Goal: Task Accomplishment & Management: Manage account settings

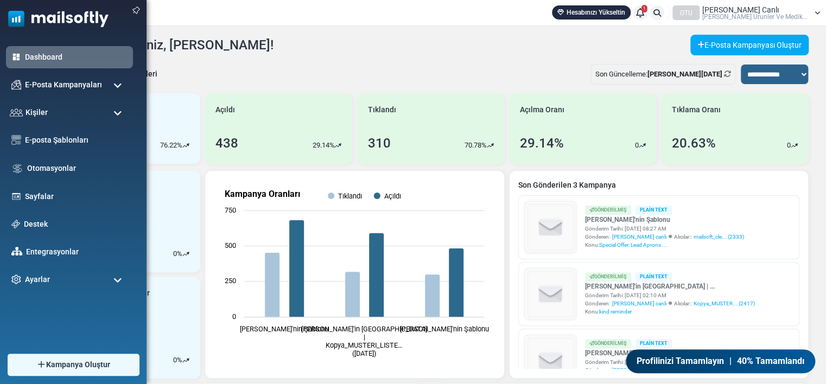
click at [1, 122] on ul "Dashboard E-Posta Kampanyaları Kampanyalar Gönderici İtibarı Kişiler Kişiler Ki…" at bounding box center [70, 168] width 141 height 245
click at [26, 111] on span "Kişiler" at bounding box center [34, 112] width 23 height 12
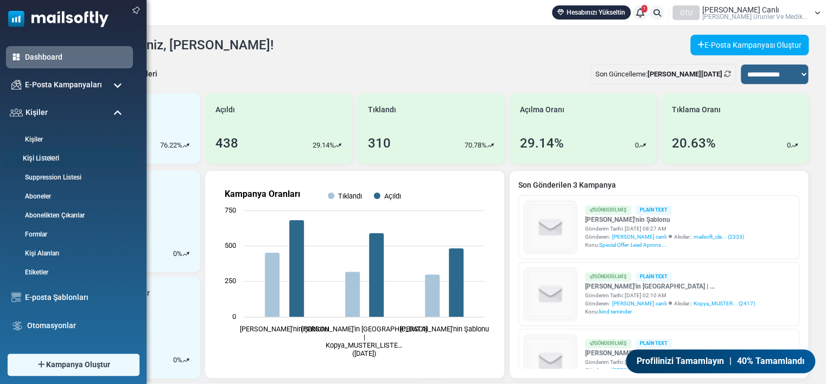
click at [37, 156] on link "Kişi Listeleri" at bounding box center [68, 159] width 130 height 10
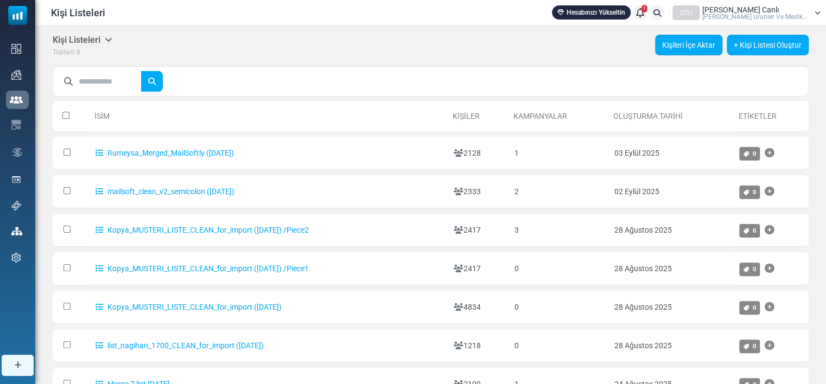
click at [708, 43] on link "Kişileri İçe Aktar" at bounding box center [688, 45] width 67 height 21
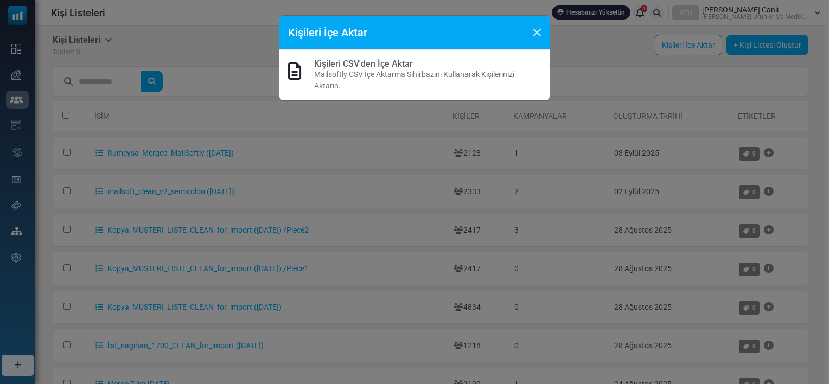
click at [397, 69] on p "Mailsoftly CSV İçe Aktarma Sihirbazını Kullanarak Kişilerinizi Aktarın." at bounding box center [427, 80] width 227 height 23
click at [382, 65] on link "Kişileri CSV'den İçe Aktar" at bounding box center [363, 64] width 99 height 10
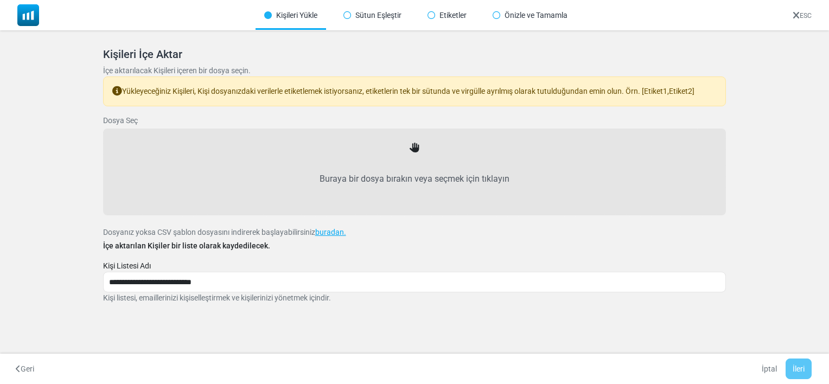
click at [405, 170] on label "Buraya bir dosya bırakın veya seçmek için tıklayın" at bounding box center [415, 179] width 600 height 48
click at [0, 0] on input "Buraya bir dosya bırakın veya seçmek için tıklayın" at bounding box center [0, 0] width 0 height 0
click at [411, 157] on label "Buraya bir dosya bırakın veya seçmek için tıklayın" at bounding box center [415, 179] width 600 height 48
click at [0, 0] on input "Buraya bir dosya bırakın veya seçmek için tıklayın" at bounding box center [0, 0] width 0 height 0
type input "**********"
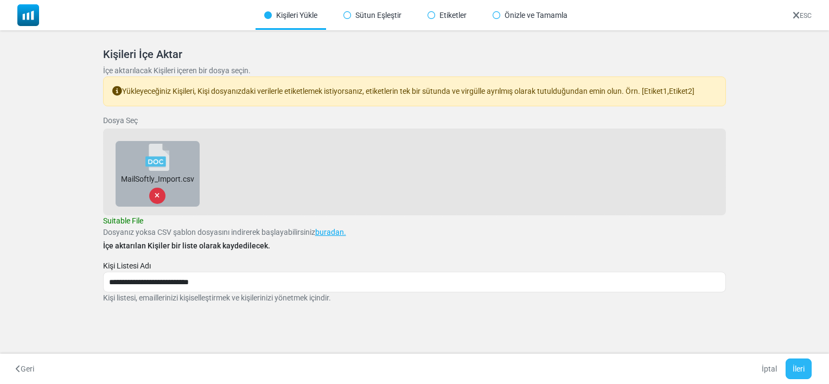
click at [797, 373] on button "İleri" at bounding box center [799, 369] width 26 height 21
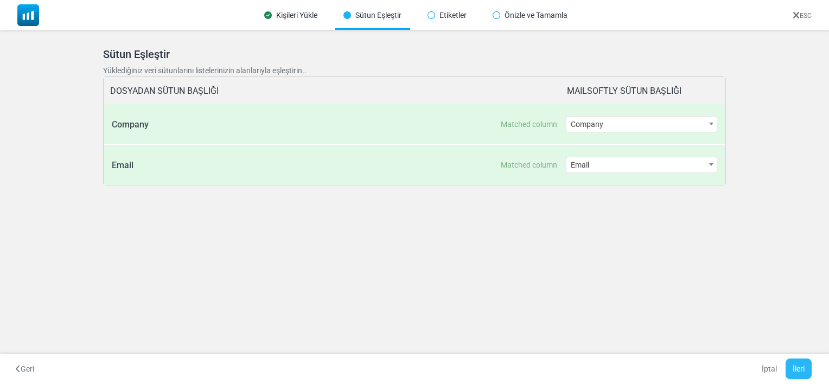
click at [802, 370] on button "İleri" at bounding box center [799, 369] width 26 height 21
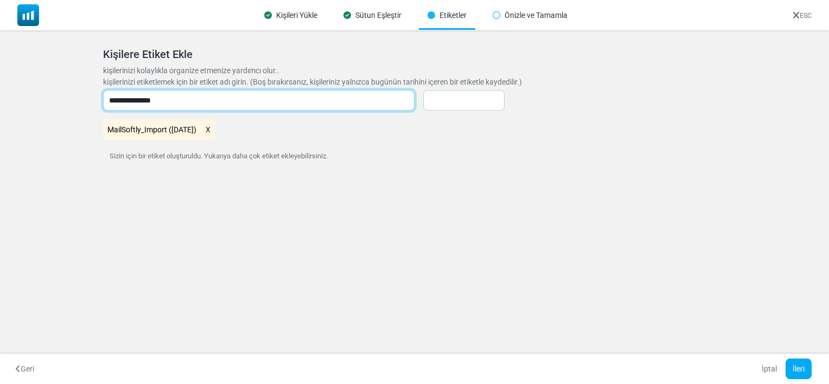
click at [119, 105] on input "**********" at bounding box center [258, 100] width 311 height 21
type input "**********"
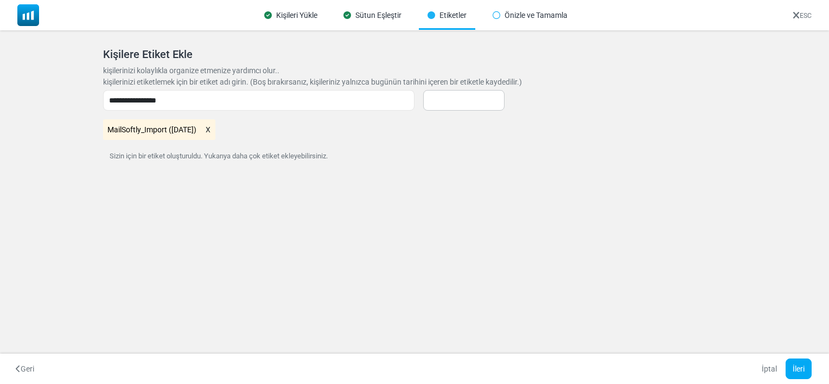
click at [344, 138] on div "MailSoftly_Import (09/12/2025)" at bounding box center [415, 129] width 624 height 21
click at [803, 363] on button "İleri" at bounding box center [799, 369] width 26 height 21
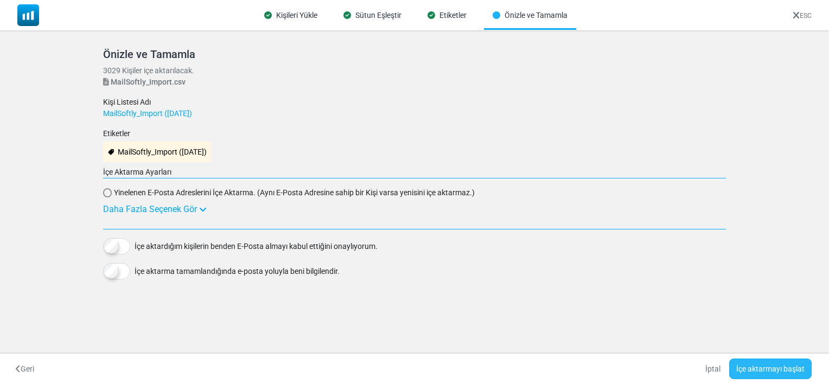
click at [756, 370] on button "İçe aktarmayı başlat" at bounding box center [770, 369] width 82 height 21
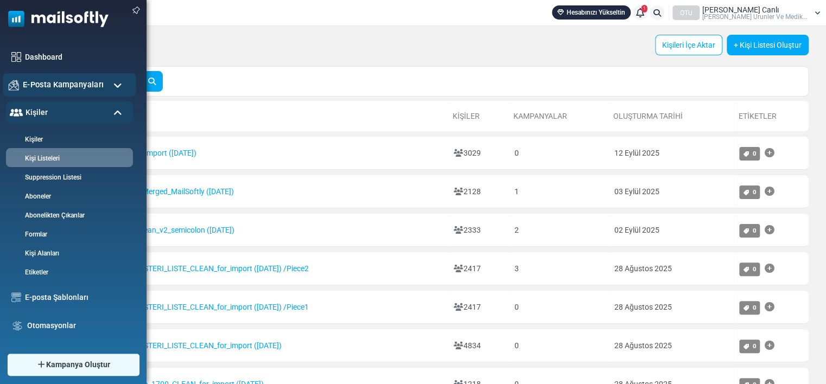
click at [55, 88] on span "E-Posta Kampanyaları" at bounding box center [63, 85] width 81 height 12
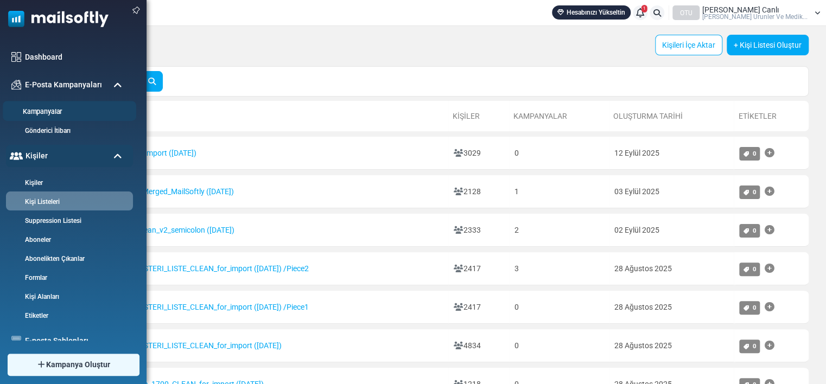
click at [55, 111] on link "Kampanyalar" at bounding box center [68, 112] width 130 height 10
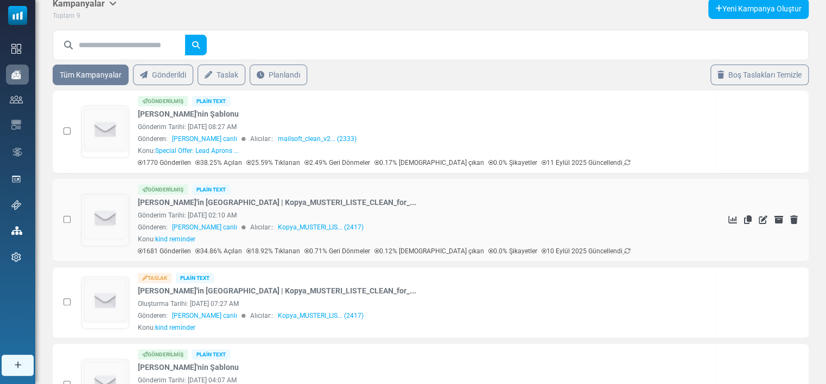
scroll to position [36, 0]
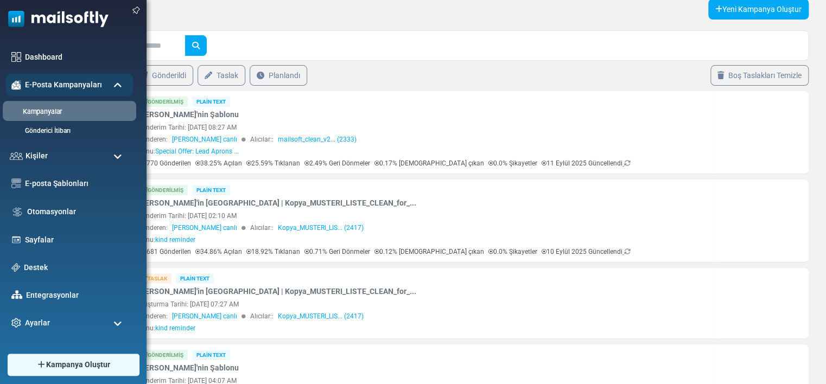
click at [48, 109] on link "Kampanyalar" at bounding box center [68, 112] width 130 height 10
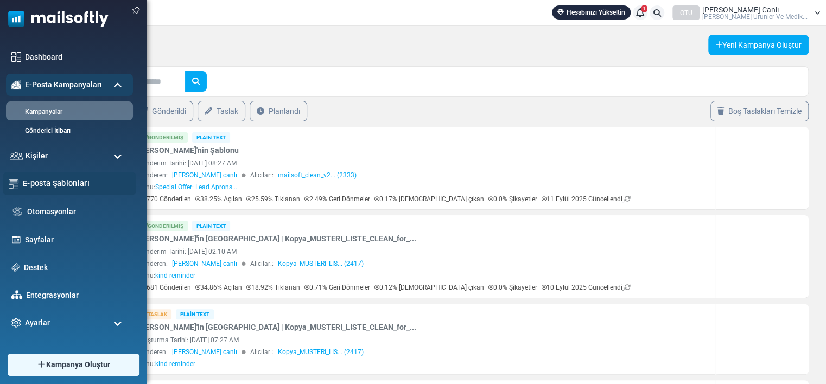
click at [43, 187] on link "E-posta Şablonları" at bounding box center [76, 183] width 107 height 12
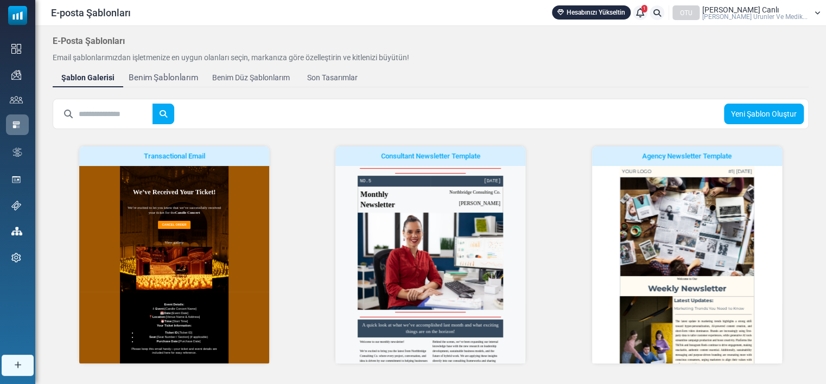
click at [170, 80] on div "Benim Şablonlarım" at bounding box center [163, 78] width 69 height 12
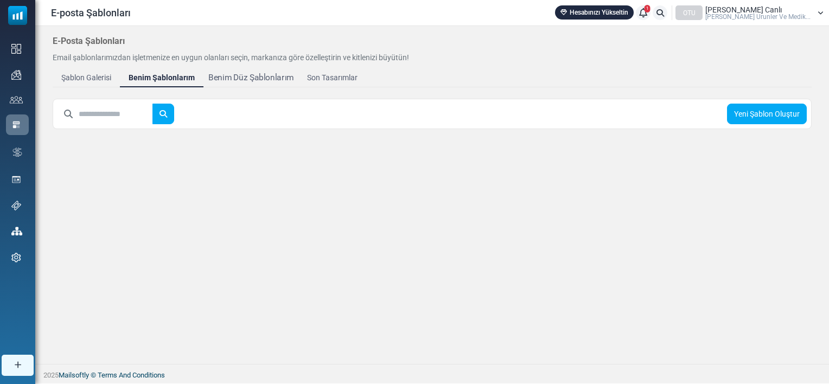
click at [243, 80] on div "Benim Düz Şablonlarım" at bounding box center [250, 78] width 85 height 12
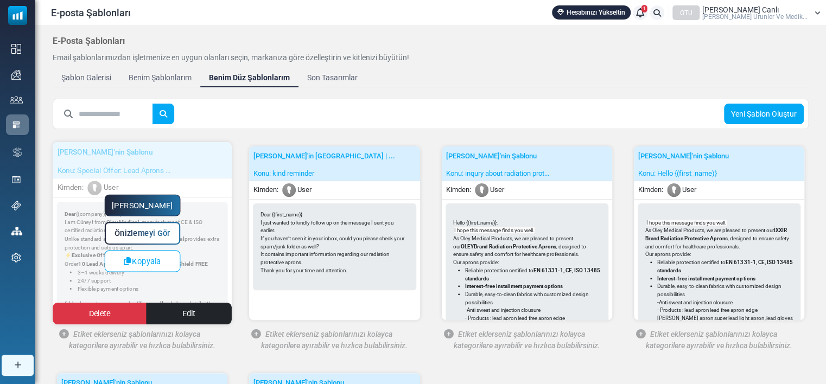
click at [161, 202] on link "[PERSON_NAME]" at bounding box center [142, 206] width 76 height 22
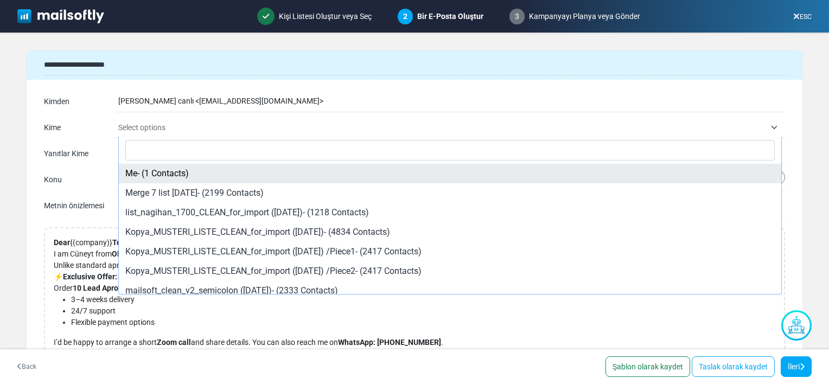
click at [222, 124] on span "Select options" at bounding box center [441, 127] width 647 height 13
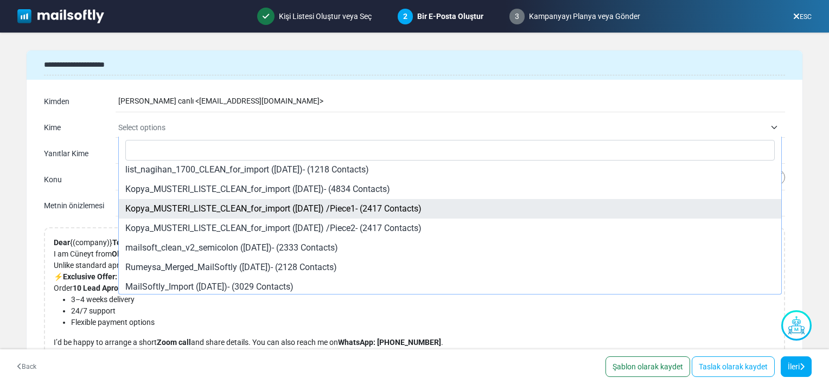
scroll to position [46, 0]
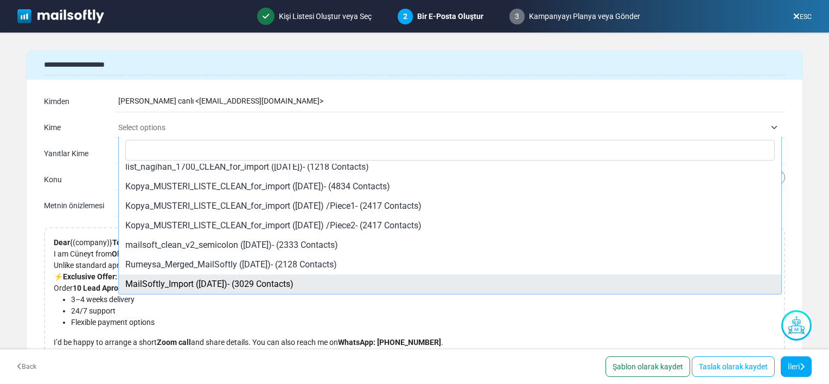
select select "*****"
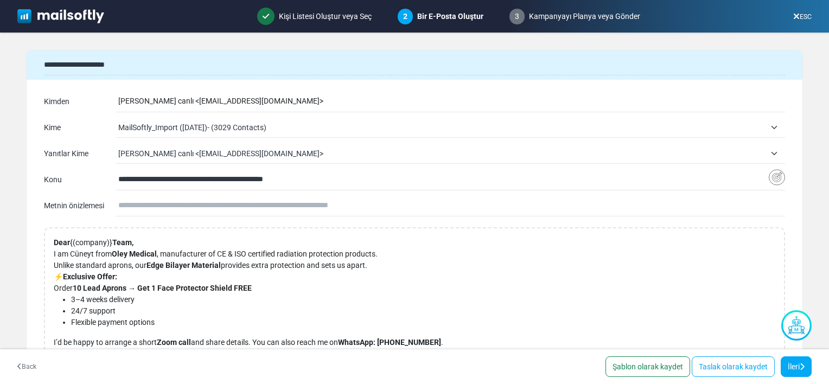
click at [194, 206] on input "text" at bounding box center [451, 205] width 667 height 21
click at [396, 300] on p "3–4 weeks delivery" at bounding box center [257, 299] width 372 height 11
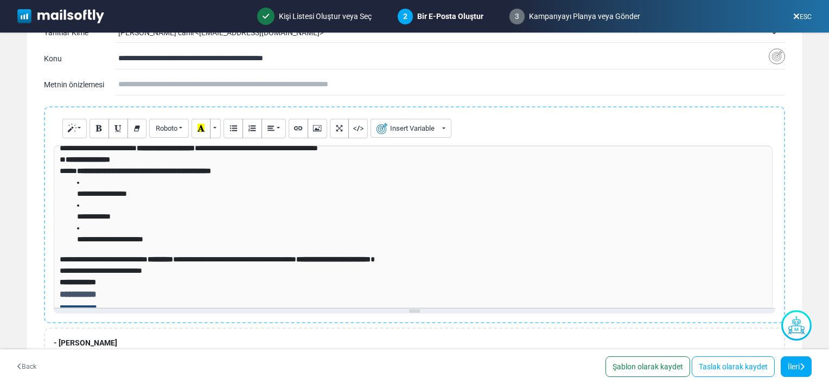
scroll to position [0, 0]
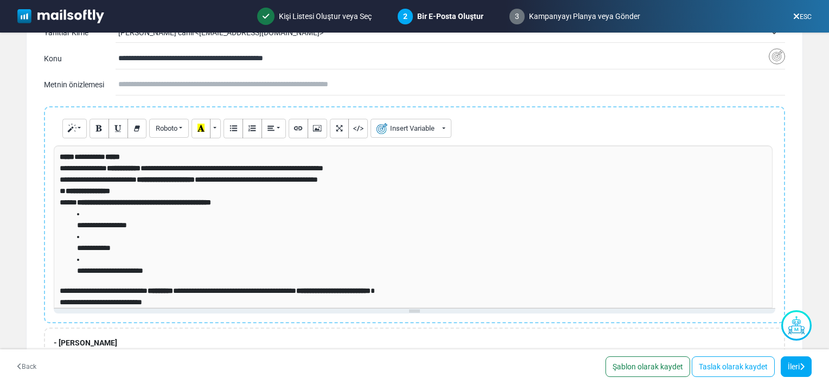
click at [98, 169] on p "**********" at bounding box center [412, 174] width 704 height 23
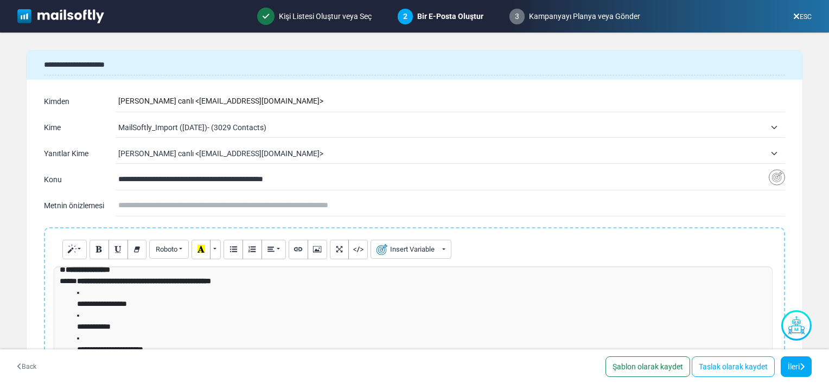
scroll to position [36, 0]
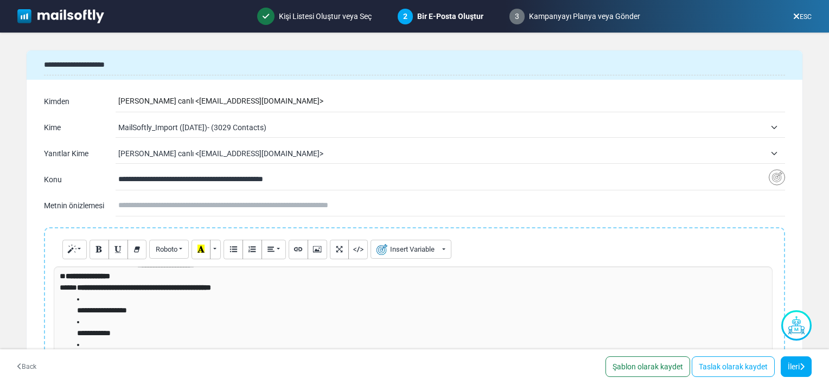
click at [293, 206] on input "text" at bounding box center [451, 205] width 667 height 21
click at [265, 321] on li "**********" at bounding box center [420, 327] width 686 height 23
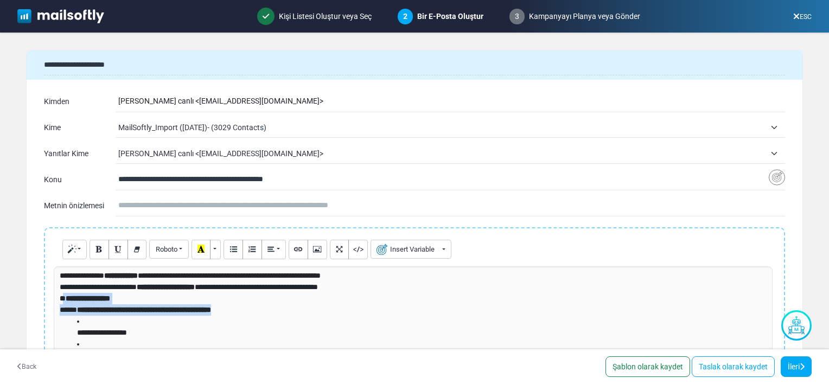
drag, startPoint x: 265, startPoint y: 309, endPoint x: 67, endPoint y: 298, distance: 197.8
click at [67, 298] on p "**********" at bounding box center [412, 304] width 704 height 23
copy p "**********"
click at [147, 207] on input "text" at bounding box center [451, 205] width 667 height 21
paste input "**********"
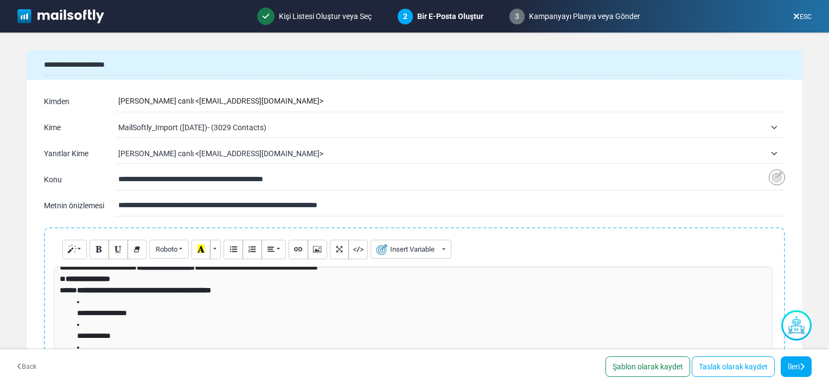
scroll to position [0, 0]
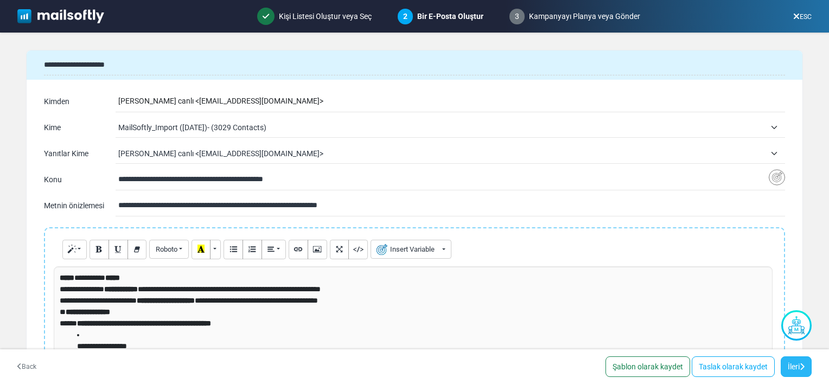
type input "**********"
click at [798, 365] on link "İleri" at bounding box center [796, 367] width 31 height 21
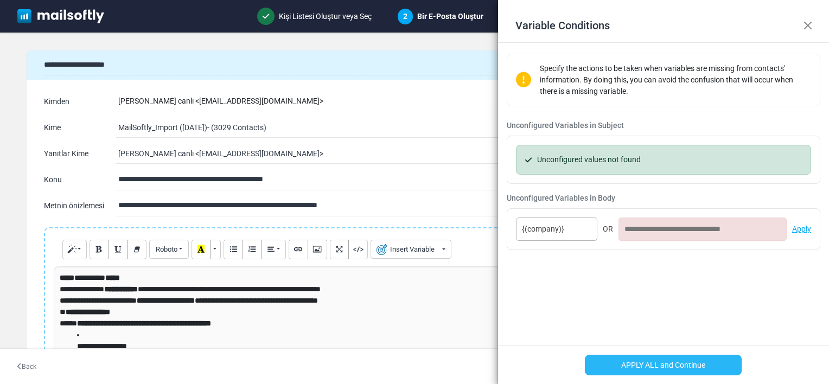
click at [626, 358] on button "APPLY ALL and Continue" at bounding box center [663, 365] width 157 height 21
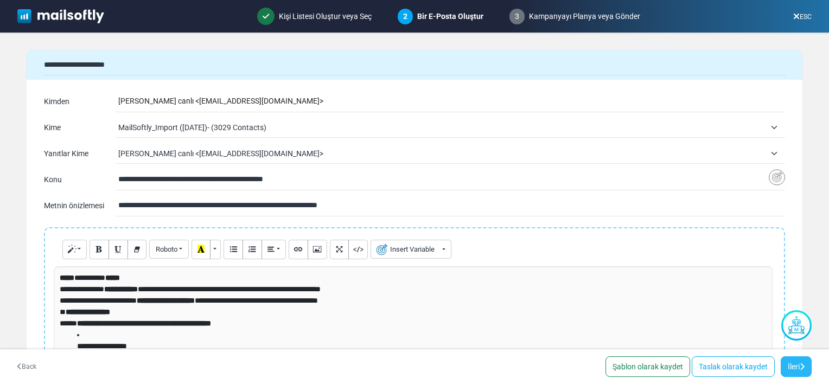
click at [800, 364] on icon at bounding box center [802, 367] width 5 height 8
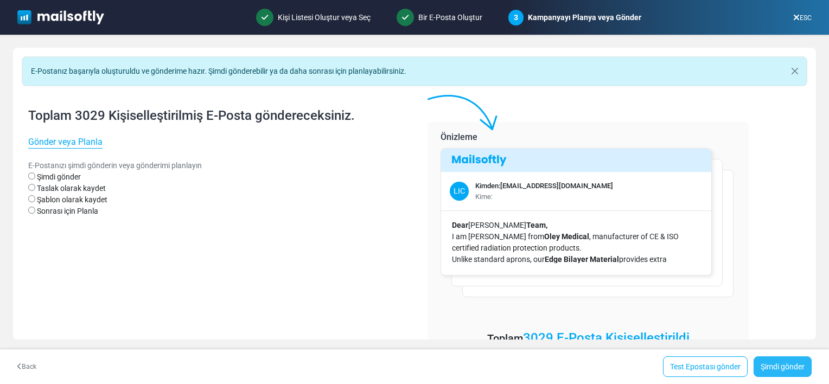
click at [766, 370] on link "Şimdi gönder" at bounding box center [783, 367] width 58 height 21
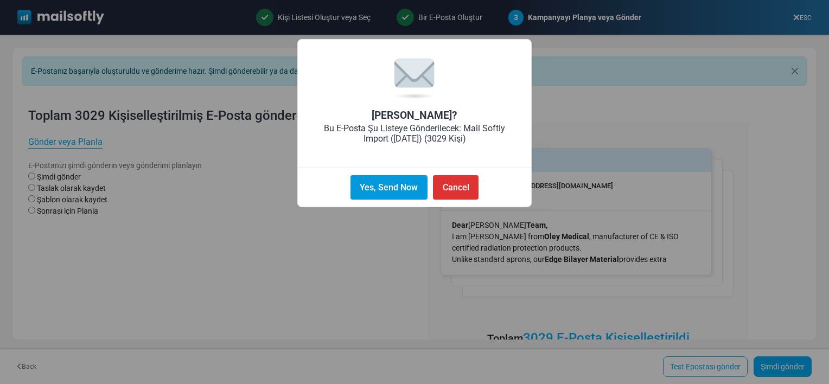
click at [399, 189] on button "Yes, Send Now" at bounding box center [389, 187] width 77 height 24
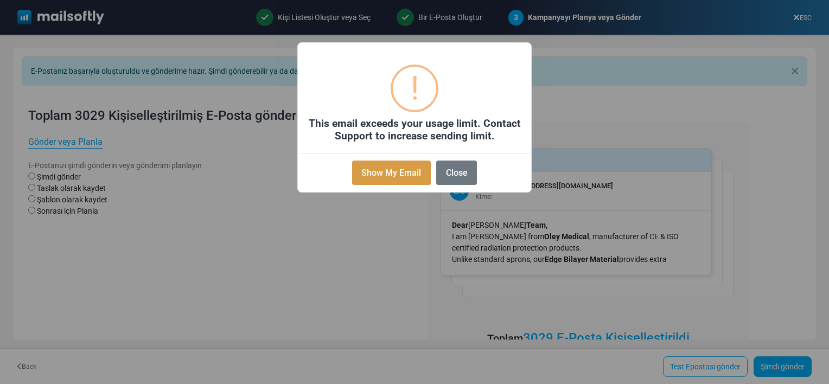
click at [404, 179] on button "Show My Email" at bounding box center [391, 173] width 79 height 24
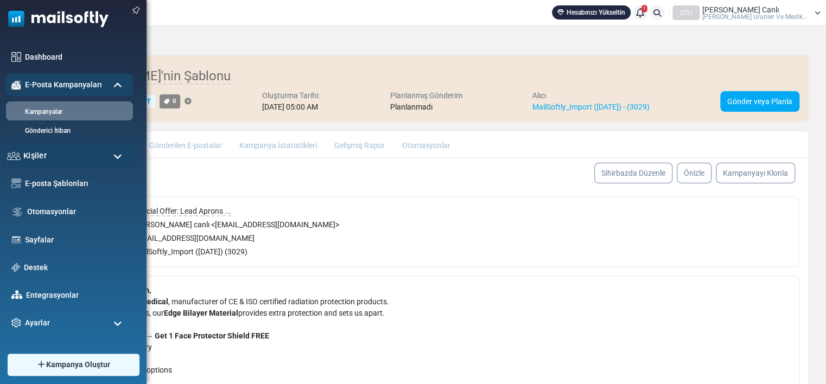
click at [46, 152] on div "Kişiler" at bounding box center [69, 155] width 133 height 23
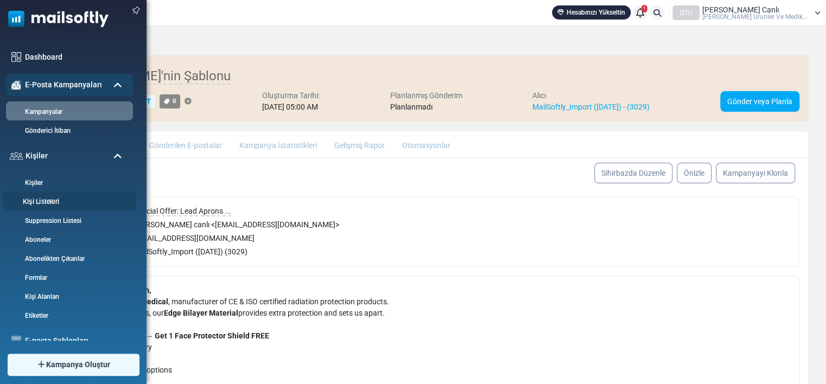
click at [30, 197] on link "Kişi Listeleri" at bounding box center [68, 202] width 130 height 10
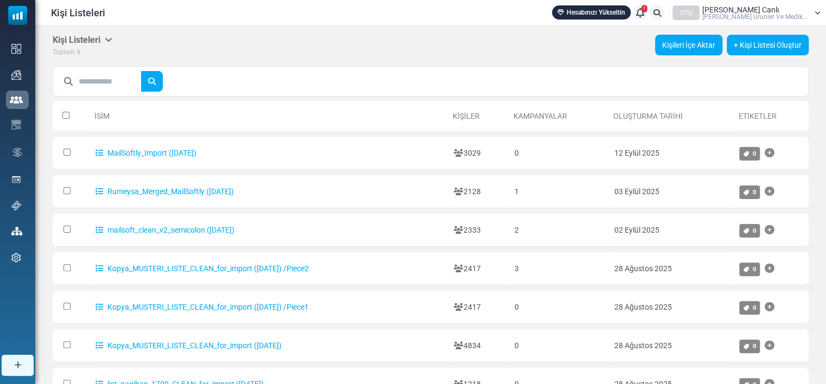
click at [691, 44] on link "Kişileri İçe Aktar" at bounding box center [688, 45] width 67 height 21
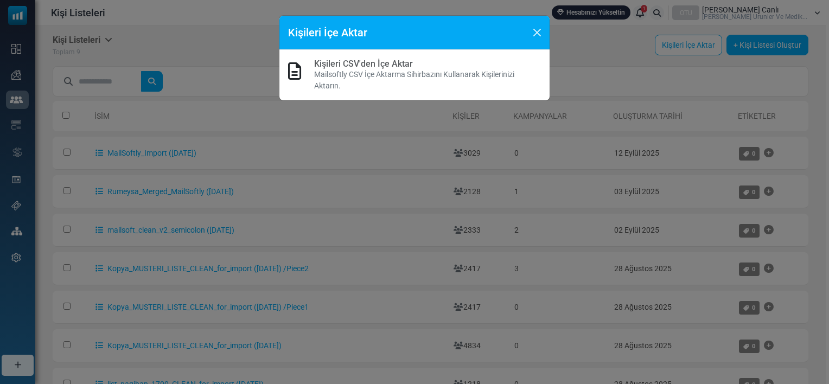
click at [428, 79] on p "Mailsoftly CSV İçe Aktarma Sihirbazını Kullanarak Kişilerinizi Aktarın." at bounding box center [427, 80] width 227 height 23
click at [397, 74] on p "Mailsoftly CSV İçe Aktarma Sihirbazını Kullanarak Kişilerinizi Aktarın." at bounding box center [427, 80] width 227 height 23
click at [395, 61] on link "Kişileri CSV'den İçe Aktar" at bounding box center [363, 64] width 99 height 10
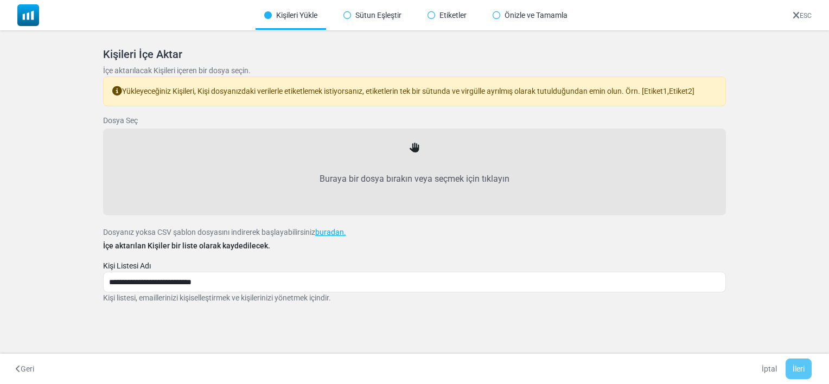
click at [417, 154] on div "Buraya bir dosya bırakın veya seçmek için tıklayın" at bounding box center [415, 172] width 600 height 62
click at [408, 146] on div "Buraya bir dosya bırakın veya seçmek için tıklayın" at bounding box center [415, 172] width 600 height 62
click at [411, 145] on icon at bounding box center [415, 148] width 10 height 10
click at [418, 173] on label "Buraya bir dosya bırakın veya seçmek için tıklayın" at bounding box center [415, 179] width 600 height 48
click at [0, 0] on input "Buraya bir dosya bırakın veya seçmek için tıklayın" at bounding box center [0, 0] width 0 height 0
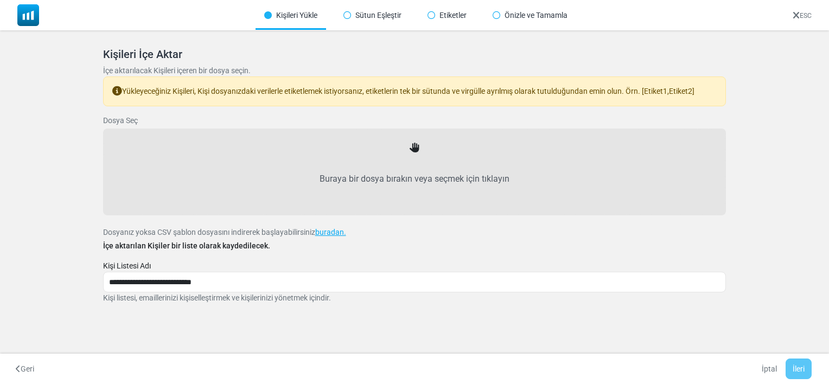
type input "**********"
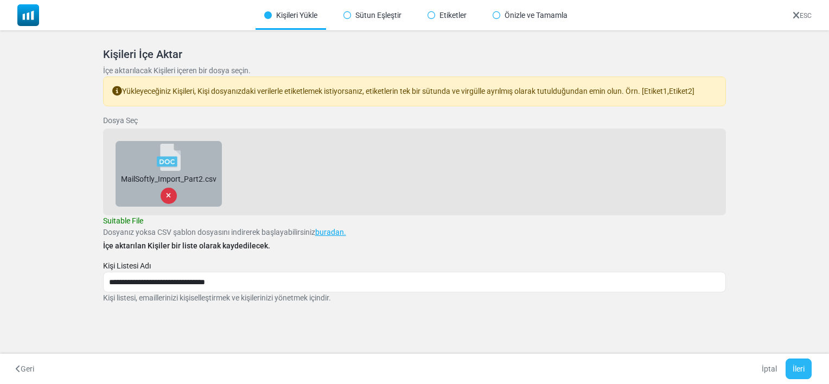
click at [799, 364] on button "İleri" at bounding box center [799, 369] width 26 height 21
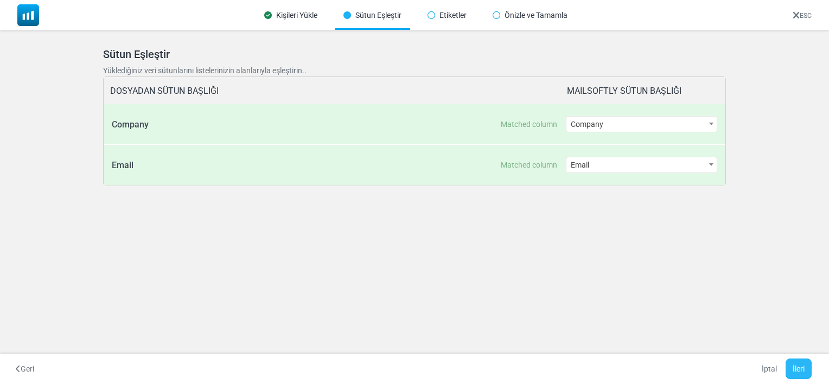
click at [809, 373] on button "İleri" at bounding box center [799, 369] width 26 height 21
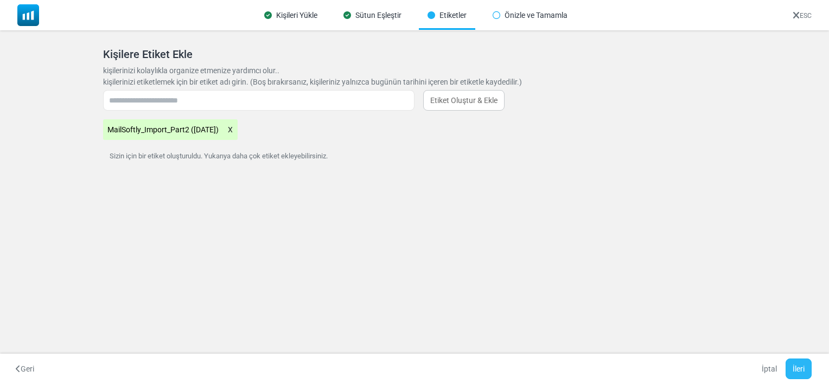
click at [807, 372] on button "İleri" at bounding box center [799, 369] width 26 height 21
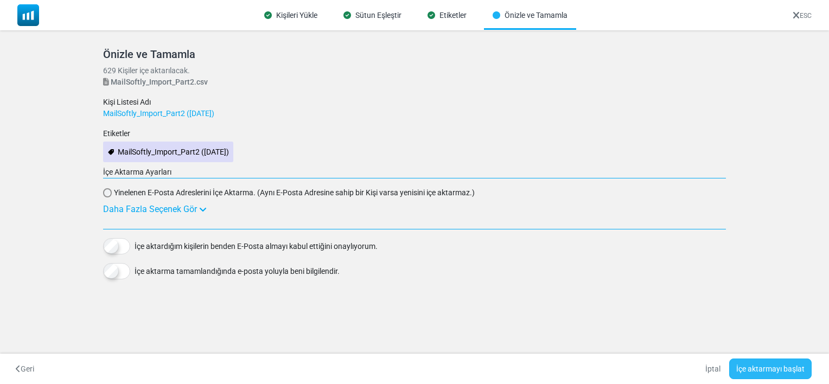
click at [775, 364] on button "İçe aktarmayı başlat" at bounding box center [770, 369] width 82 height 21
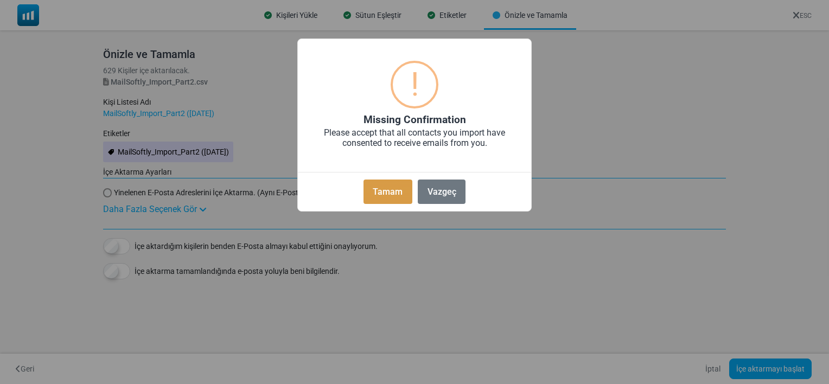
click at [393, 195] on button "Tamam" at bounding box center [388, 192] width 49 height 24
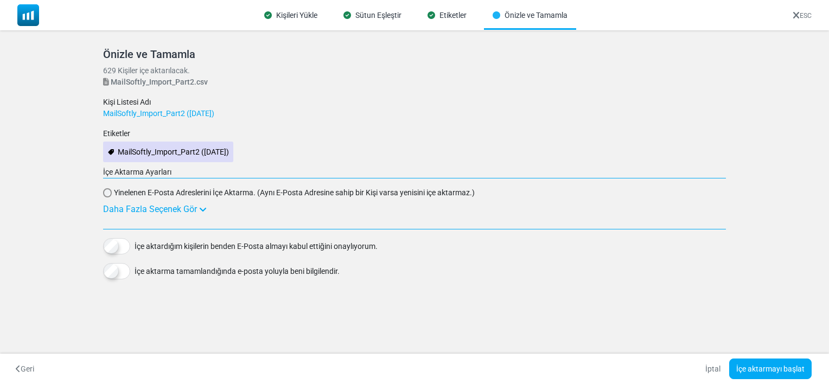
click at [103, 190] on div "Yinelenen E-Posta Adreslerini İçe Aktarma. (Aynı E-Posta Adresine sahip bir Kiş…" at bounding box center [415, 192] width 624 height 11
click at [198, 205] on div "Daha Fazla Seçenek Gör" at bounding box center [415, 209] width 624 height 13
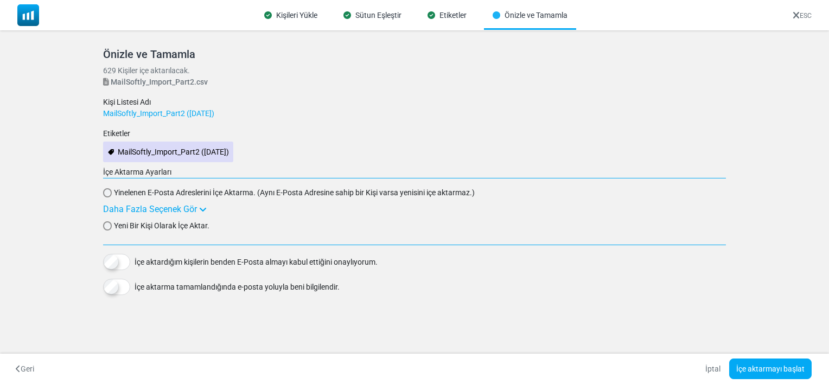
click at [113, 228] on div "Yeni Bir Kişi Olarak İçe Aktar." at bounding box center [415, 225] width 624 height 11
click at [753, 365] on button "İçe aktarmayı başlat" at bounding box center [770, 369] width 82 height 21
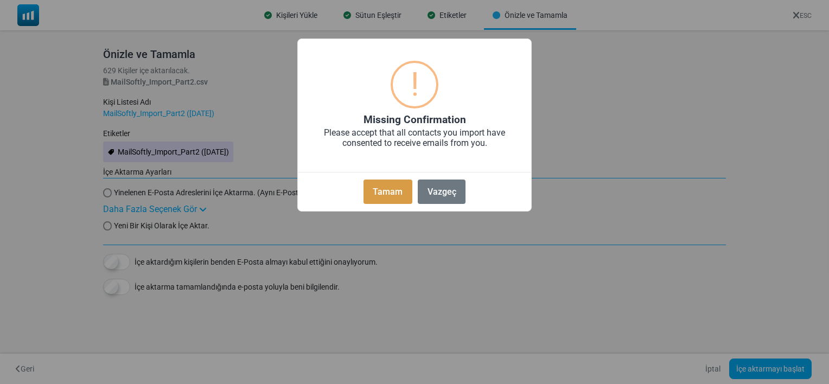
click at [380, 196] on button "Tamam" at bounding box center [388, 192] width 49 height 24
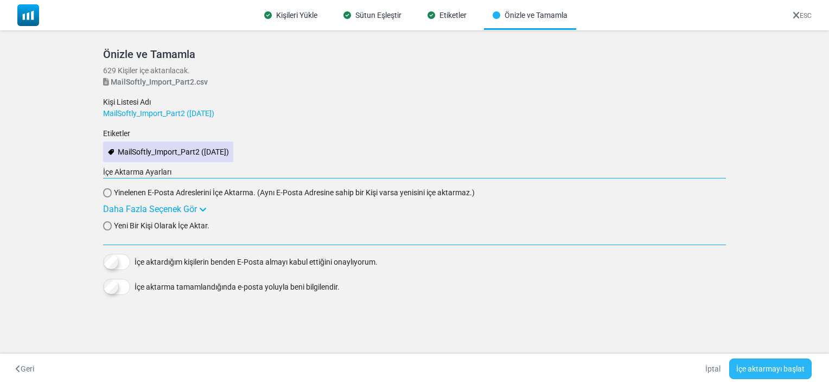
click at [762, 363] on button "İçe aktarmayı başlat" at bounding box center [770, 369] width 82 height 21
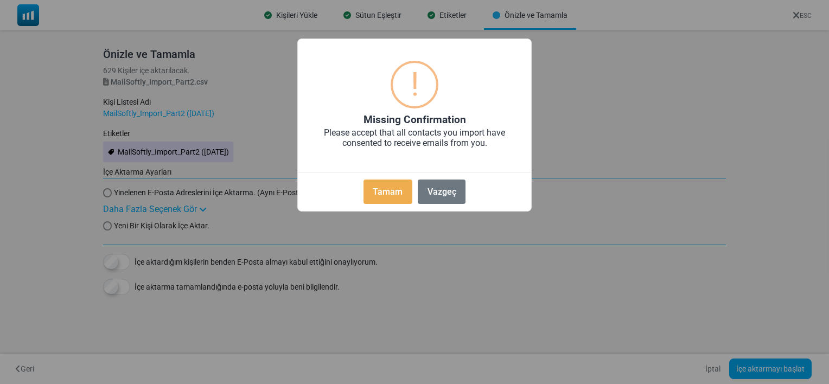
click at [390, 206] on div "Tamam No Vazgeç" at bounding box center [414, 189] width 233 height 35
click at [393, 189] on button "Tamam" at bounding box center [388, 192] width 49 height 24
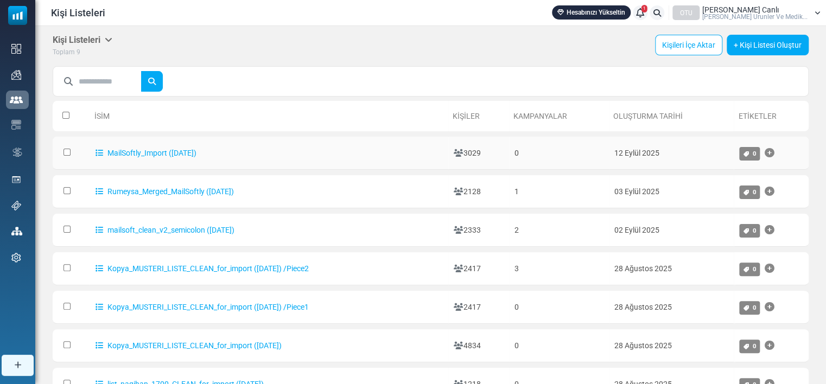
click at [92, 150] on td "MailSoftly_Import (9/12/2025)" at bounding box center [269, 153] width 359 height 33
click at [96, 154] on icon at bounding box center [100, 153] width 8 height 8
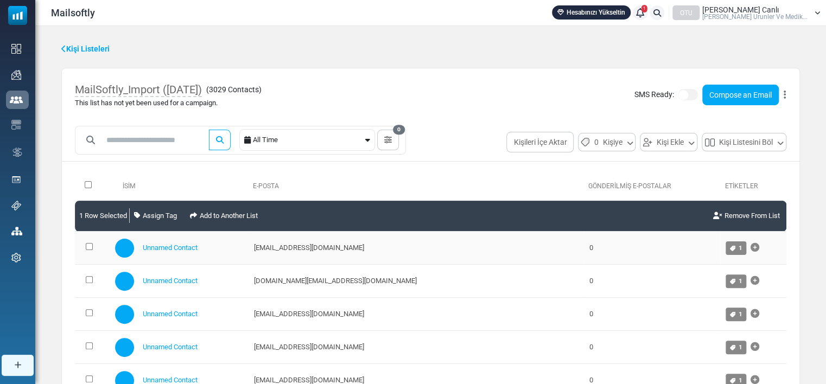
click at [82, 252] on td at bounding box center [92, 248] width 35 height 33
click at [84, 281] on td at bounding box center [92, 281] width 35 height 33
click at [94, 311] on td at bounding box center [92, 314] width 35 height 33
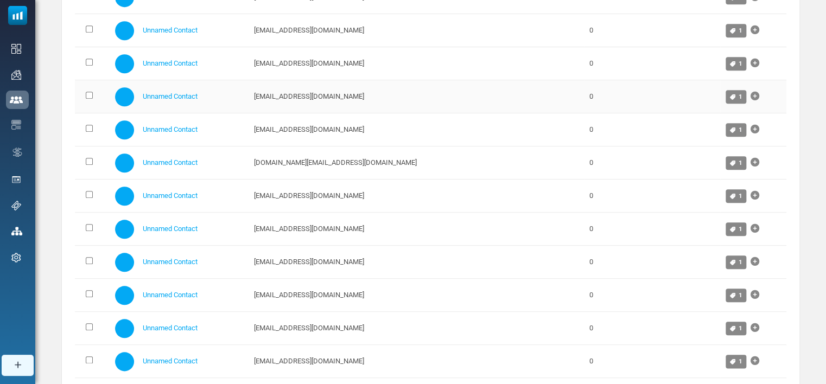
scroll to position [417, 0]
click at [89, 155] on td at bounding box center [92, 162] width 35 height 33
click at [90, 150] on td at bounding box center [92, 162] width 35 height 33
click at [88, 221] on td at bounding box center [92, 228] width 35 height 33
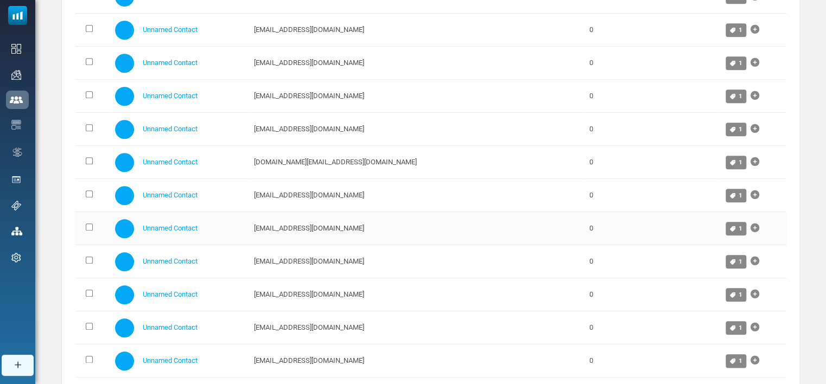
click at [89, 219] on td at bounding box center [92, 228] width 35 height 33
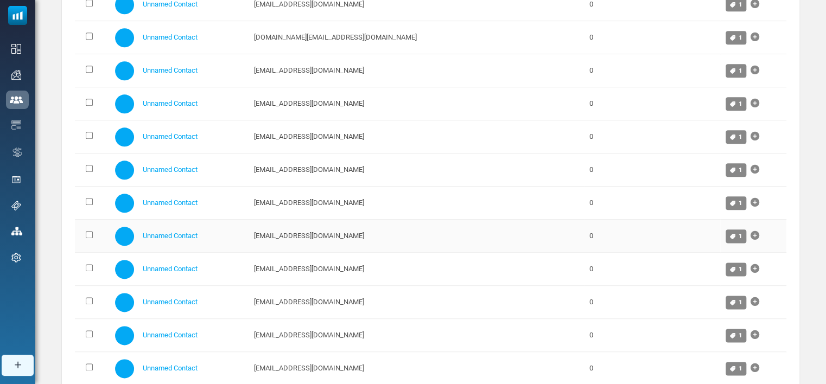
scroll to position [542, 0]
click at [85, 331] on td at bounding box center [92, 335] width 35 height 33
click at [88, 259] on td at bounding box center [92, 268] width 35 height 33
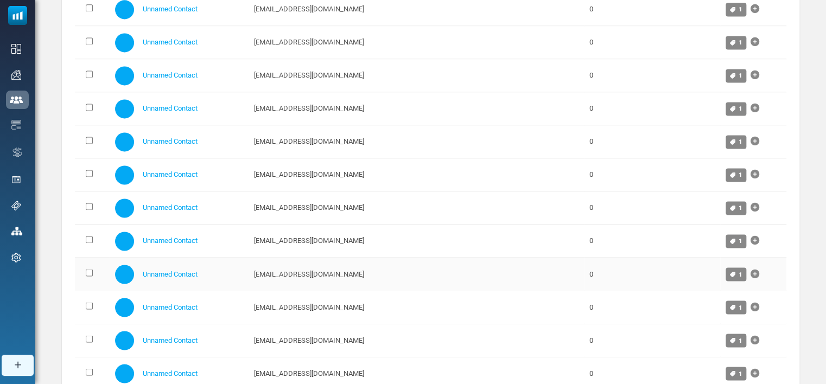
scroll to position [768, 0]
click at [85, 341] on td at bounding box center [92, 340] width 35 height 33
click at [87, 295] on td at bounding box center [92, 307] width 35 height 33
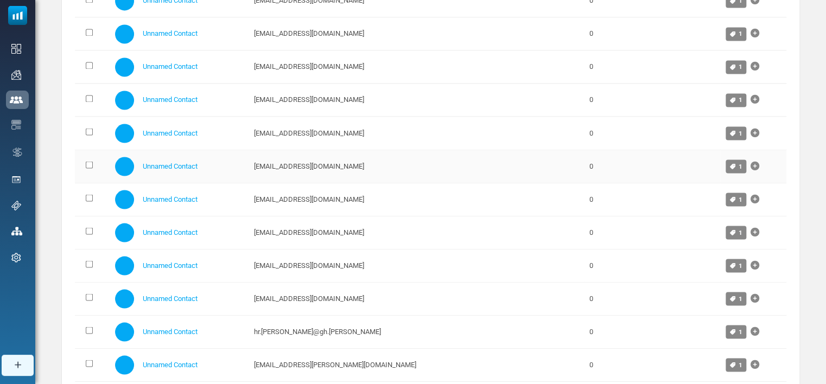
scroll to position [918, 0]
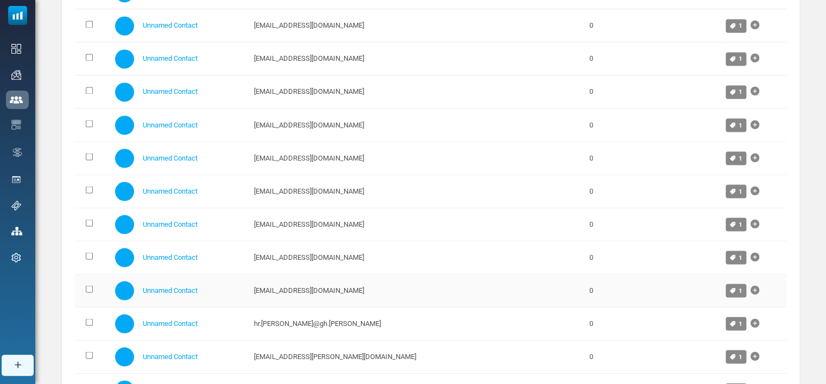
click at [88, 281] on td at bounding box center [92, 290] width 35 height 33
click at [87, 281] on td at bounding box center [92, 290] width 35 height 33
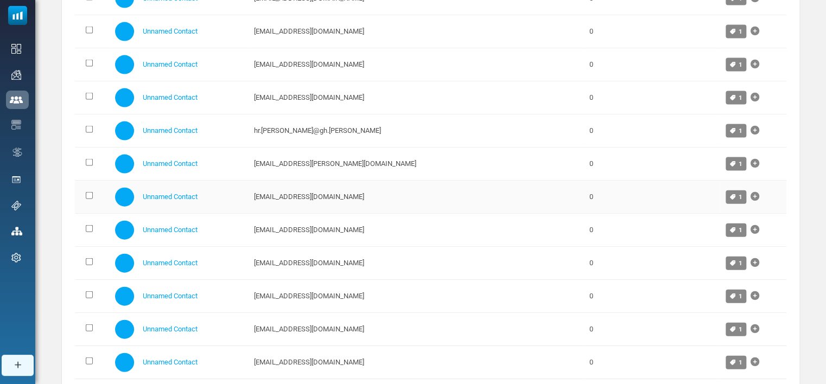
scroll to position [1111, 0]
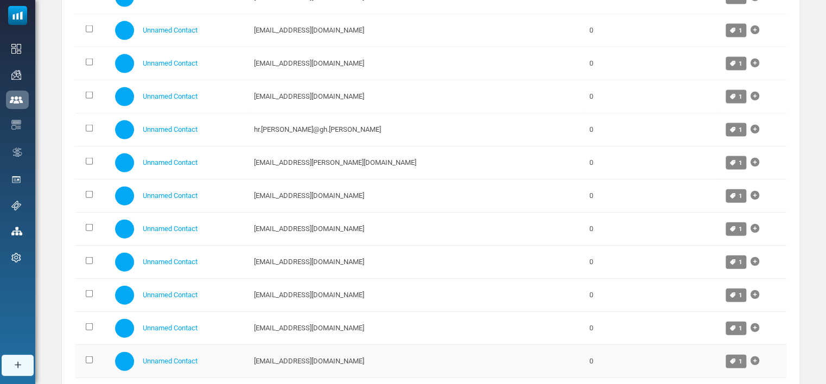
click at [84, 358] on td at bounding box center [92, 361] width 35 height 33
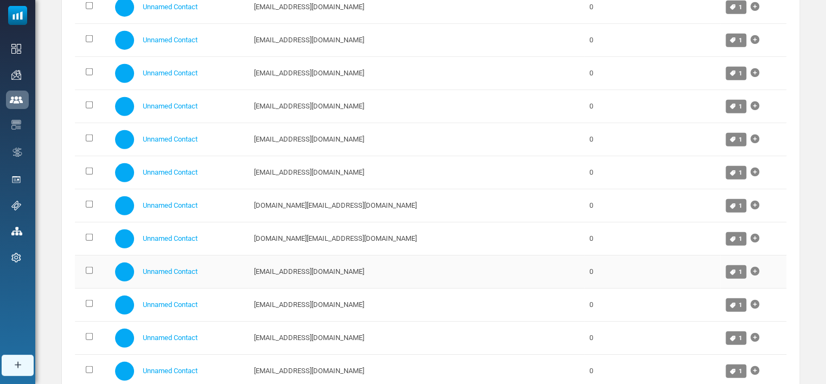
scroll to position [1410, 0]
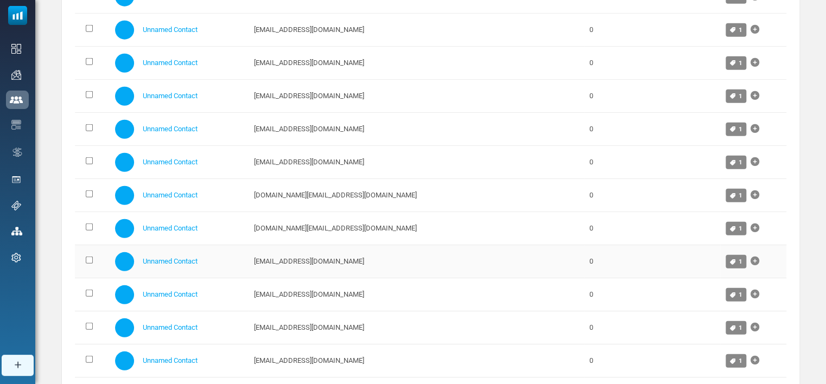
click at [88, 249] on td at bounding box center [92, 261] width 35 height 33
click at [90, 218] on td at bounding box center [92, 228] width 35 height 33
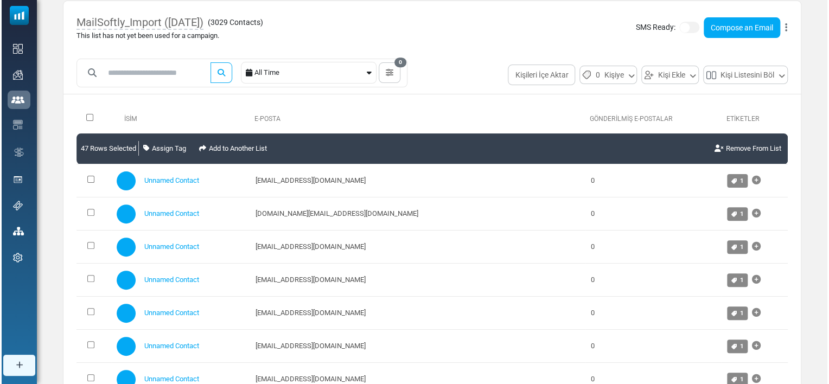
scroll to position [0, 0]
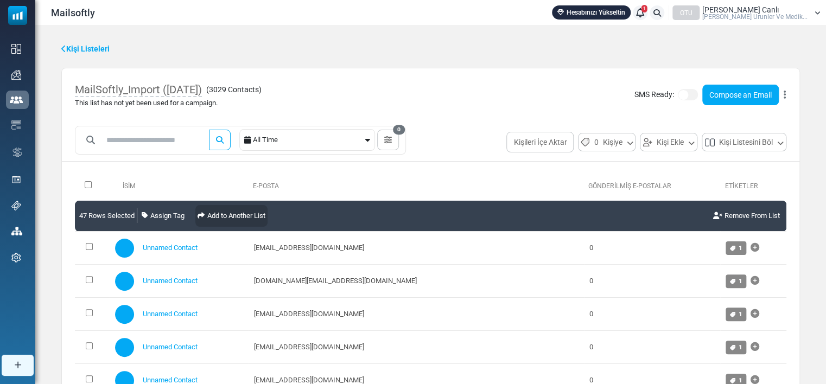
click at [223, 211] on link "Add to Another List" at bounding box center [231, 216] width 72 height 22
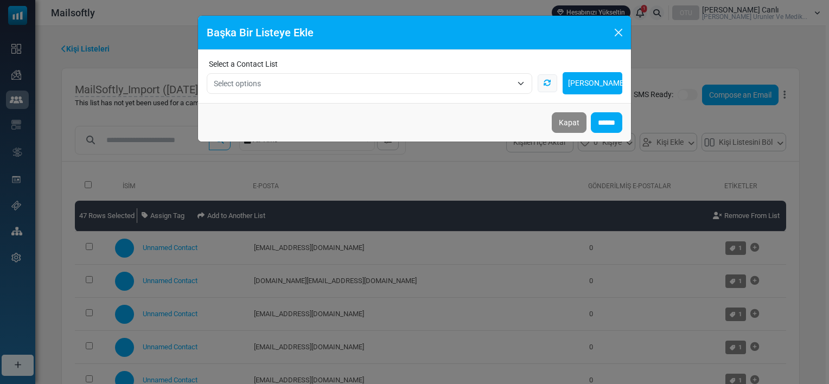
click at [255, 102] on div "**********" at bounding box center [414, 76] width 433 height 53
click at [255, 81] on span "Select options" at bounding box center [237, 83] width 47 height 9
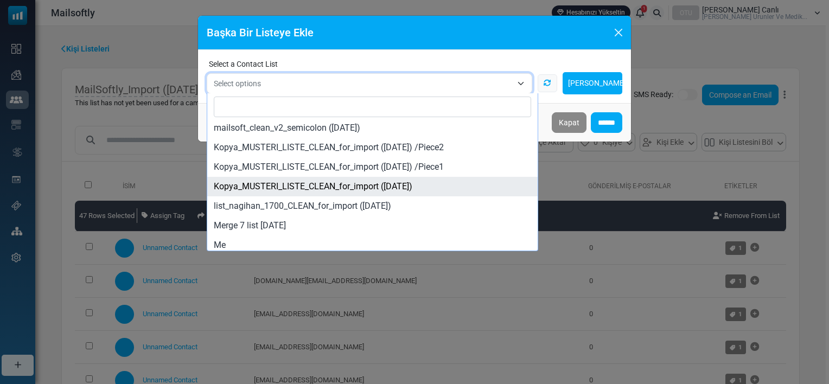
scroll to position [26, 0]
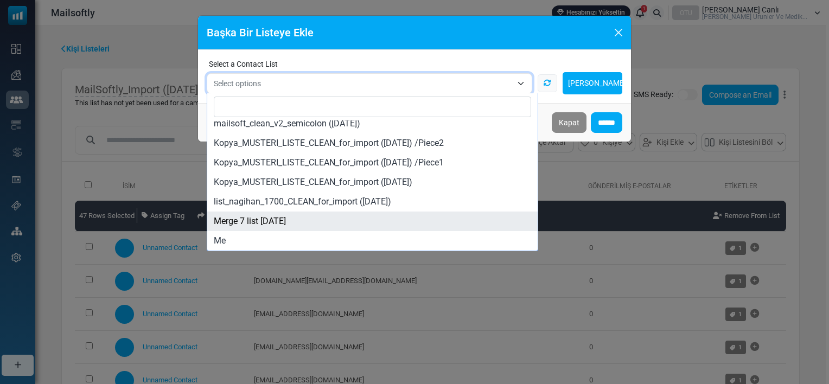
select select "*****"
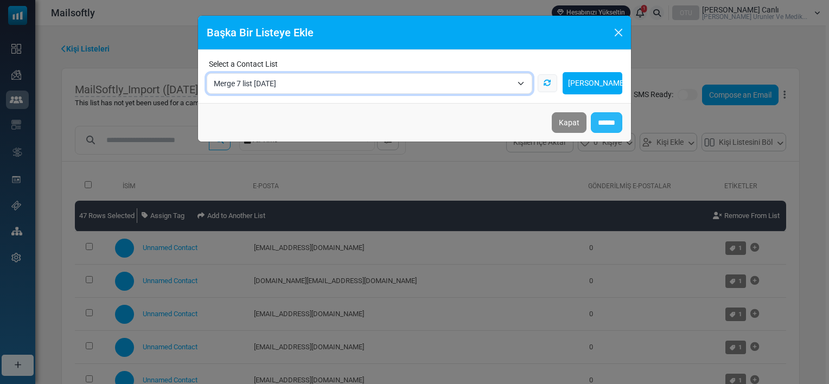
click at [602, 117] on input "******" at bounding box center [606, 122] width 31 height 21
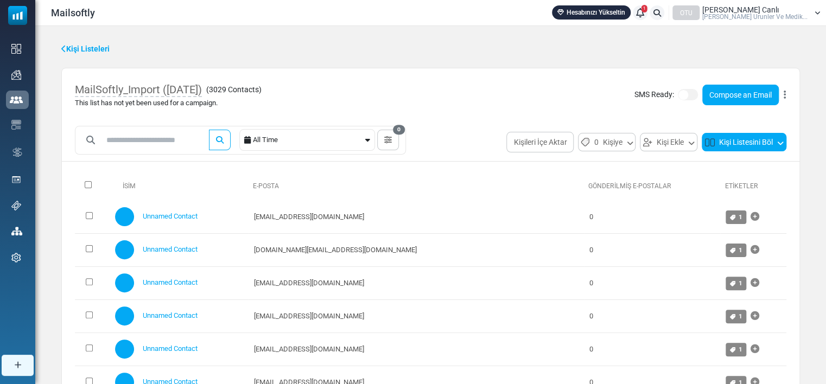
click at [728, 145] on button "Kişi Listesini Böl" at bounding box center [744, 142] width 85 height 18
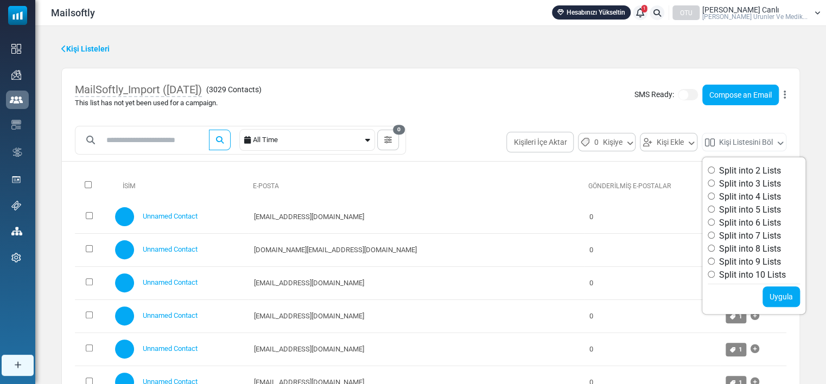
click at [786, 91] on button at bounding box center [784, 95] width 3 height 14
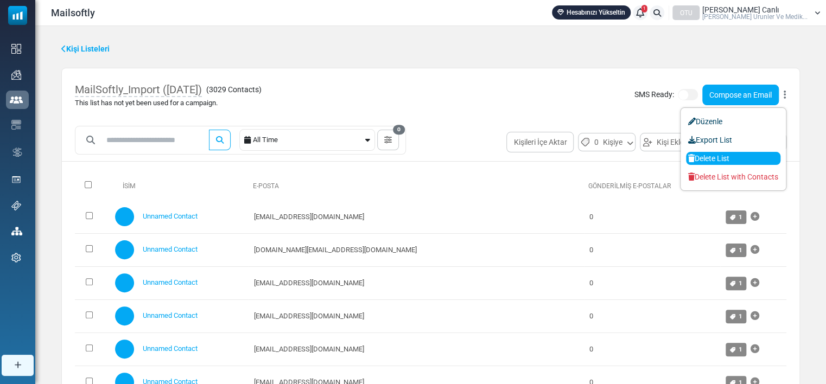
click at [716, 160] on link "Delete List" at bounding box center [733, 158] width 94 height 13
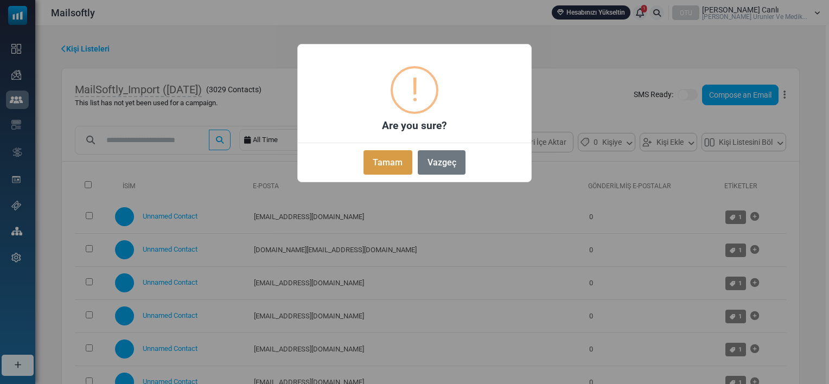
click at [369, 169] on button "Tamam" at bounding box center [388, 162] width 49 height 24
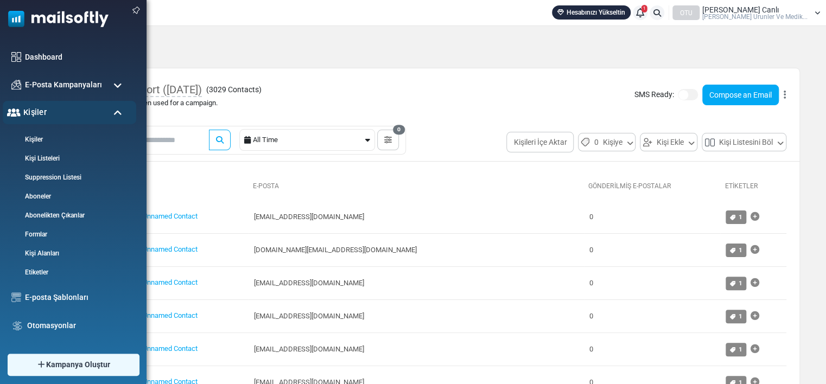
click at [52, 109] on div "Kişiler" at bounding box center [69, 112] width 133 height 23
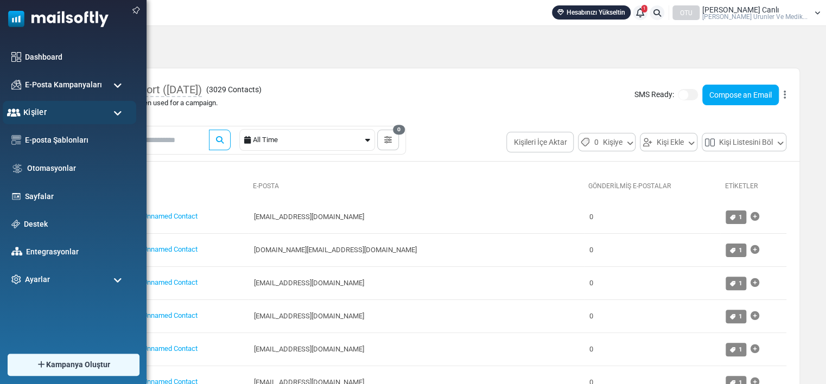
click at [38, 109] on span "Kişiler" at bounding box center [34, 112] width 23 height 12
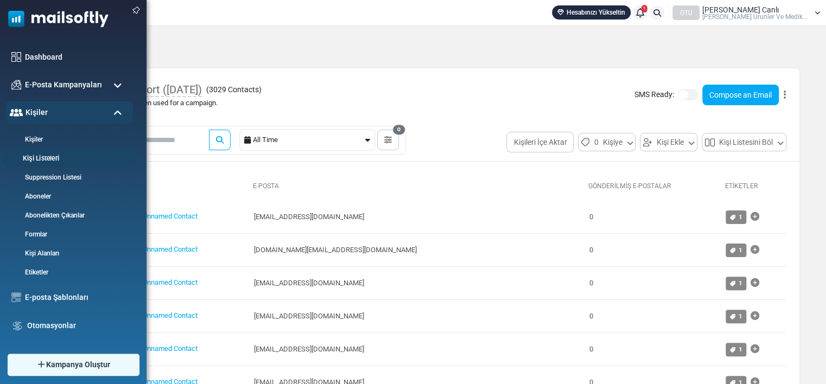
click at [39, 157] on link "Kişi Listeleri" at bounding box center [68, 159] width 130 height 10
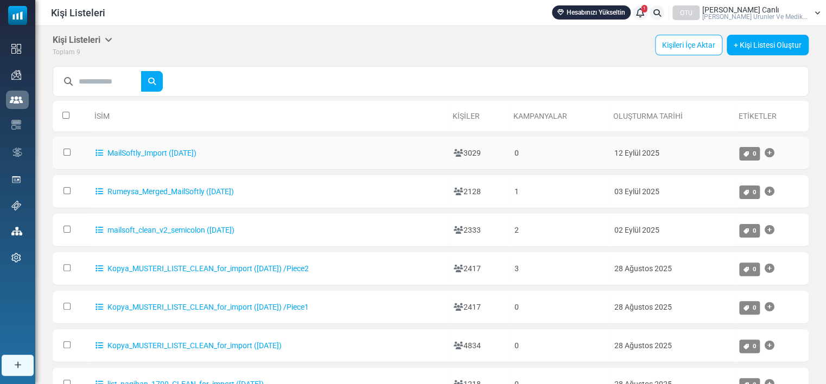
click at [463, 150] on icon at bounding box center [459, 153] width 10 height 8
click at [179, 141] on td "MailSoftly_Import ([DATE])" at bounding box center [269, 153] width 359 height 33
drag, startPoint x: 179, startPoint y: 141, endPoint x: 152, endPoint y: 150, distance: 27.5
click at [152, 150] on link "MailSoftly_Import ([DATE])" at bounding box center [146, 153] width 101 height 9
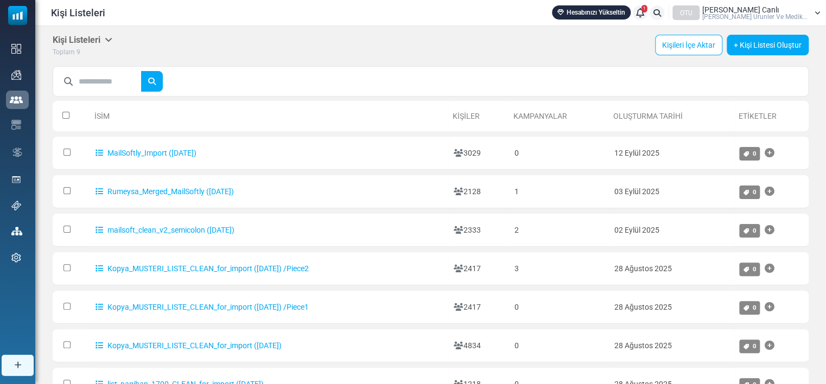
click at [0, 0] on div at bounding box center [0, 0] width 0 height 0
drag, startPoint x: 152, startPoint y: 150, endPoint x: 67, endPoint y: 149, distance: 85.7
click at [67, 149] on div at bounding box center [413, 192] width 826 height 384
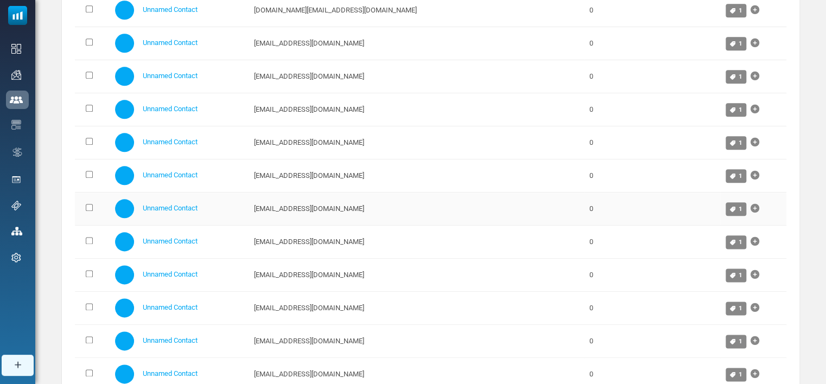
scroll to position [538, 0]
click at [191, 203] on link "Unnamed Contact" at bounding box center [170, 207] width 55 height 8
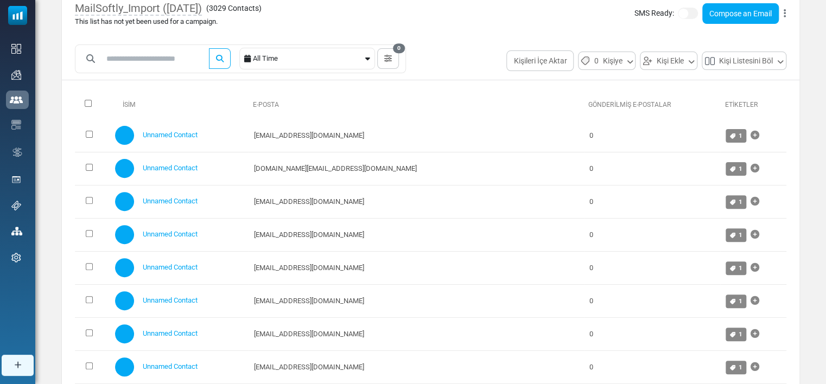
scroll to position [0, 0]
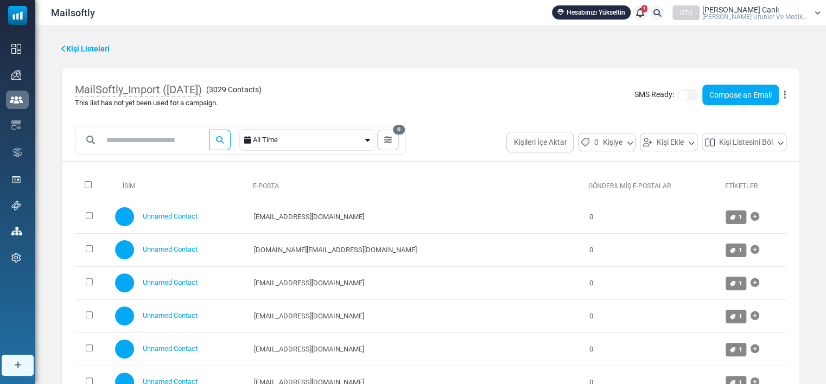
click at [65, 47] on icon at bounding box center [63, 49] width 5 height 8
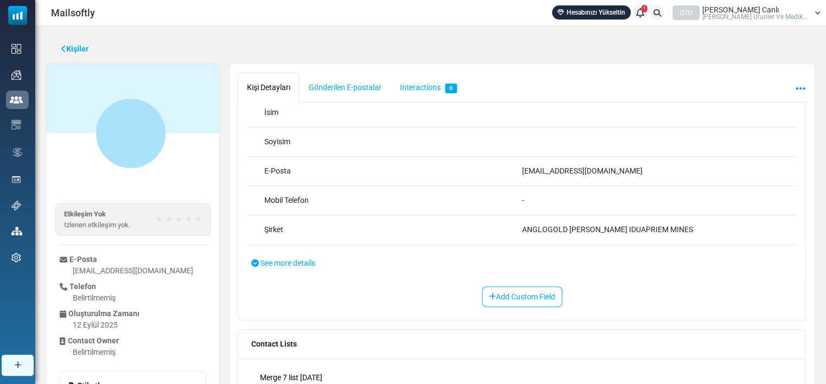
scroll to position [60, 0]
click at [65, 50] on icon at bounding box center [63, 49] width 5 height 8
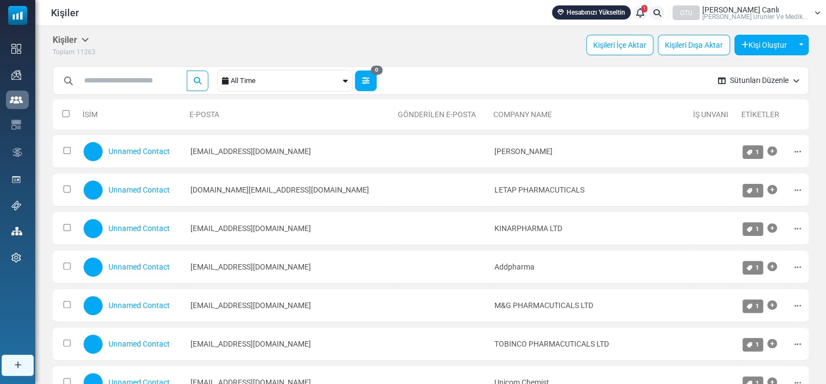
click at [377, 83] on button "0" at bounding box center [366, 81] width 22 height 21
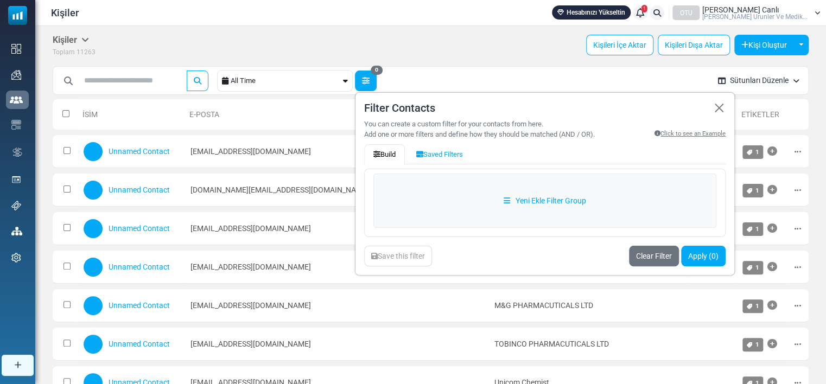
click at [377, 83] on button "0" at bounding box center [366, 81] width 22 height 21
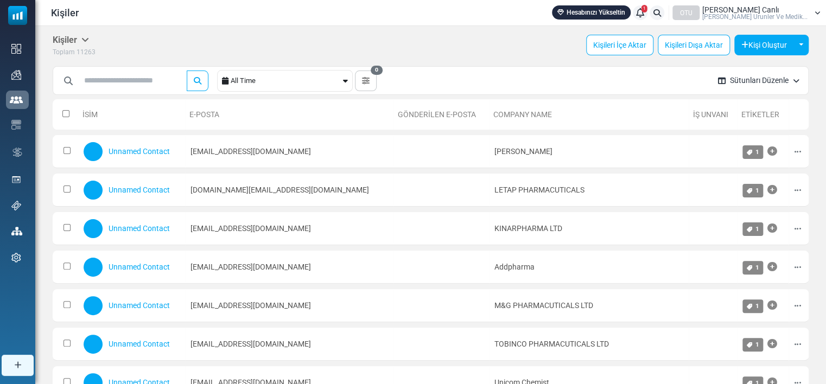
click at [785, 77] on button "Sütunları Düzenle" at bounding box center [758, 80] width 99 height 29
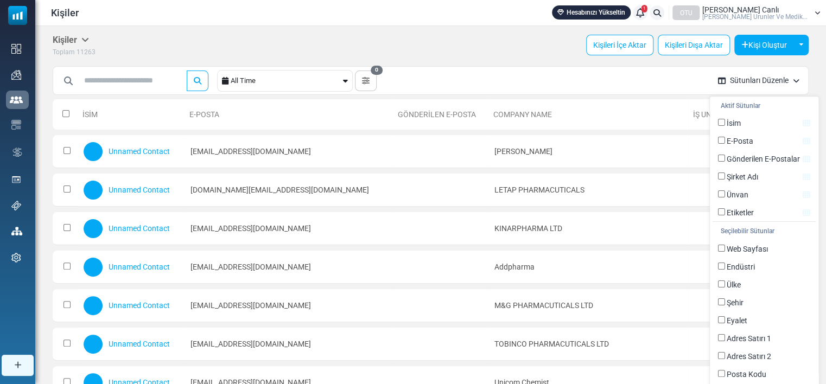
click at [74, 43] on h5 "Kişiler" at bounding box center [71, 40] width 36 height 10
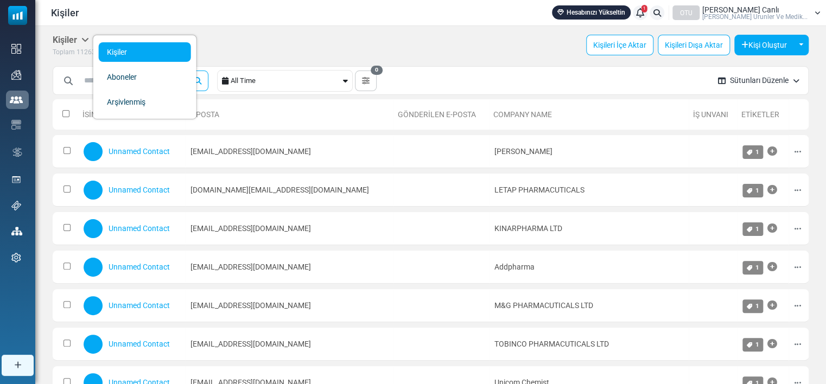
click at [84, 37] on icon at bounding box center [85, 39] width 8 height 9
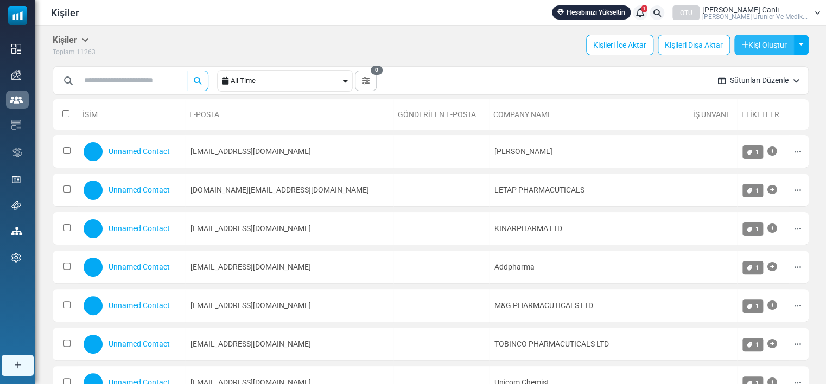
click at [785, 44] on button "Kişi Oluştur" at bounding box center [764, 45] width 60 height 21
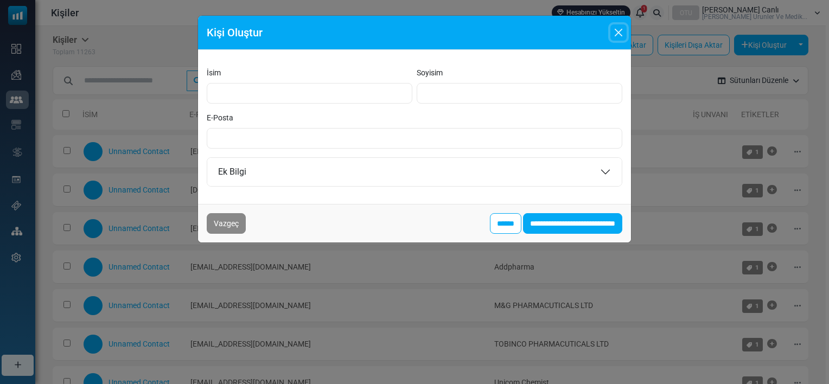
click at [614, 31] on button "Close" at bounding box center [618, 32] width 16 height 16
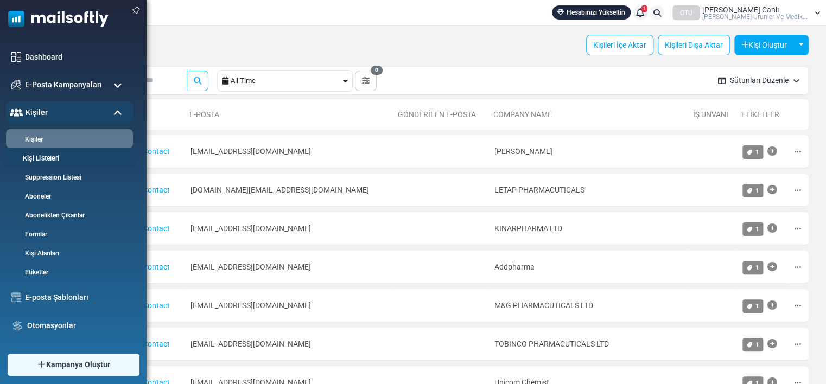
click at [43, 158] on link "Kişi Listeleri" at bounding box center [68, 159] width 130 height 10
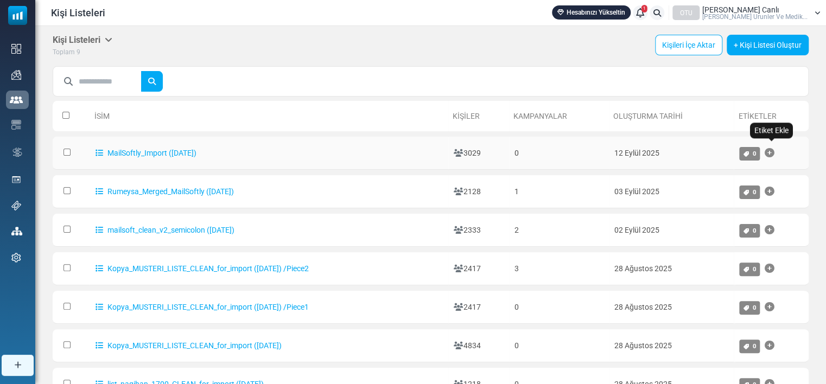
click at [774, 153] on icon "Etiket Ekle" at bounding box center [769, 153] width 10 height 1
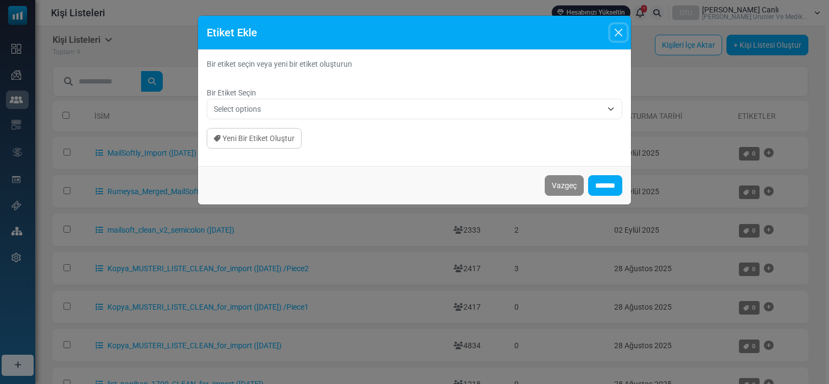
click at [615, 30] on button "Close" at bounding box center [618, 32] width 16 height 16
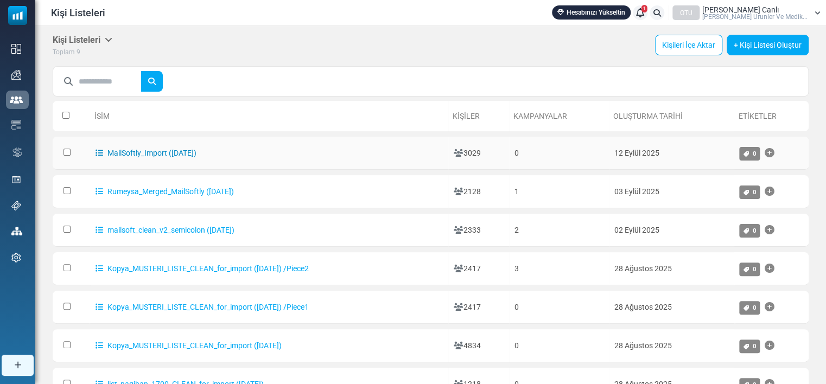
click at [96, 154] on icon at bounding box center [100, 153] width 8 height 8
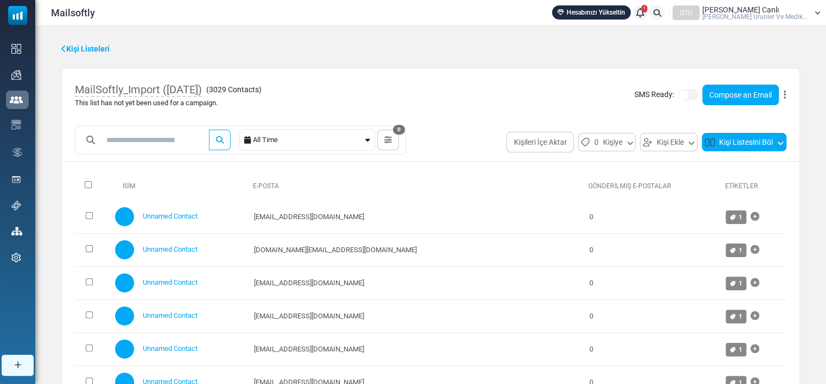
click at [766, 145] on button "Kişi Listesini Böl" at bounding box center [744, 142] width 85 height 18
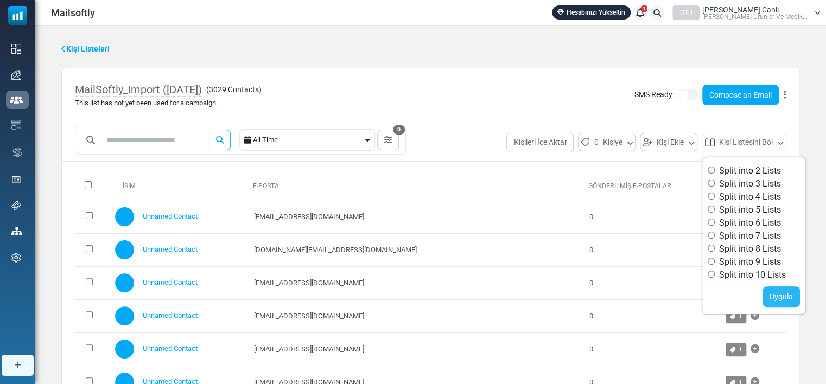
click at [779, 294] on link "Uygula" at bounding box center [780, 297] width 37 height 21
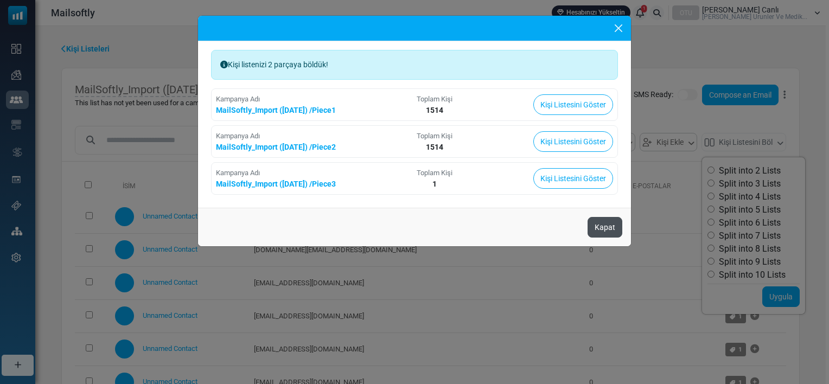
click at [601, 224] on button "Kapat" at bounding box center [605, 227] width 35 height 21
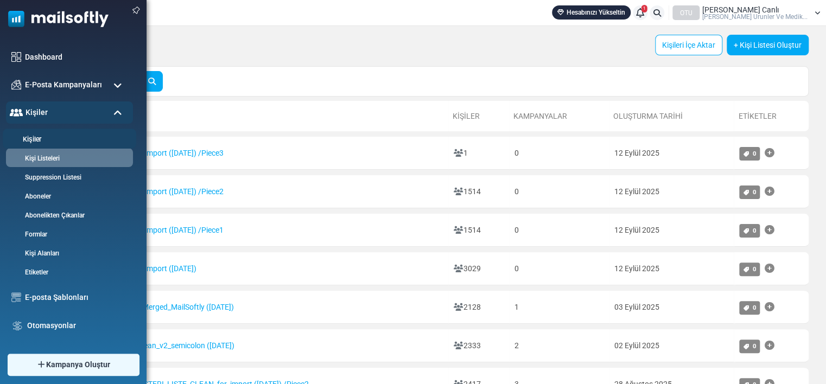
click at [47, 136] on link "Kişiler" at bounding box center [68, 140] width 130 height 10
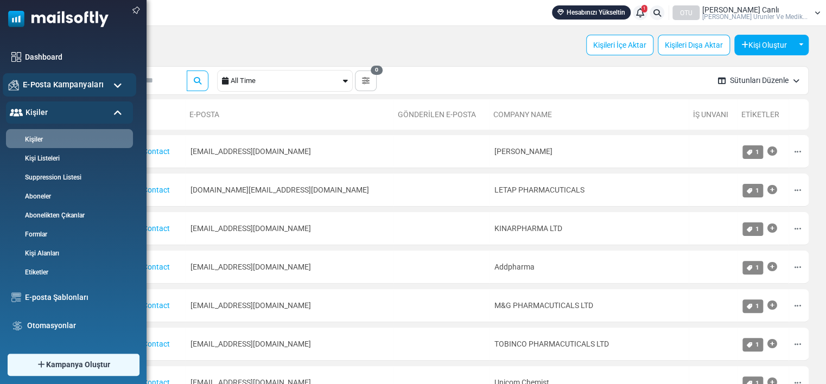
click at [56, 82] on span "E-Posta Kampanyaları" at bounding box center [63, 85] width 81 height 12
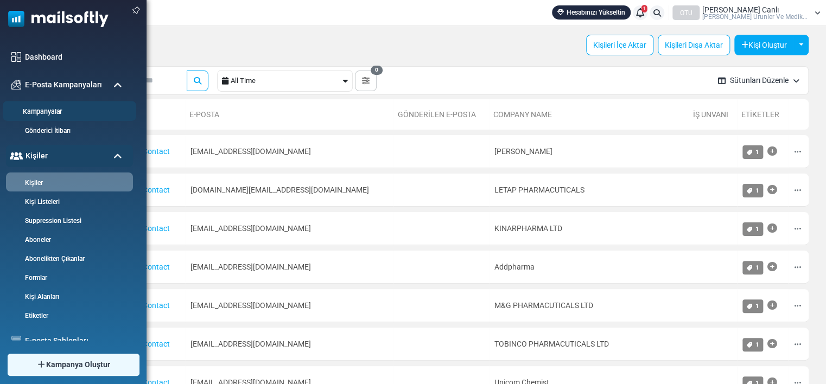
click at [43, 110] on link "Kampanyalar" at bounding box center [68, 112] width 130 height 10
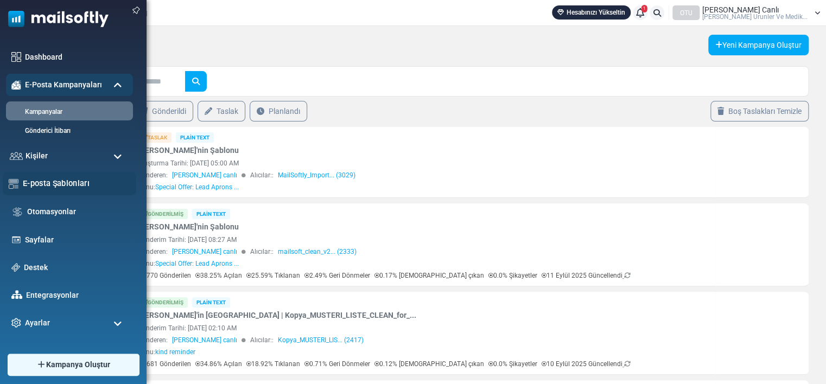
click at [54, 182] on link "E-posta Şablonları" at bounding box center [76, 183] width 107 height 12
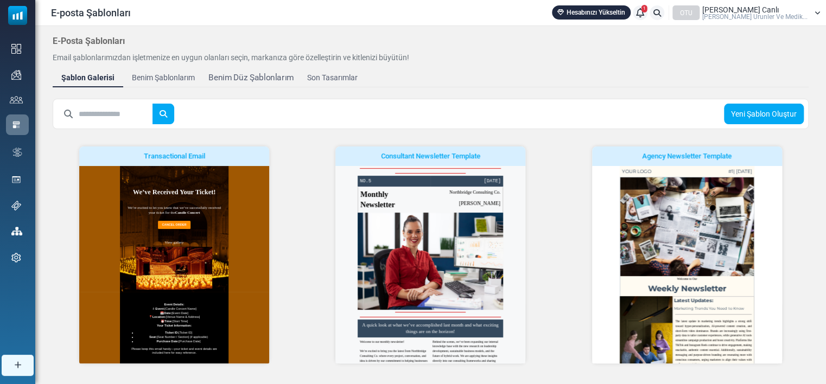
click at [247, 82] on div "Benim Düz Şablonlarım" at bounding box center [250, 78] width 85 height 12
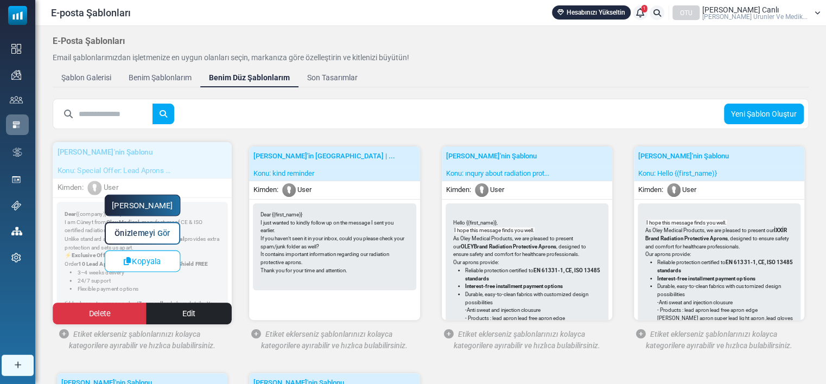
click at [148, 203] on link "Yapmaya Başla" at bounding box center [142, 206] width 76 height 22
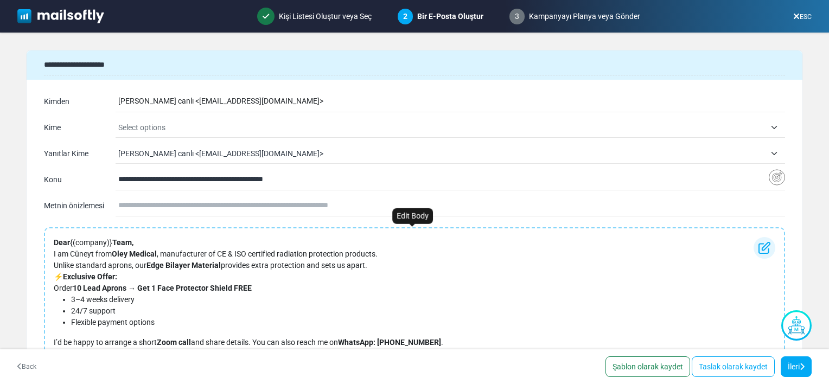
click at [93, 255] on p "I am Cüneyt from Oley Medical , manufacturer of CE & ISO certified radiation pr…" at bounding box center [249, 260] width 390 height 23
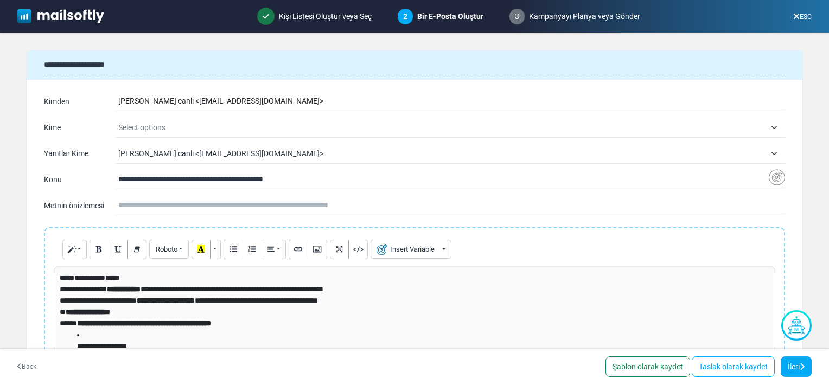
click at [141, 320] on strong "**********" at bounding box center [144, 324] width 134 height 8
click at [99, 290] on p "**********" at bounding box center [412, 295] width 704 height 23
click at [119, 278] on strong "*****" at bounding box center [112, 278] width 15 height 8
click at [176, 345] on p "**********" at bounding box center [420, 346] width 686 height 11
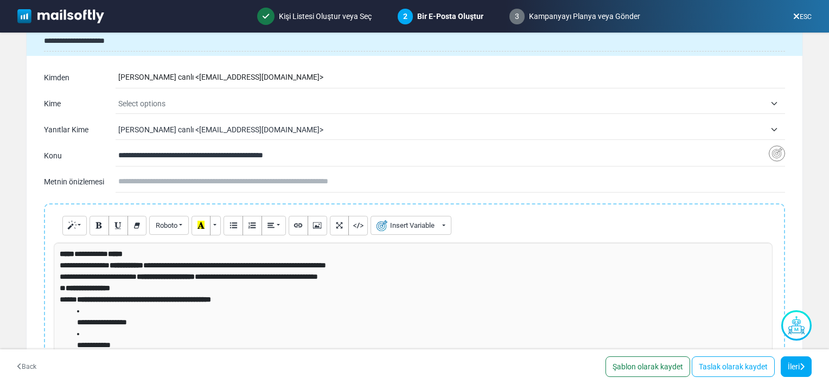
scroll to position [21, 0]
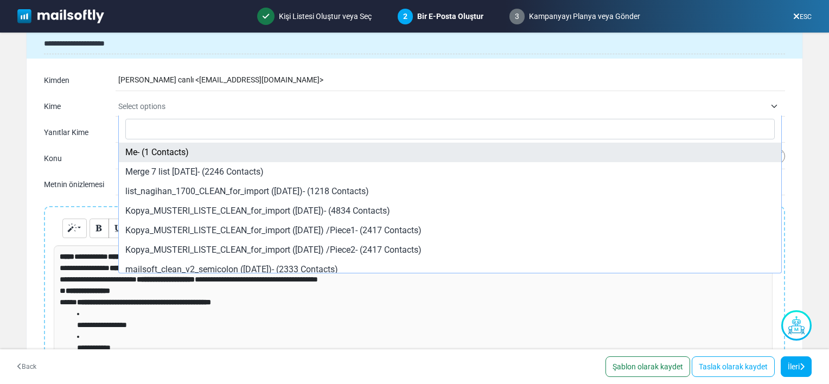
click at [200, 100] on span "Select options" at bounding box center [441, 106] width 647 height 13
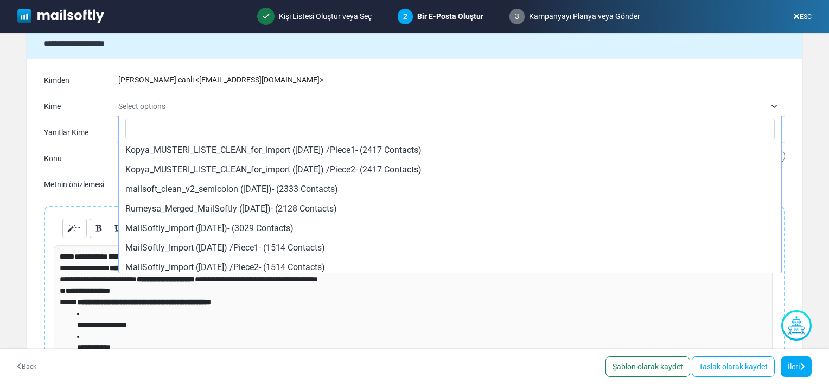
scroll to position [104, 0]
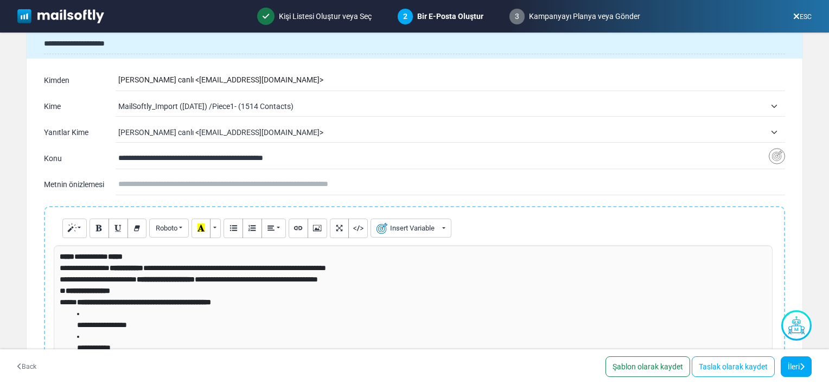
click at [298, 128] on span "leyla ipek canlı <ipek@oleytibbiurunler.com>" at bounding box center [441, 132] width 647 height 13
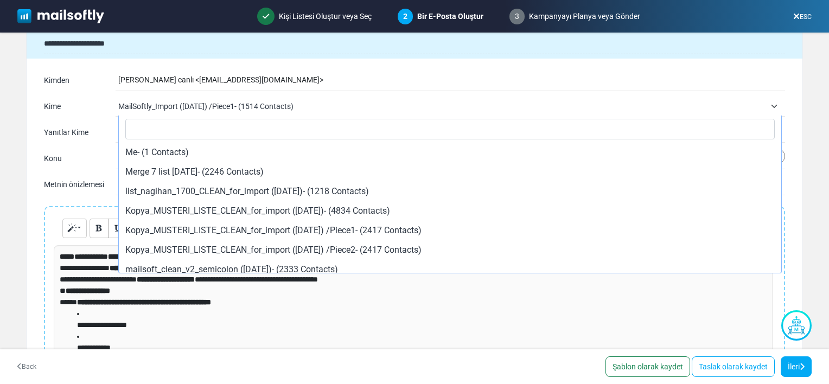
click at [334, 98] on span "MailSoftly_Import (9/12/2025) /Piece1- (1514 Contacts)" at bounding box center [451, 107] width 667 height 20
click at [334, 107] on span "MailSoftly_Import (9/12/2025) /Piece2- (1514 Contacts)" at bounding box center [441, 106] width 647 height 13
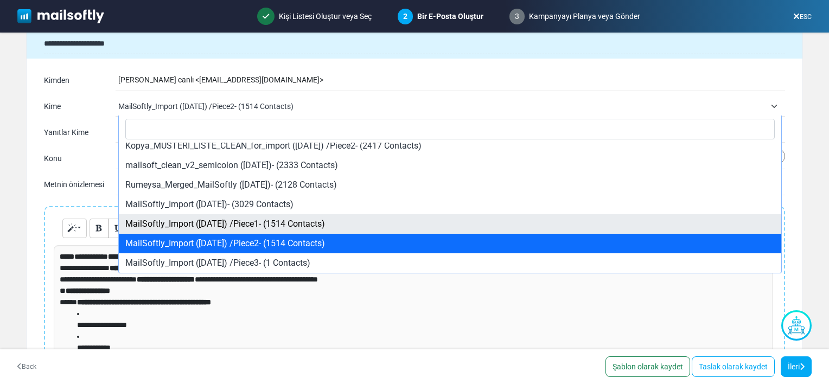
select select "*****"
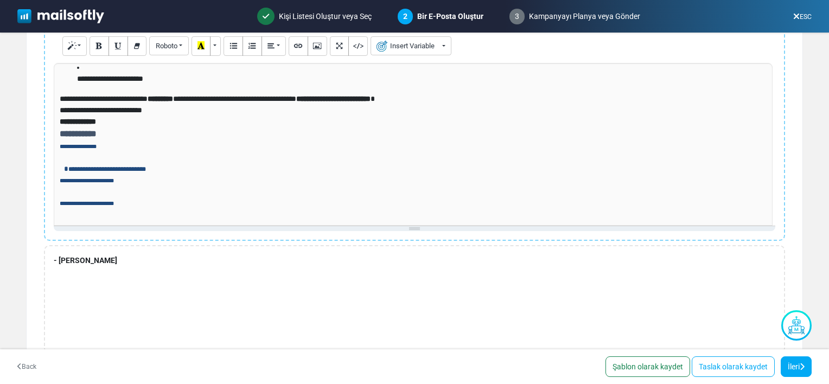
scroll to position [204, 0]
click at [794, 363] on link "İleri" at bounding box center [796, 367] width 31 height 21
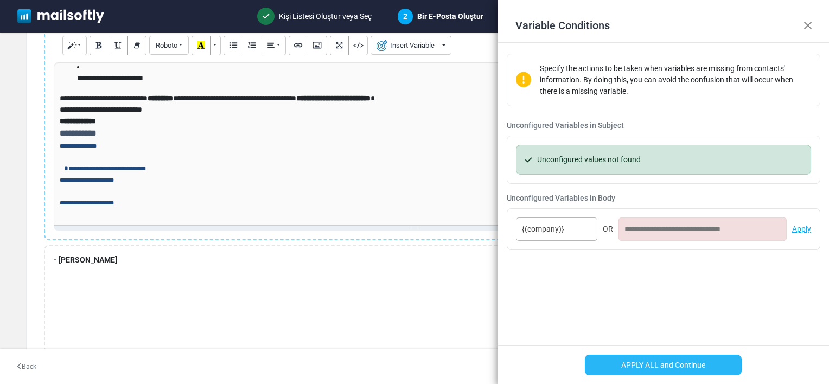
click at [634, 361] on button "APPLY ALL and Continue" at bounding box center [663, 365] width 157 height 21
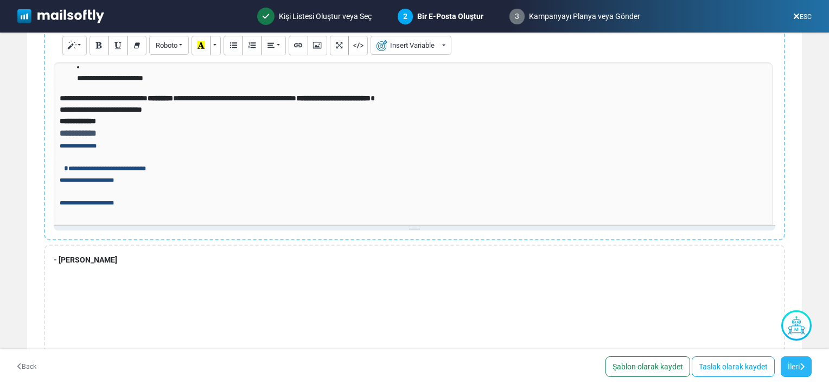
click at [793, 369] on link "İleri" at bounding box center [796, 367] width 31 height 21
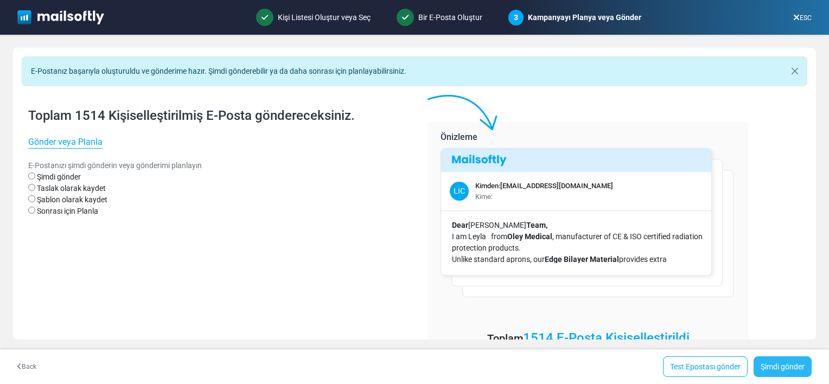
click at [778, 365] on link "Şimdi gönder" at bounding box center [783, 367] width 58 height 21
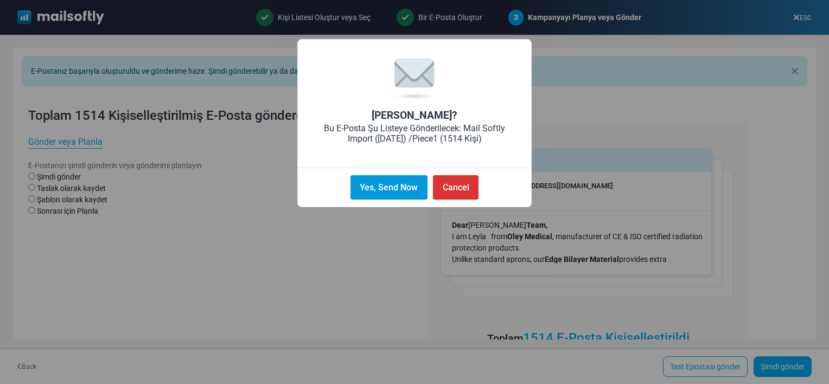
click at [410, 190] on button "Yes, Send Now" at bounding box center [389, 187] width 77 height 24
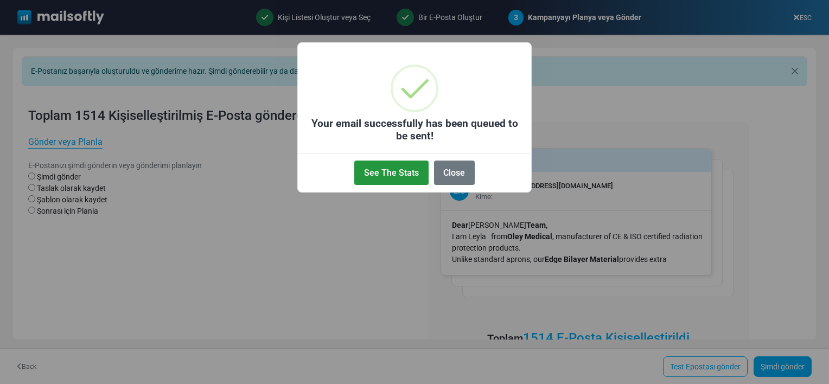
click at [400, 174] on button "See The Stats" at bounding box center [391, 173] width 74 height 24
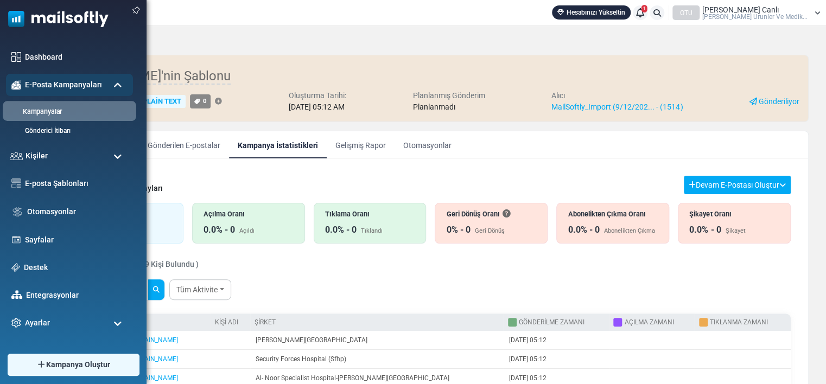
click at [47, 111] on link "Kampanyalar" at bounding box center [68, 112] width 130 height 10
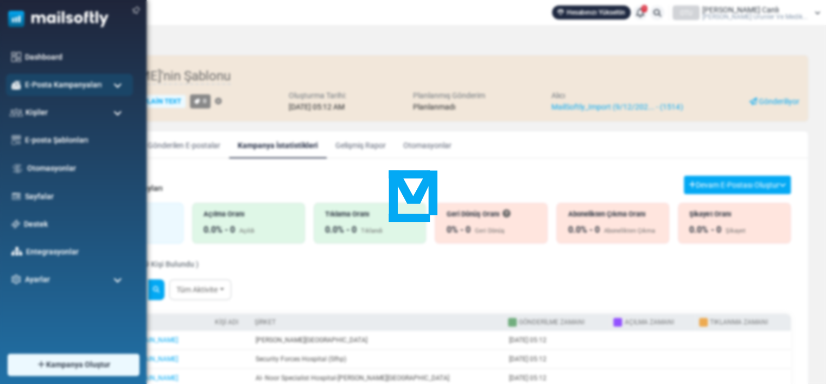
click at [47, 111] on div at bounding box center [413, 192] width 826 height 384
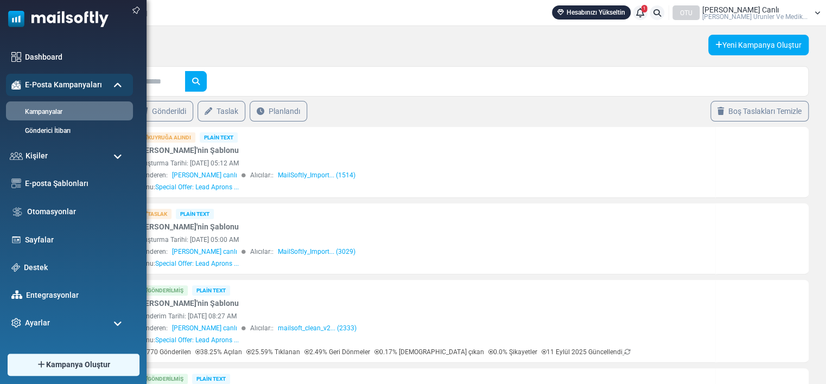
click at [65, 171] on ul "Dashboard E-Posta Kampanyaları [GEOGRAPHIC_DATA] Gönderici İtibarı Kişiler Kişi…" at bounding box center [70, 190] width 141 height 288
click at [63, 185] on link "E-posta Şablonları" at bounding box center [76, 183] width 107 height 12
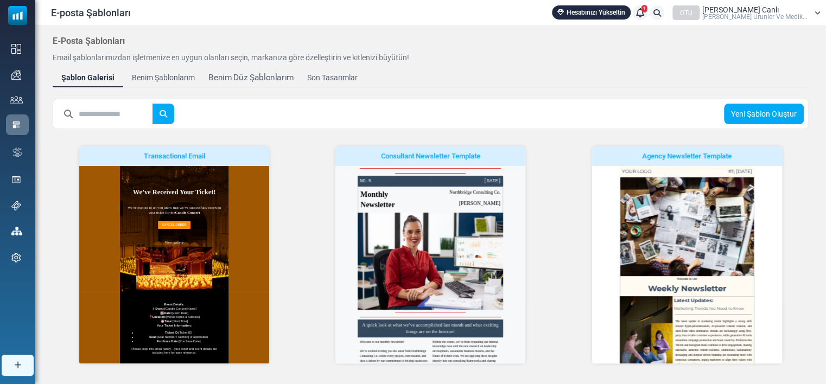
click at [277, 73] on div "Benim Düz Şablonlarım" at bounding box center [250, 78] width 85 height 12
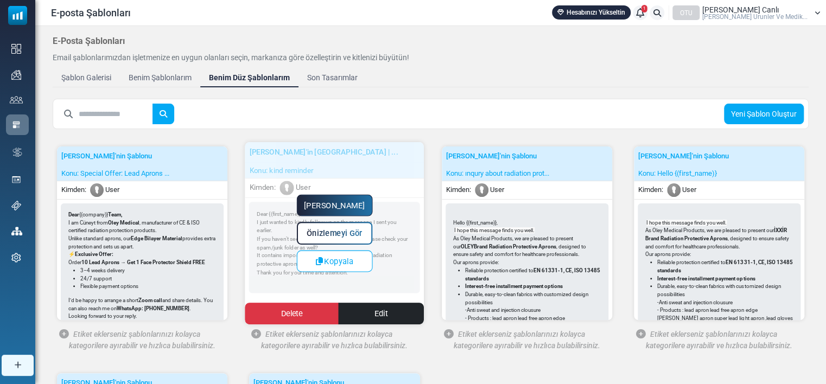
click at [325, 205] on link "[PERSON_NAME]" at bounding box center [335, 206] width 76 height 22
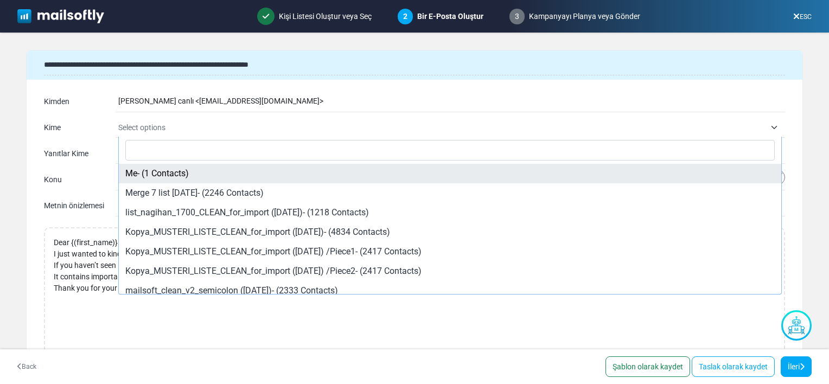
click at [229, 129] on span "Select options" at bounding box center [441, 127] width 647 height 13
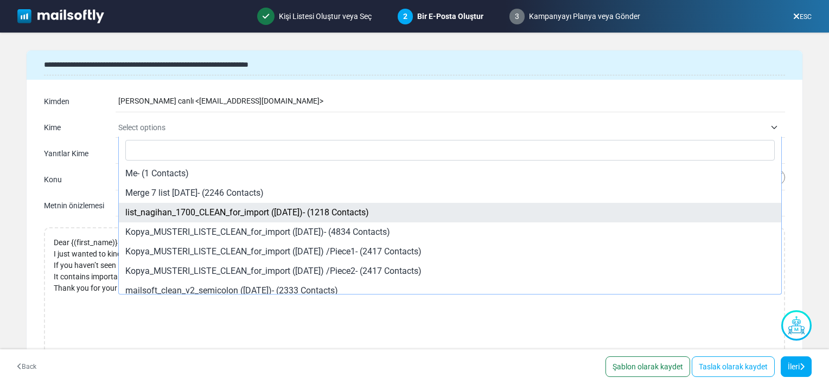
select select "*****"
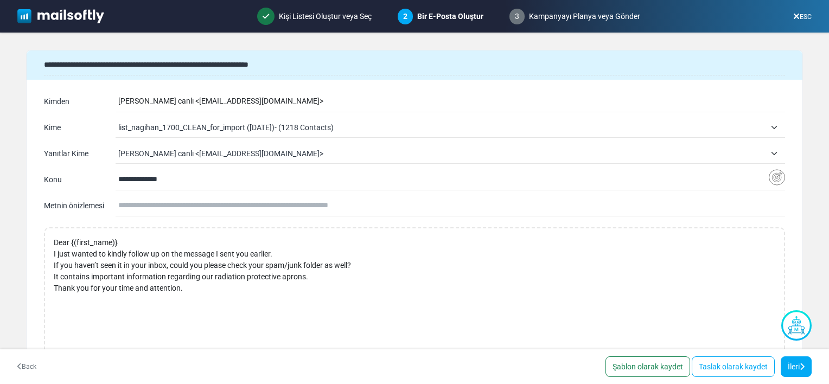
click at [378, 124] on span "list_nagihan_1700_CLEAN_for_import (8/29/2025)- (1218 Contacts)" at bounding box center [441, 127] width 647 height 13
click at [0, 72] on html "Mailsoftly Hesabınızı Yükseltin 1 Bildirimler OTU Leyla Ipek Canlı Oley Tıbbi U…" at bounding box center [414, 192] width 829 height 384
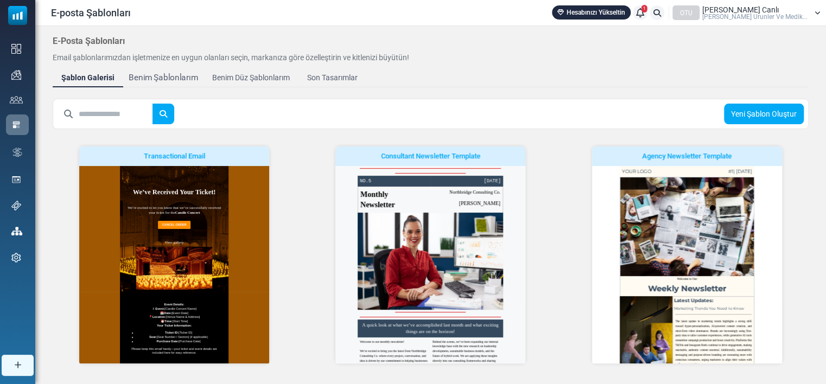
click at [167, 76] on div "Benim Şablonlarım" at bounding box center [163, 78] width 69 height 12
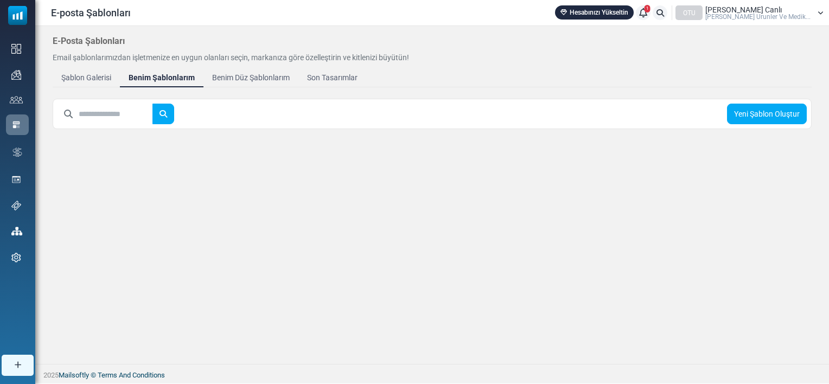
click at [232, 78] on div "Benim Düz Şablonlarım" at bounding box center [251, 77] width 78 height 11
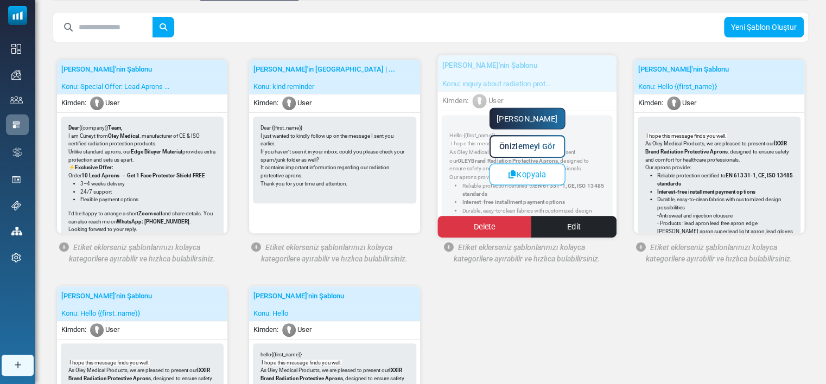
scroll to position [88, 0]
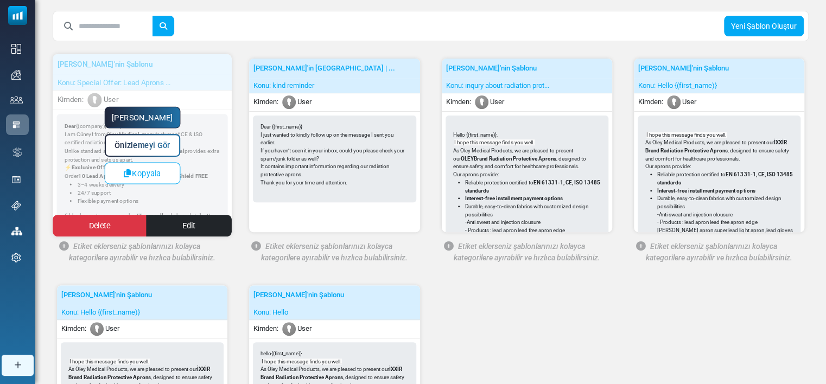
click at [137, 116] on link "Yapmaya Başla" at bounding box center [142, 118] width 76 height 22
click at [137, 116] on div at bounding box center [413, 192] width 826 height 384
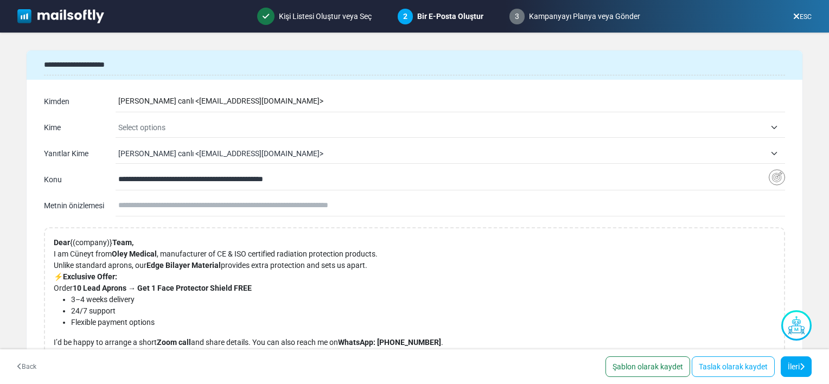
click at [239, 131] on span "Select options" at bounding box center [441, 127] width 647 height 13
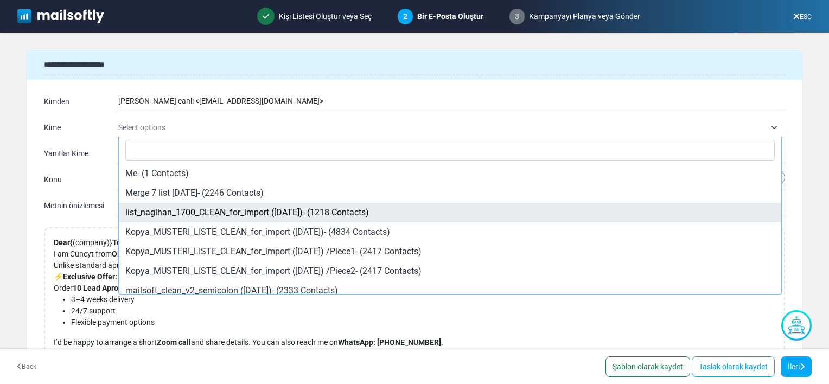
select select "*****"
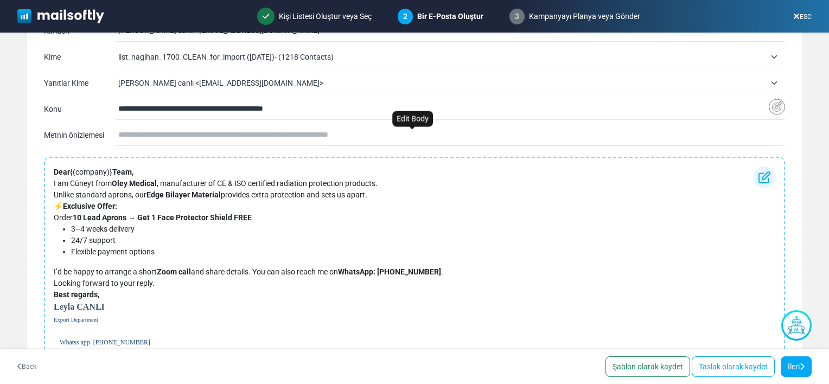
scroll to position [124, 0]
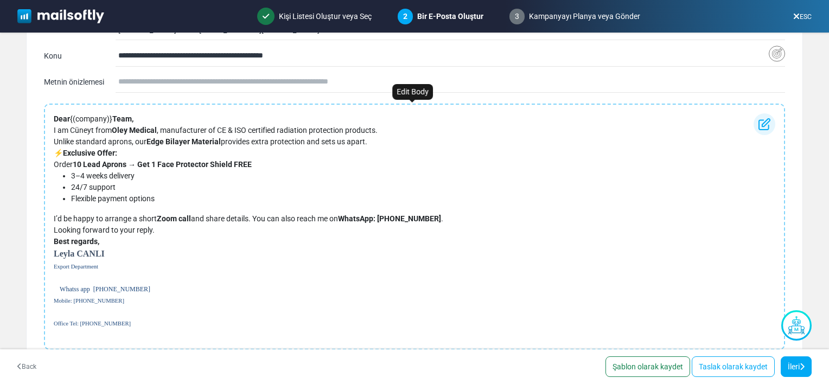
click at [97, 130] on p "I am Cüneyt from Oley Medical , manufacturer of CE & ISO certified radiation pr…" at bounding box center [249, 136] width 390 height 23
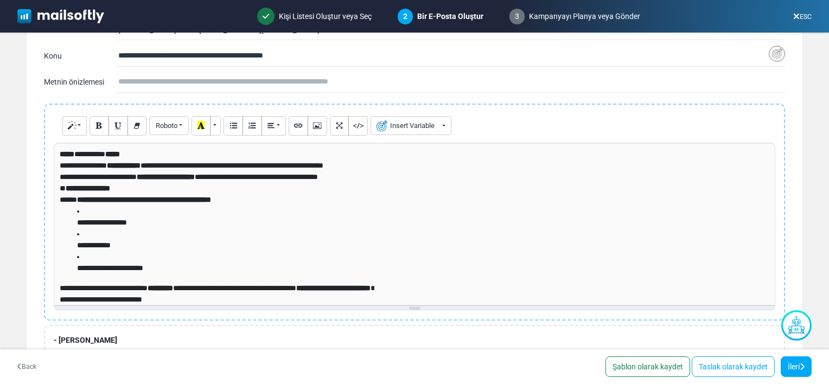
click at [98, 167] on p "**********" at bounding box center [412, 171] width 704 height 23
click at [80, 163] on p "**********" at bounding box center [412, 171] width 704 height 23
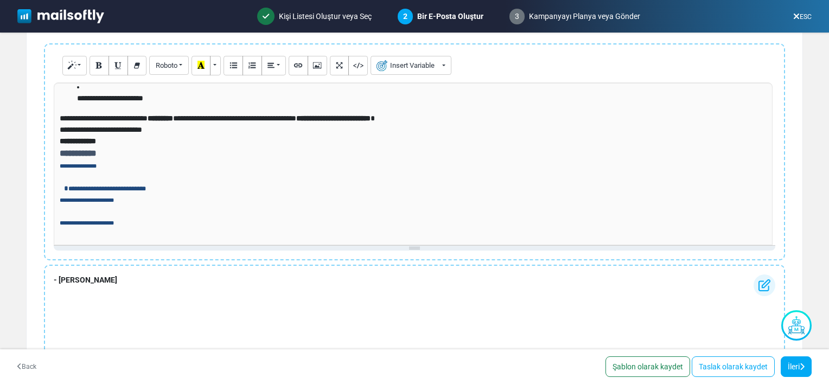
scroll to position [228, 0]
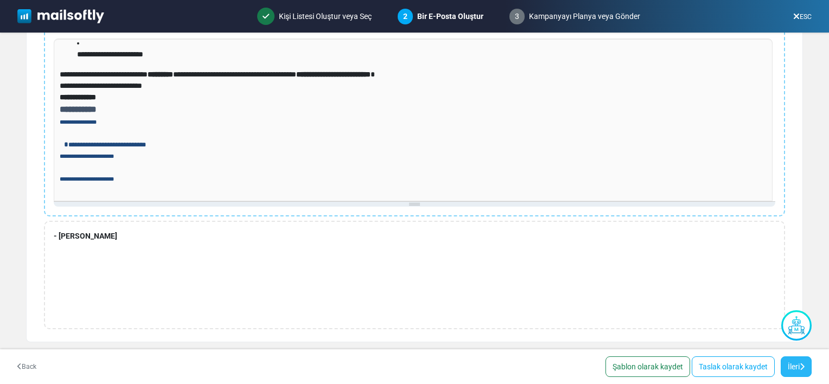
click at [810, 369] on link "İleri" at bounding box center [796, 367] width 31 height 21
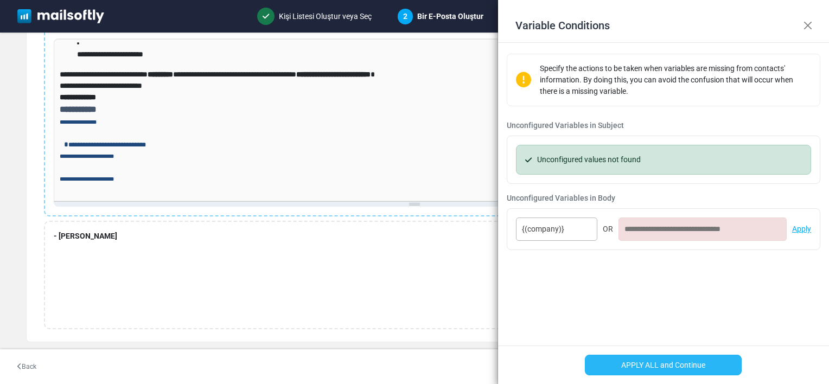
click at [665, 358] on button "APPLY ALL and Continue" at bounding box center [663, 365] width 157 height 21
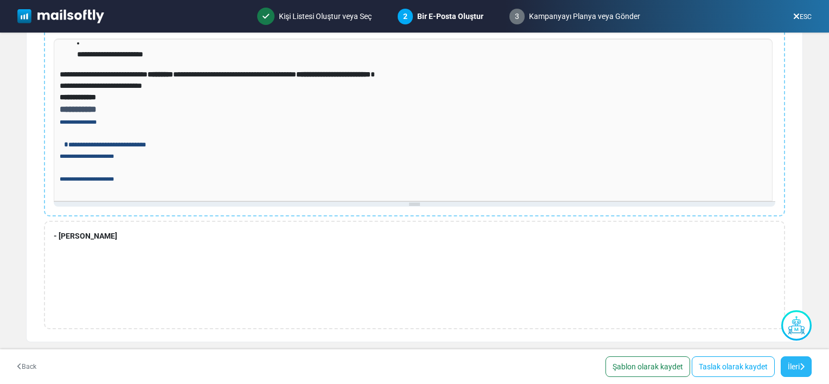
click at [795, 365] on link "İleri" at bounding box center [796, 367] width 31 height 21
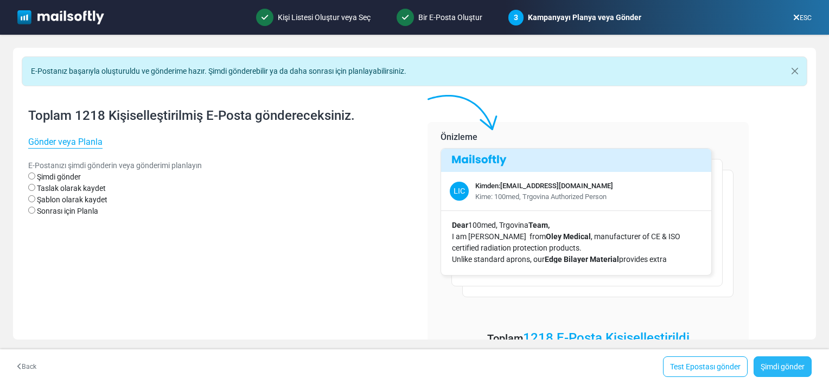
click at [794, 366] on link "Şimdi gönder" at bounding box center [783, 367] width 58 height 21
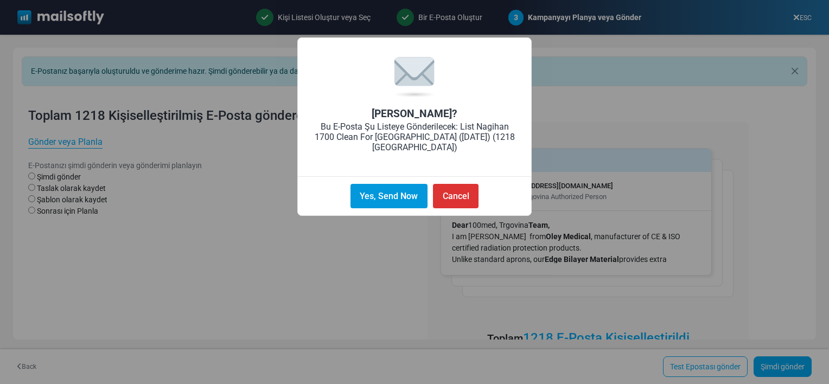
click at [381, 195] on button "Yes, Send Now" at bounding box center [389, 196] width 77 height 24
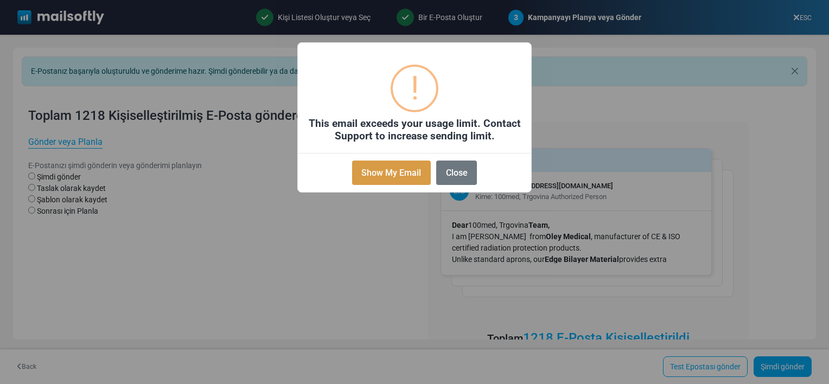
click at [384, 167] on button "Show My Email" at bounding box center [391, 173] width 79 height 24
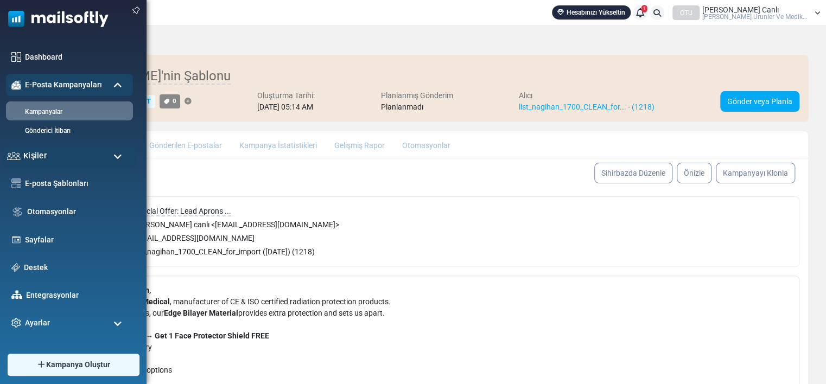
click at [43, 154] on span "Kişiler" at bounding box center [34, 156] width 23 height 12
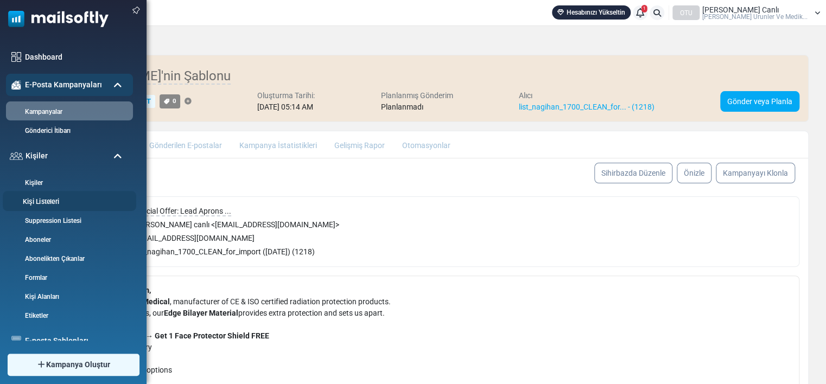
click at [48, 197] on link "Kişi Listeleri" at bounding box center [68, 202] width 130 height 10
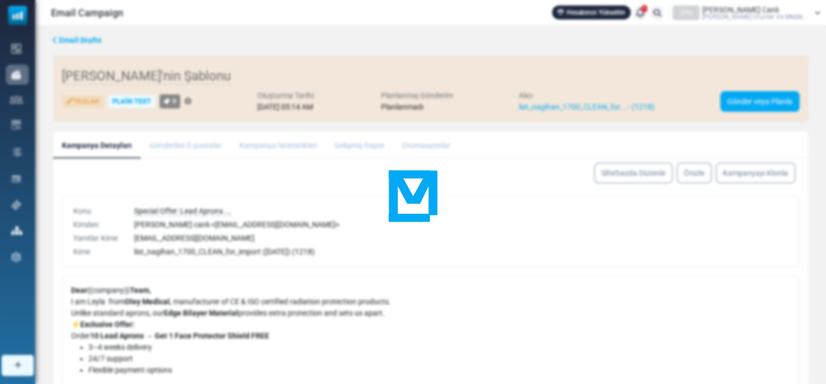
click at [249, 212] on div at bounding box center [413, 192] width 826 height 384
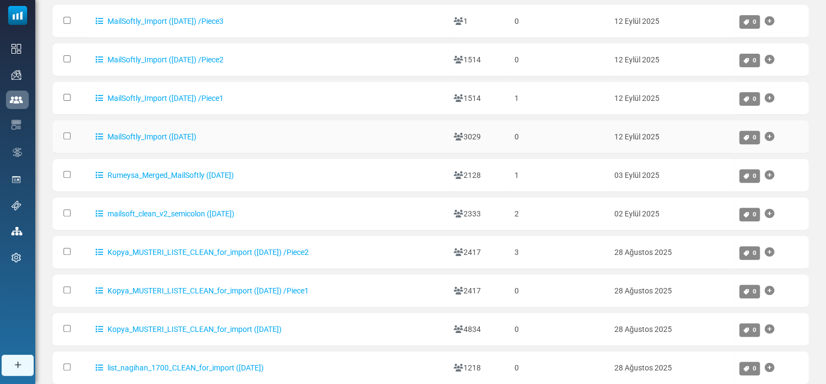
scroll to position [177, 0]
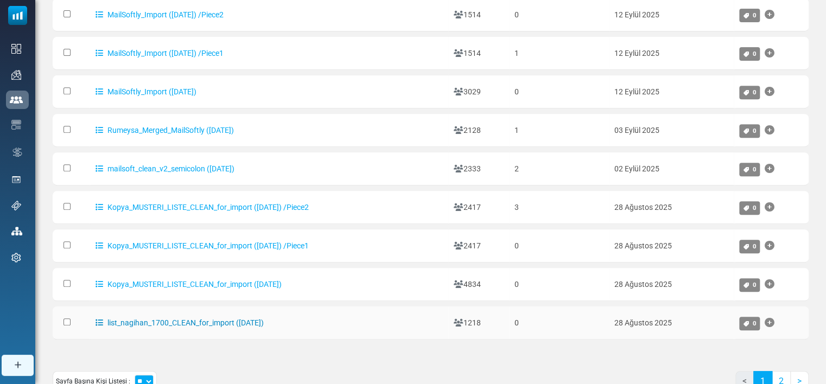
click at [144, 319] on link "list_nagihan_1700_CLEAN_for_import ([DATE])" at bounding box center [180, 323] width 168 height 9
click at [144, 316] on div at bounding box center [413, 192] width 826 height 384
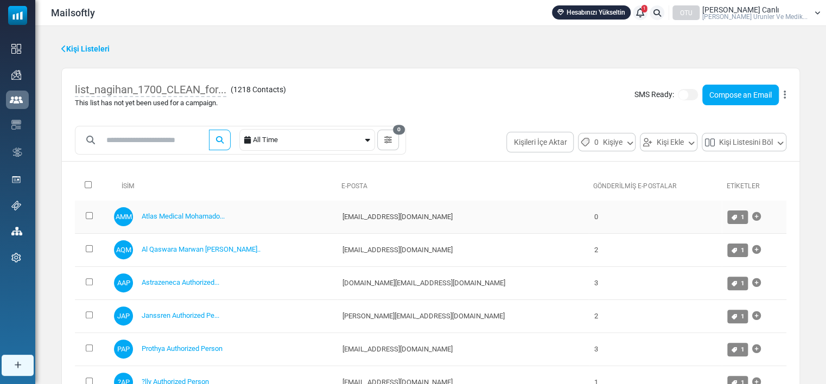
click at [84, 218] on td at bounding box center [92, 217] width 34 height 33
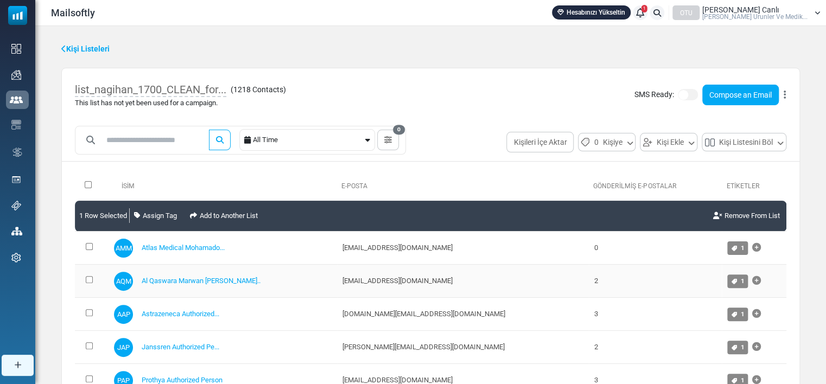
click at [86, 268] on td at bounding box center [92, 281] width 34 height 33
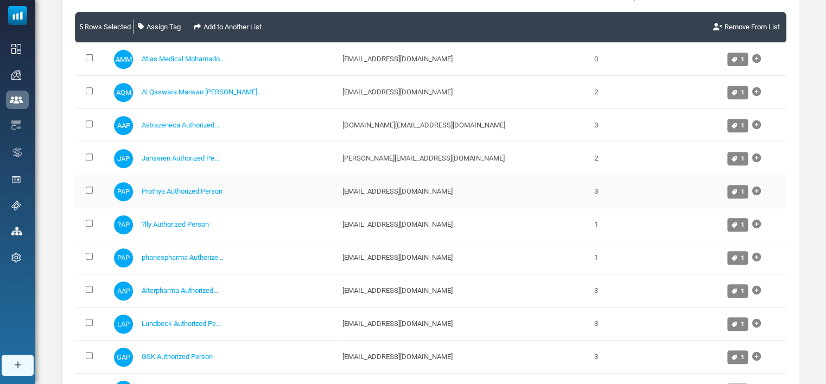
scroll to position [211, 0]
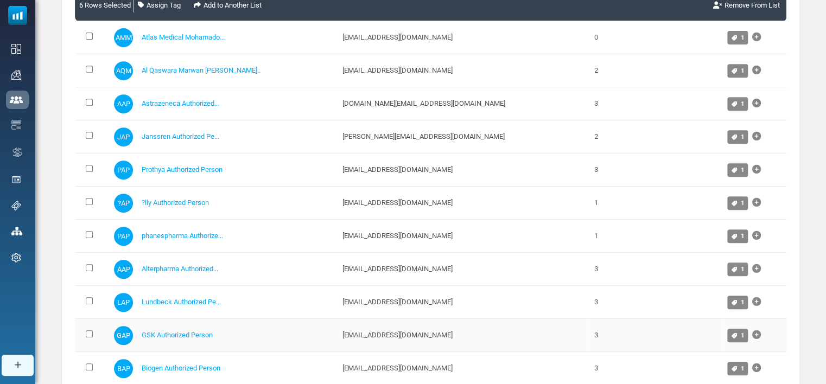
click at [86, 328] on td at bounding box center [92, 335] width 34 height 33
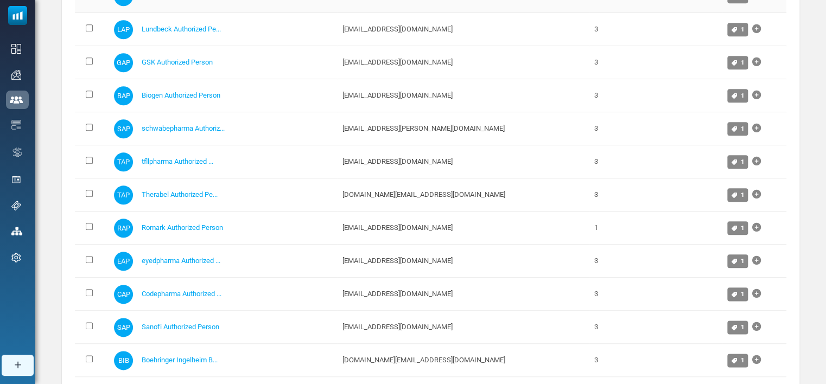
scroll to position [484, 0]
click at [90, 284] on td at bounding box center [92, 293] width 34 height 33
click at [83, 196] on td at bounding box center [92, 194] width 34 height 33
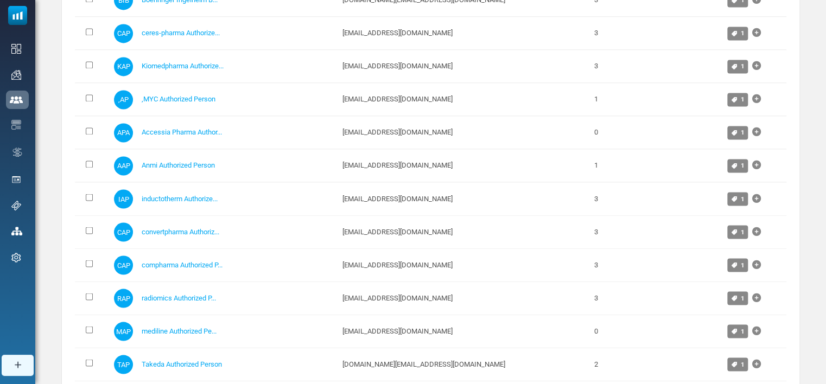
scroll to position [853, 0]
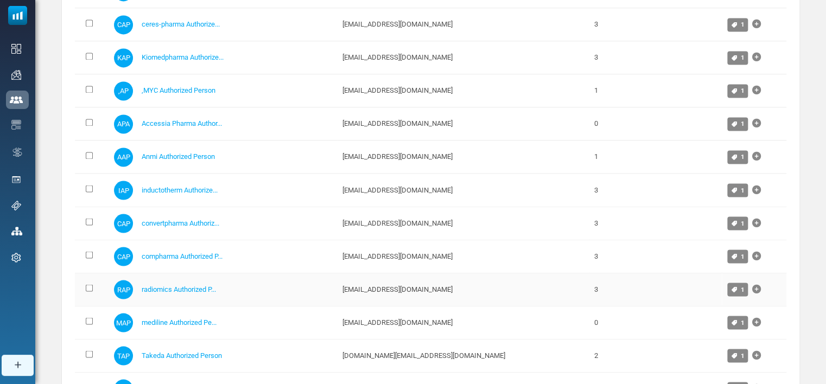
click at [88, 279] on td at bounding box center [92, 289] width 34 height 33
click at [86, 179] on td at bounding box center [92, 190] width 34 height 33
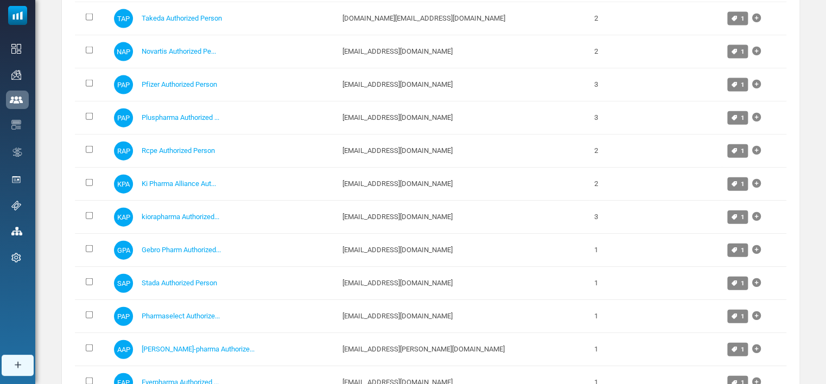
scroll to position [1230, 0]
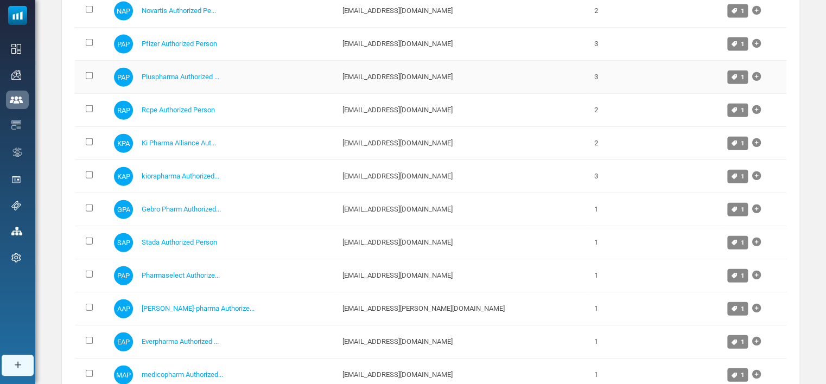
click at [87, 77] on td at bounding box center [92, 77] width 34 height 33
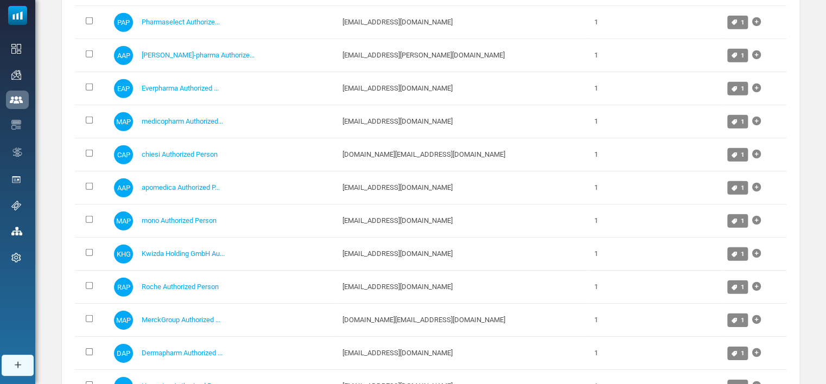
scroll to position [1509, 0]
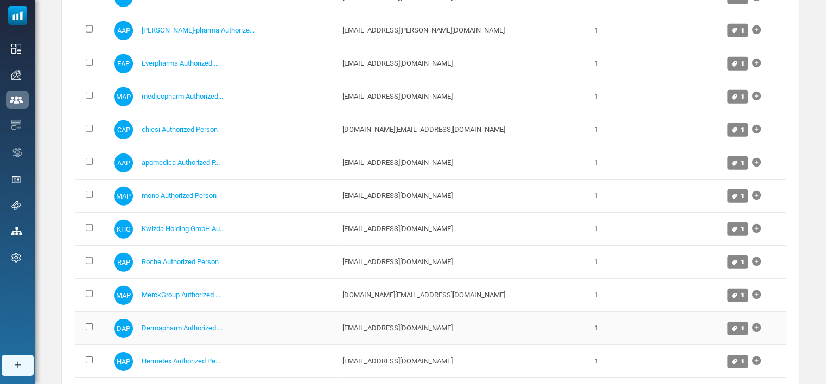
click at [88, 325] on td at bounding box center [92, 328] width 34 height 33
click at [88, 315] on td at bounding box center [92, 328] width 34 height 33
click at [86, 260] on td at bounding box center [92, 262] width 34 height 33
click at [86, 193] on td at bounding box center [92, 196] width 34 height 33
click at [86, 161] on td at bounding box center [92, 163] width 34 height 33
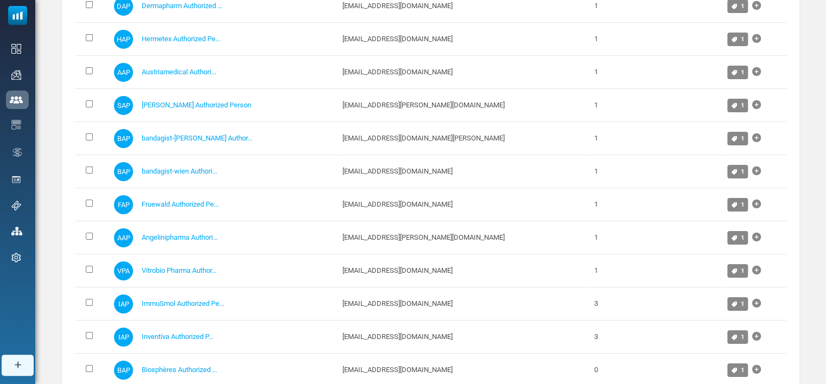
scroll to position [1836, 0]
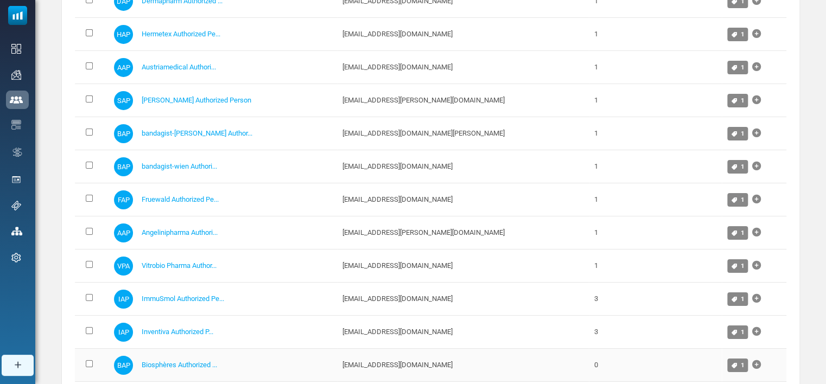
click at [85, 358] on td at bounding box center [92, 365] width 34 height 33
click at [87, 252] on td at bounding box center [92, 266] width 34 height 33
click at [86, 231] on td at bounding box center [92, 233] width 34 height 33
click at [88, 187] on td at bounding box center [92, 199] width 34 height 33
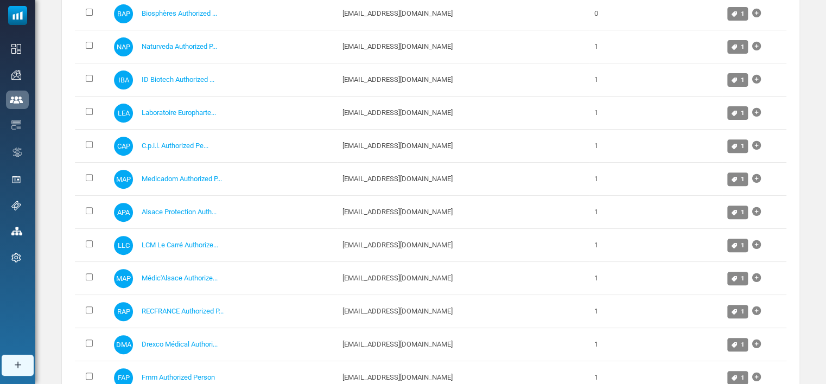
scroll to position [2195, 0]
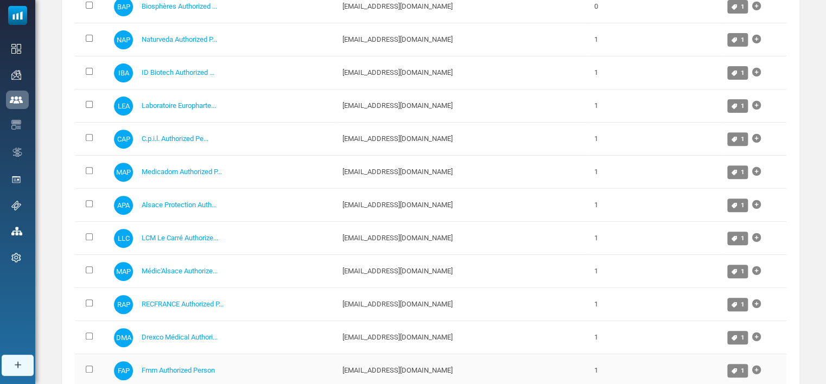
click at [85, 357] on td at bounding box center [92, 370] width 34 height 33
click at [87, 192] on td at bounding box center [92, 205] width 34 height 33
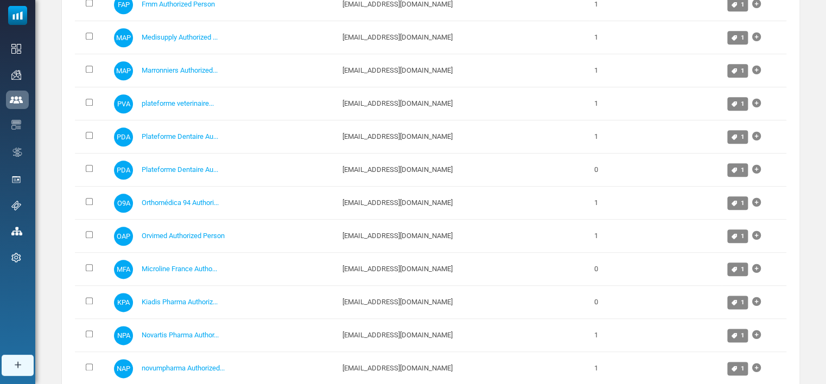
scroll to position [2565, 0]
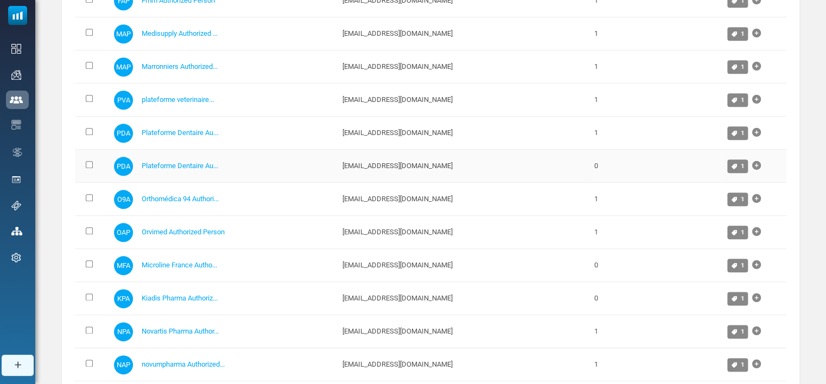
click at [88, 151] on td at bounding box center [92, 166] width 34 height 33
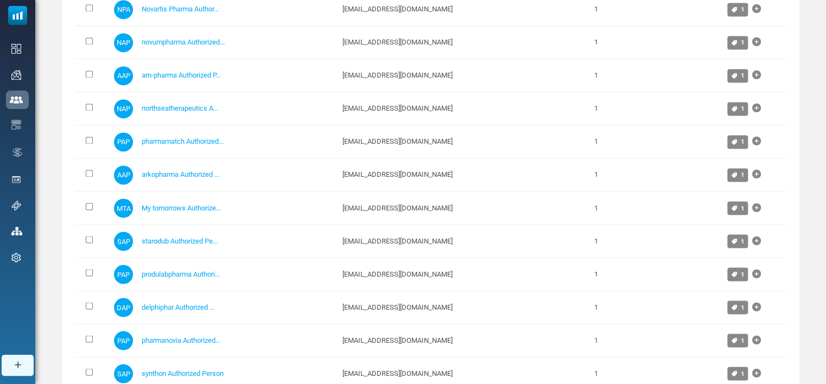
scroll to position [2888, 0]
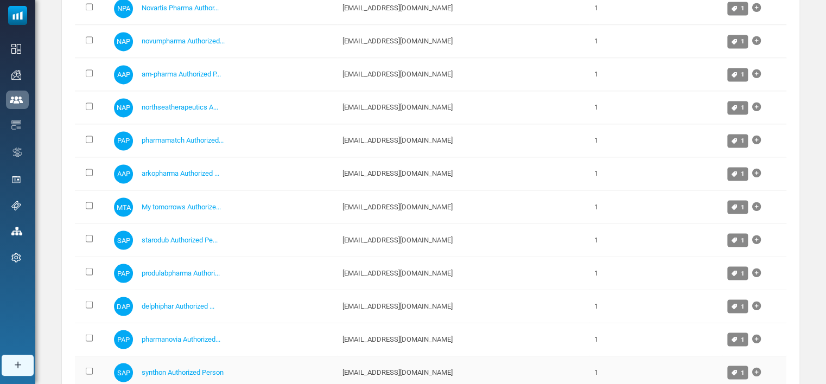
click at [84, 357] on td at bounding box center [92, 372] width 34 height 33
click at [88, 356] on td at bounding box center [92, 372] width 34 height 33
click at [86, 157] on td at bounding box center [92, 173] width 34 height 33
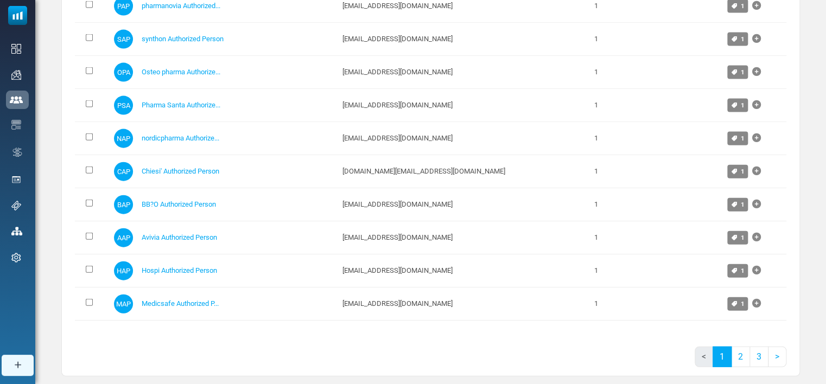
scroll to position [3223, 0]
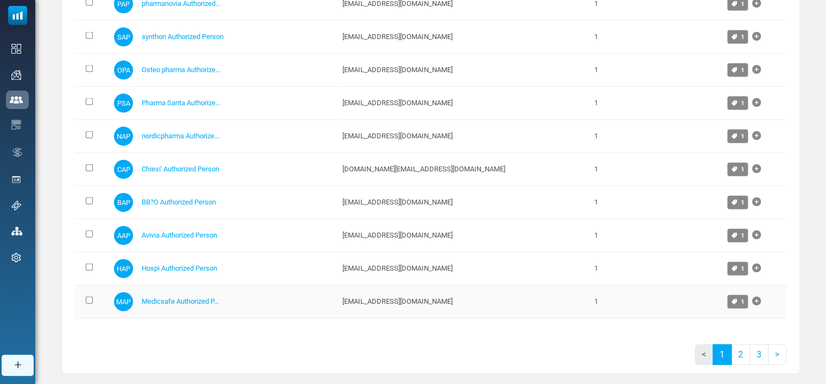
click at [83, 290] on td at bounding box center [92, 301] width 34 height 33
click at [86, 62] on td at bounding box center [92, 70] width 34 height 33
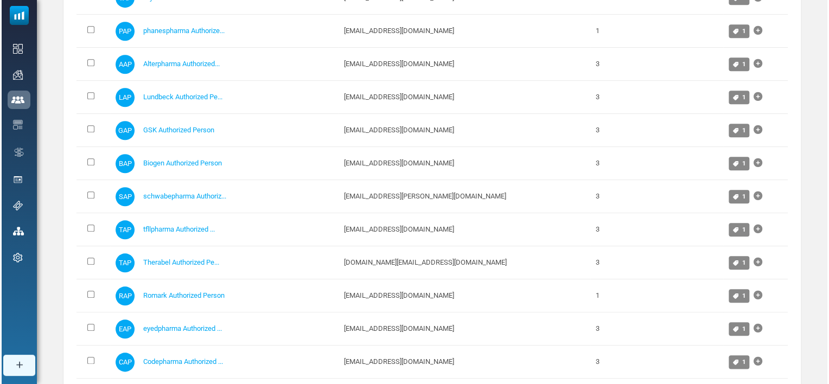
scroll to position [0, 0]
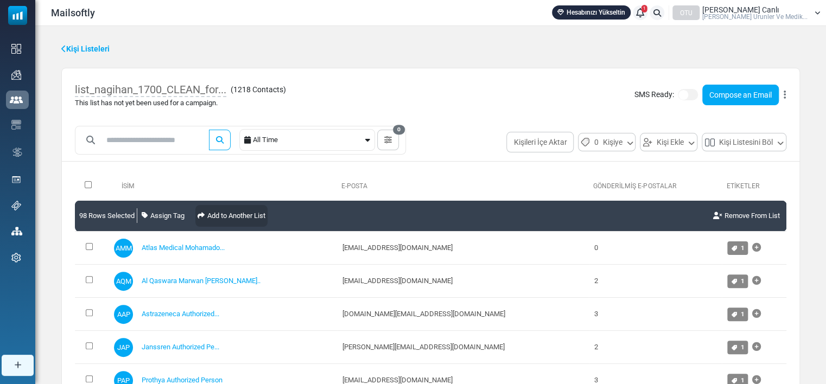
click at [220, 215] on link "Add to Another List" at bounding box center [231, 216] width 72 height 22
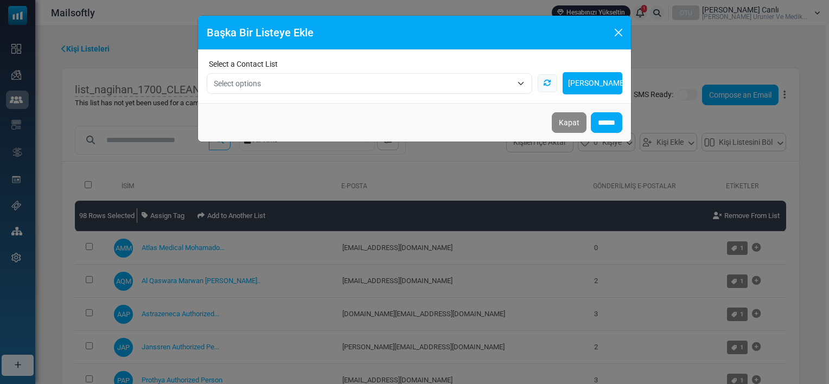
click at [270, 80] on span "Select options" at bounding box center [363, 83] width 298 height 13
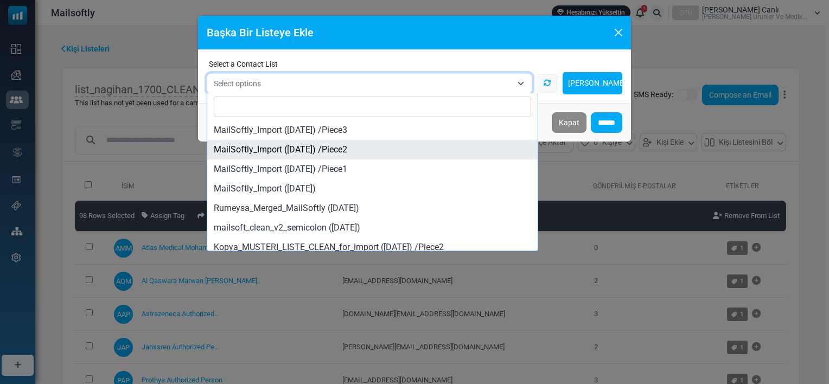
select select "*****"
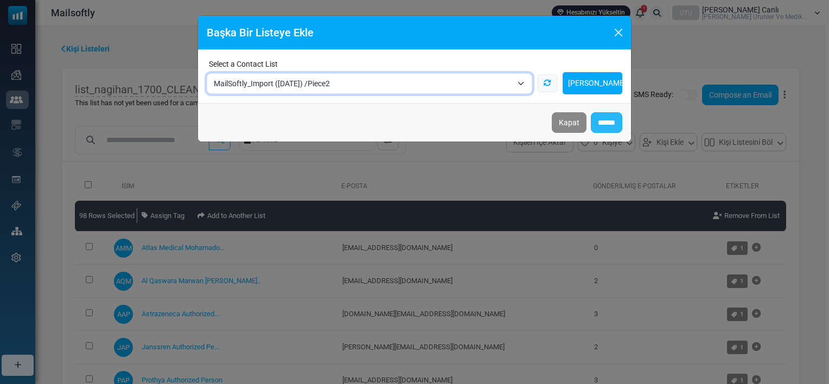
click at [601, 122] on input "******" at bounding box center [606, 122] width 31 height 21
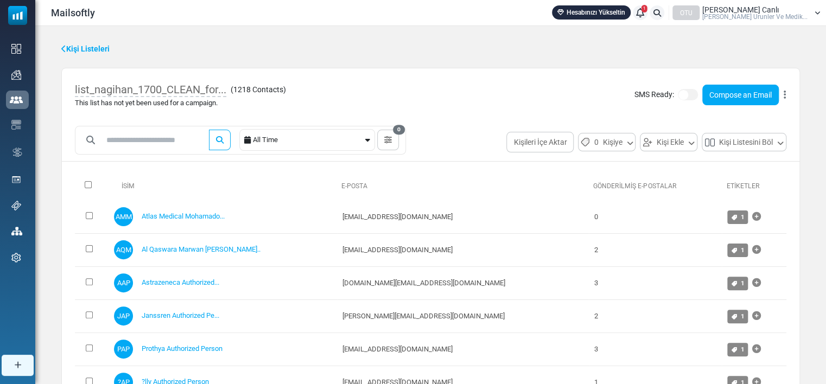
click at [67, 47] on link "Kişi Listeleri" at bounding box center [85, 48] width 48 height 11
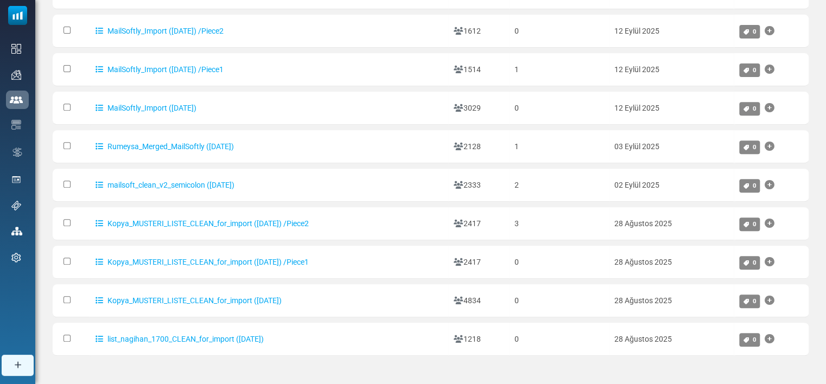
scroll to position [217, 0]
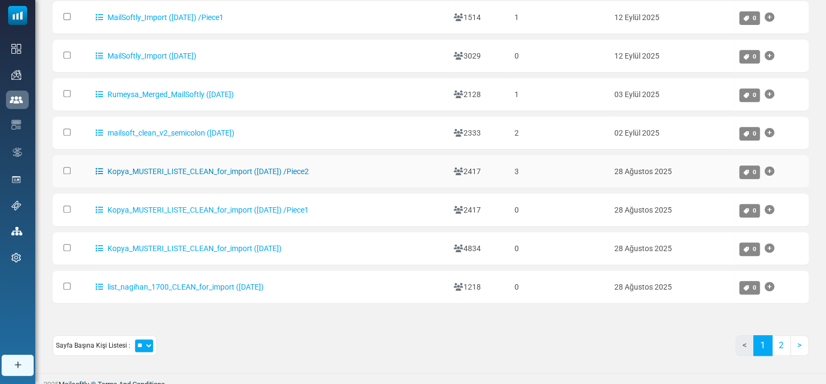
scroll to position [215, 0]
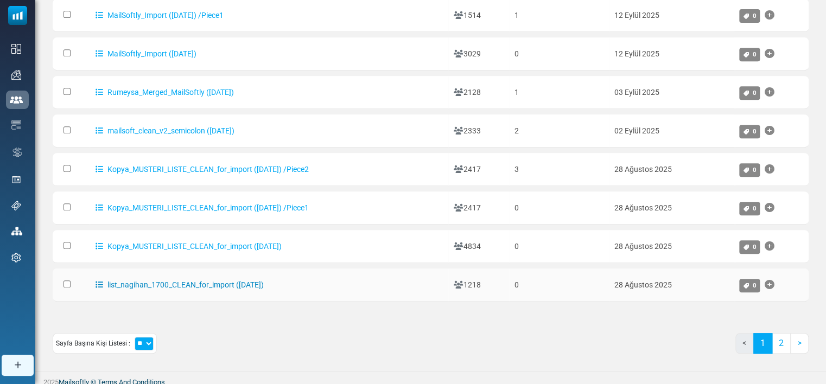
click at [124, 281] on link "list_nagihan_1700_CLEAN_for_import ([DATE])" at bounding box center [180, 285] width 168 height 9
click at [124, 281] on div at bounding box center [413, 192] width 826 height 384
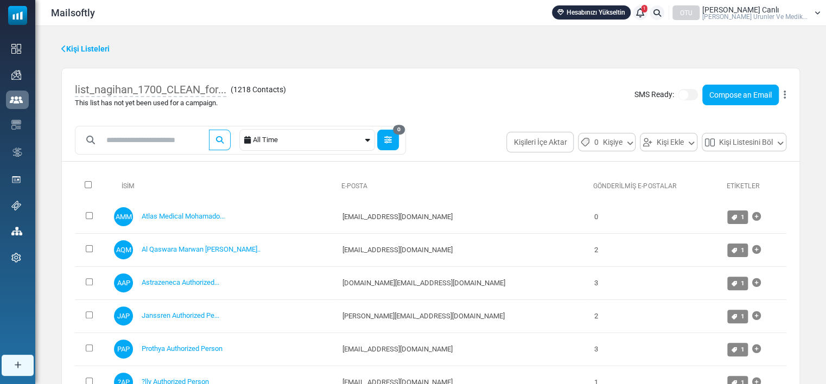
click at [392, 140] on icon "button" at bounding box center [388, 140] width 8 height 8
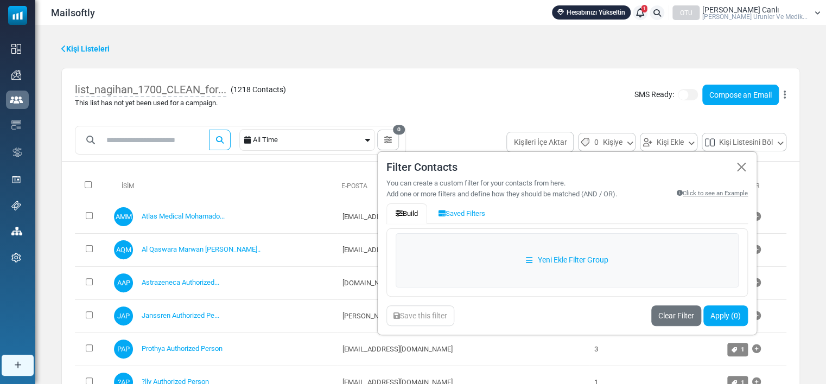
click at [375, 141] on div "All Time" at bounding box center [307, 140] width 136 height 22
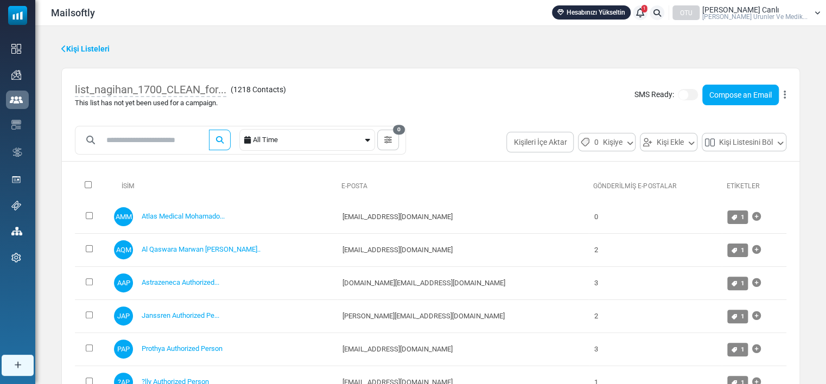
click at [370, 137] on icon at bounding box center [367, 140] width 5 height 8
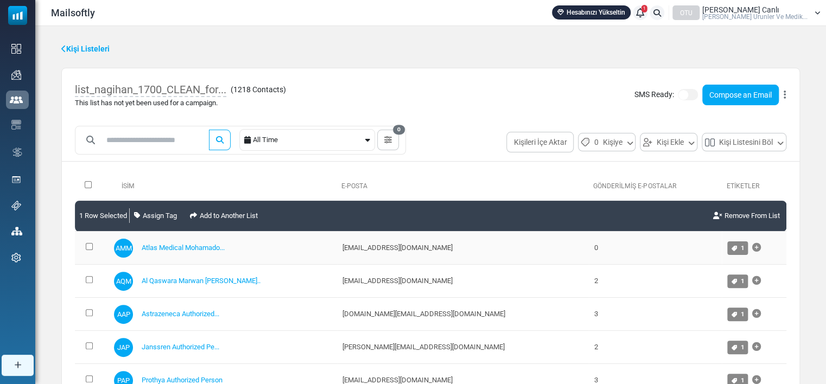
click at [88, 251] on td at bounding box center [92, 248] width 34 height 33
click at [85, 314] on td at bounding box center [92, 314] width 34 height 33
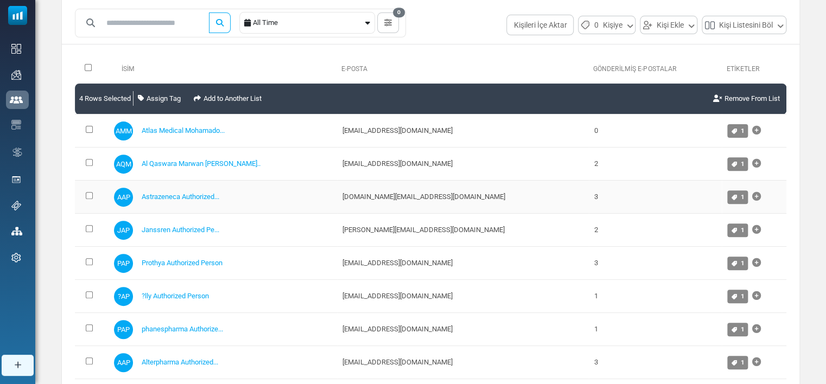
scroll to position [128, 0]
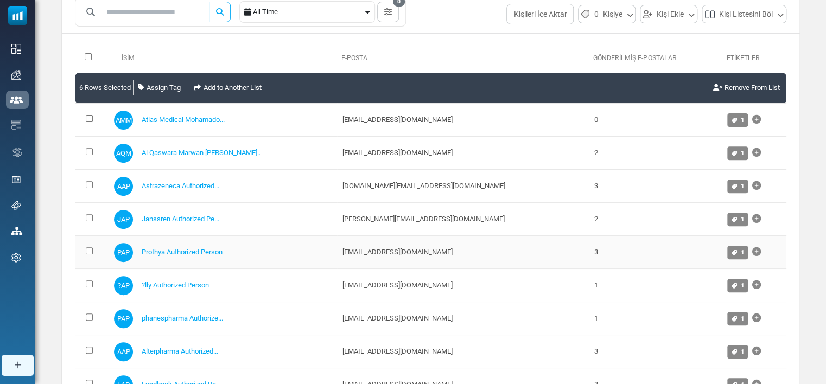
click at [88, 244] on td at bounding box center [92, 252] width 34 height 33
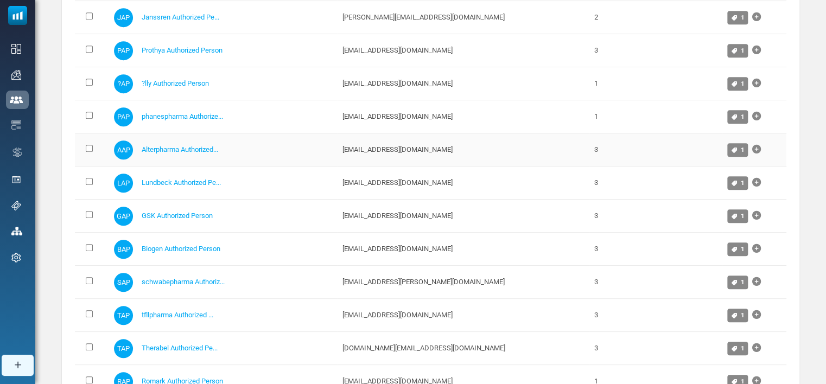
scroll to position [332, 0]
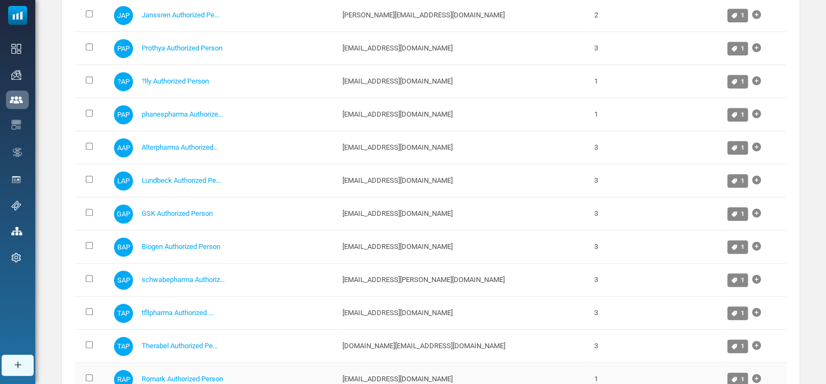
click at [85, 375] on td at bounding box center [92, 379] width 34 height 33
click at [84, 345] on td at bounding box center [92, 346] width 34 height 33
click at [85, 308] on td at bounding box center [92, 313] width 34 height 33
click at [88, 247] on td at bounding box center [92, 247] width 34 height 33
click at [86, 239] on td at bounding box center [92, 247] width 34 height 33
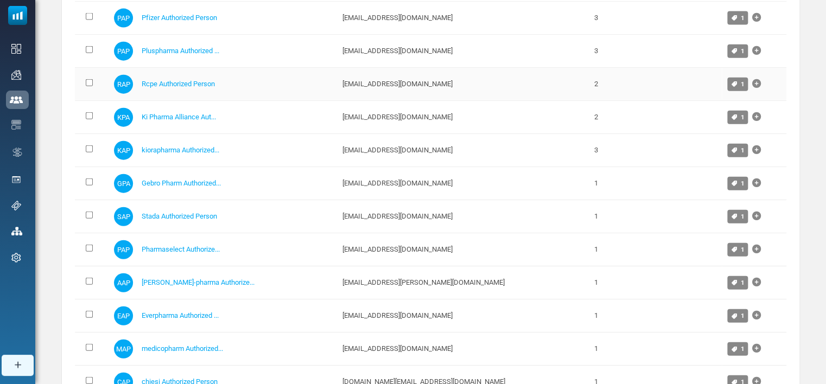
scroll to position [1256, 0]
click at [85, 41] on td at bounding box center [92, 51] width 34 height 33
click at [90, 41] on td at bounding box center [92, 51] width 34 height 33
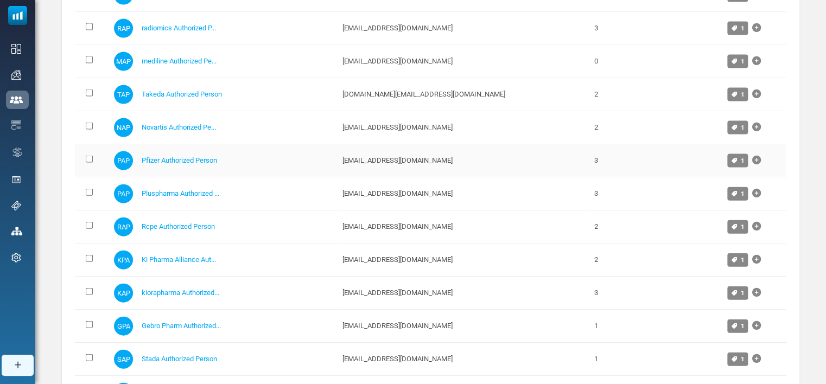
scroll to position [1113, 0]
click at [86, 86] on td at bounding box center [92, 95] width 34 height 33
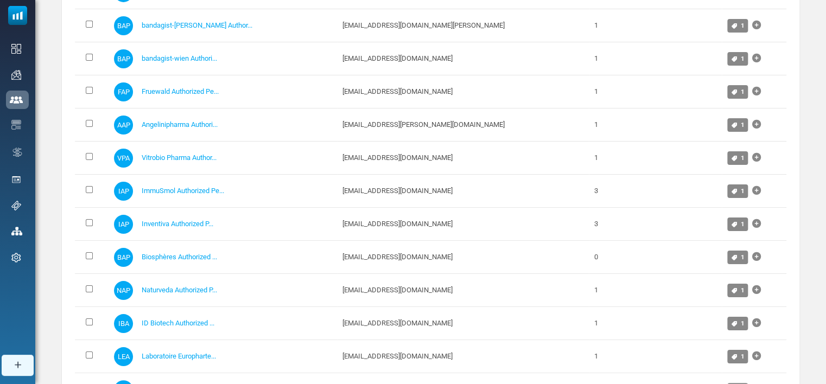
scroll to position [1944, 0]
click at [88, 277] on td at bounding box center [92, 290] width 34 height 33
click at [87, 112] on td at bounding box center [92, 124] width 34 height 33
click at [86, 375] on td at bounding box center [92, 389] width 34 height 33
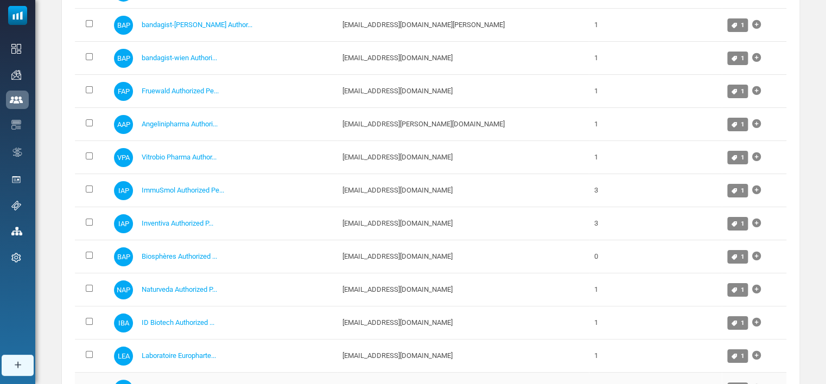
click at [86, 375] on td at bounding box center [92, 389] width 34 height 33
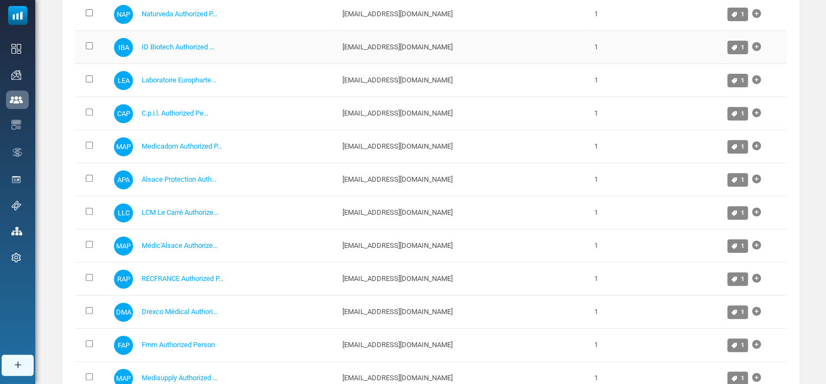
scroll to position [2223, 0]
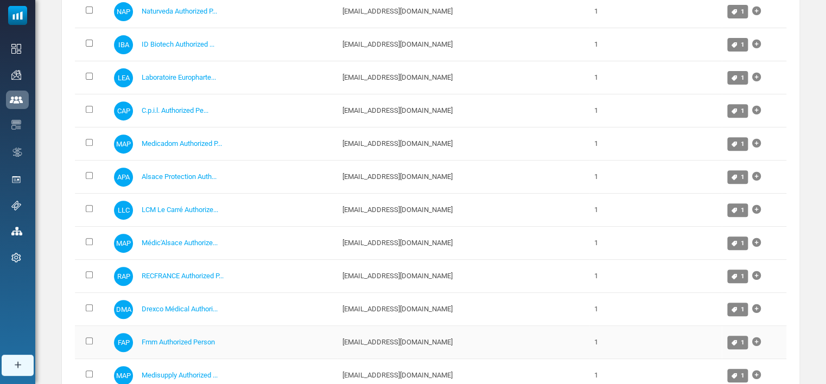
click at [86, 328] on td at bounding box center [92, 342] width 34 height 33
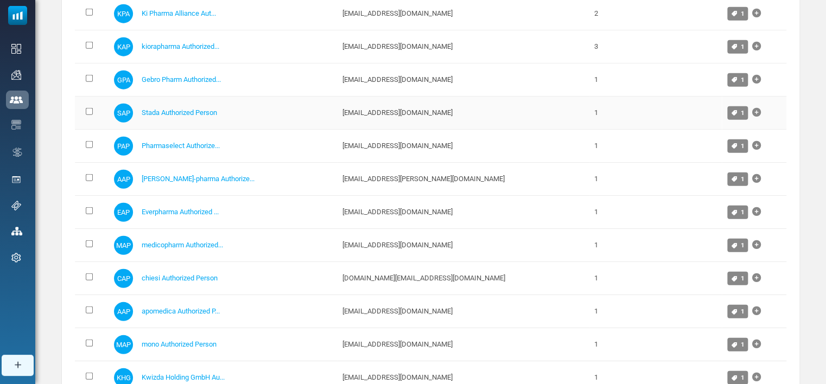
click at [128, 104] on span "SAP" at bounding box center [123, 113] width 19 height 19
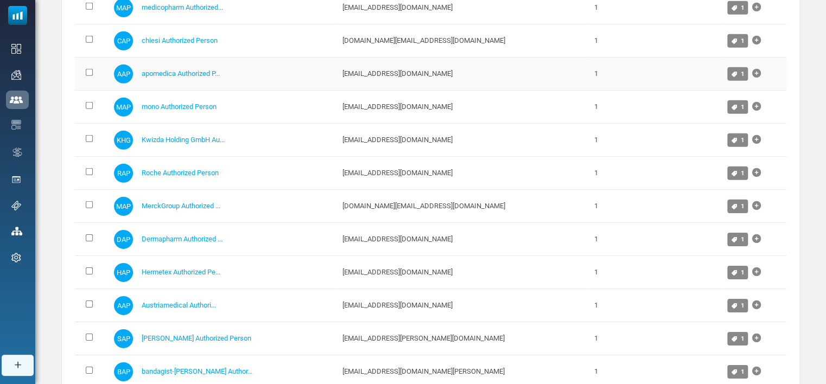
scroll to position [1604, 0]
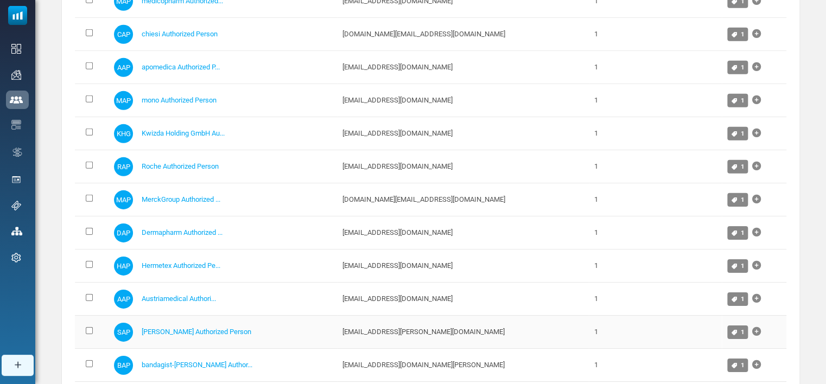
click at [86, 328] on td at bounding box center [92, 332] width 34 height 33
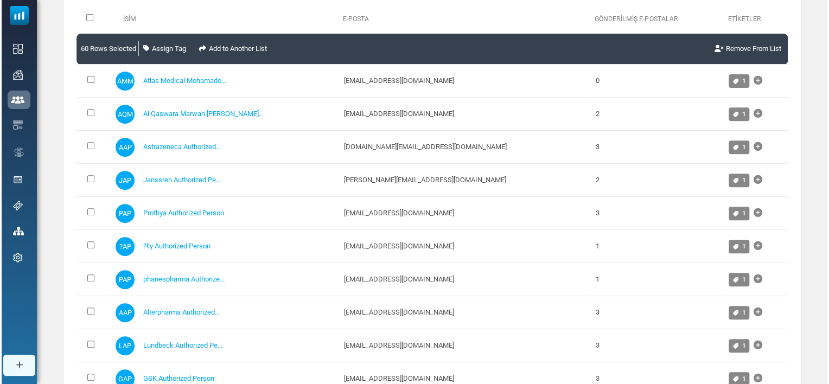
scroll to position [0, 0]
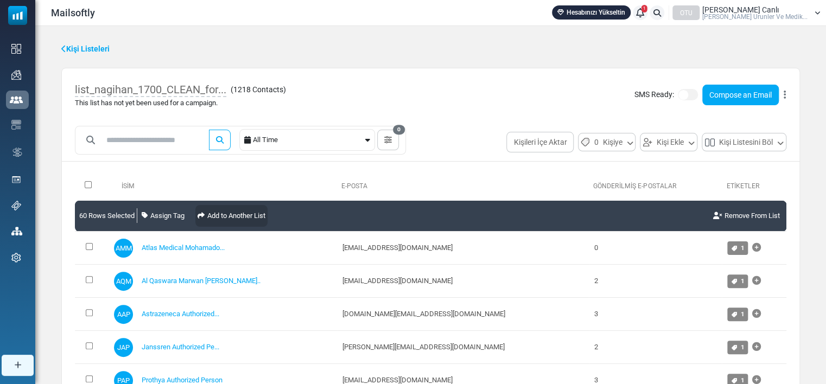
click at [230, 223] on link "Add to Another List" at bounding box center [231, 216] width 72 height 22
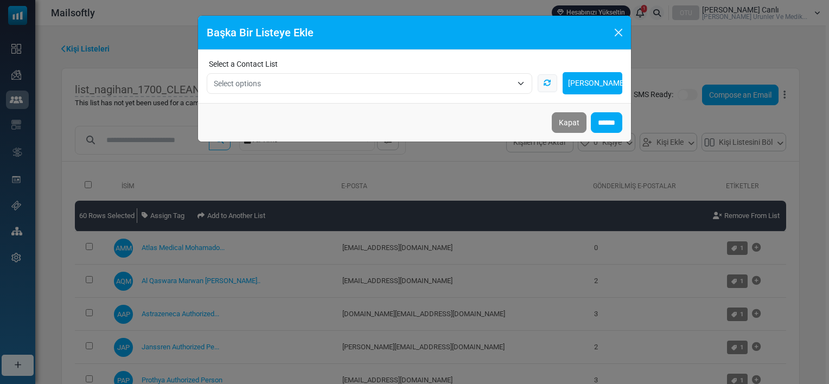
click at [310, 80] on span "Select options" at bounding box center [363, 83] width 298 height 13
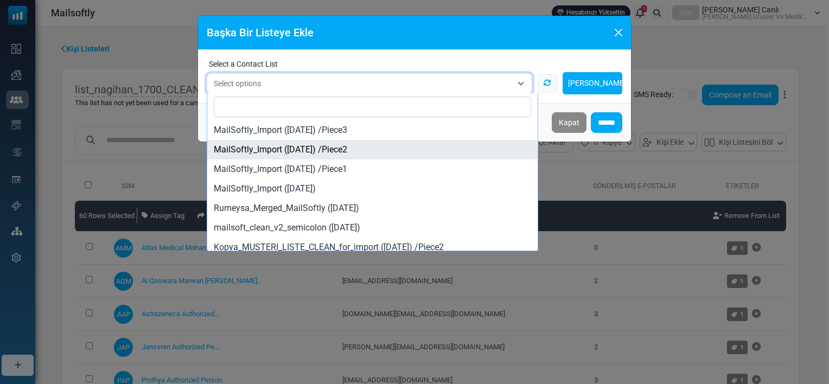
select select "*****"
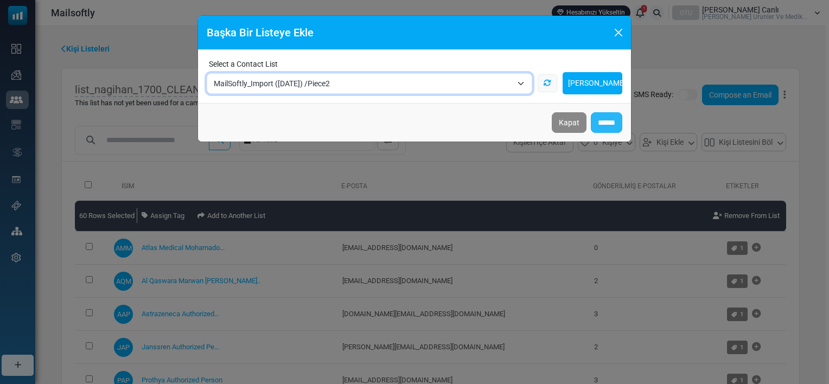
click at [604, 124] on input "******" at bounding box center [606, 122] width 31 height 21
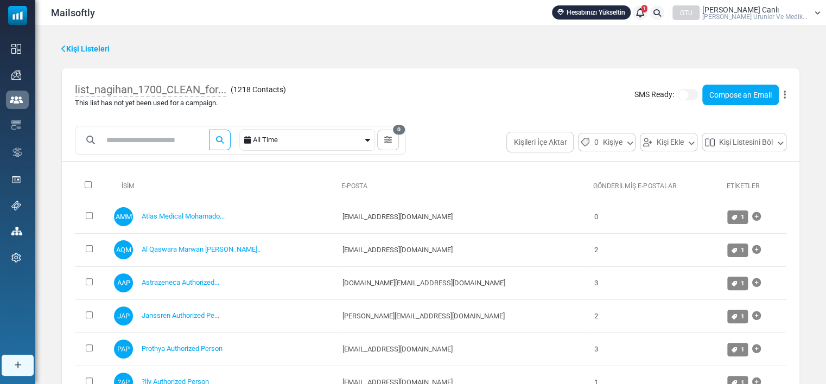
click at [63, 46] on icon at bounding box center [63, 49] width 5 height 8
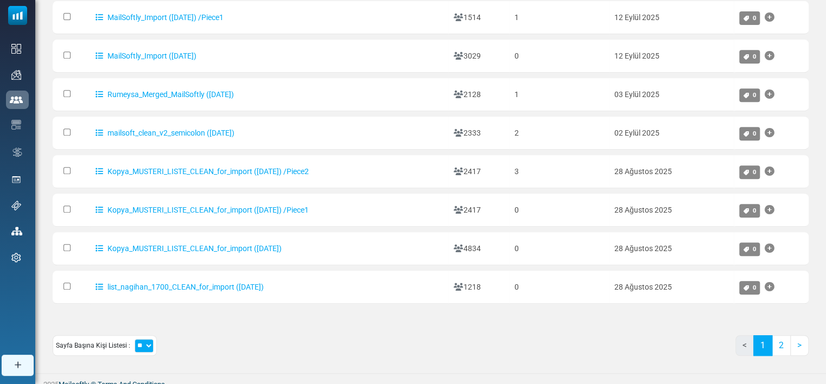
scroll to position [217, 0]
